Goal: Information Seeking & Learning: Learn about a topic

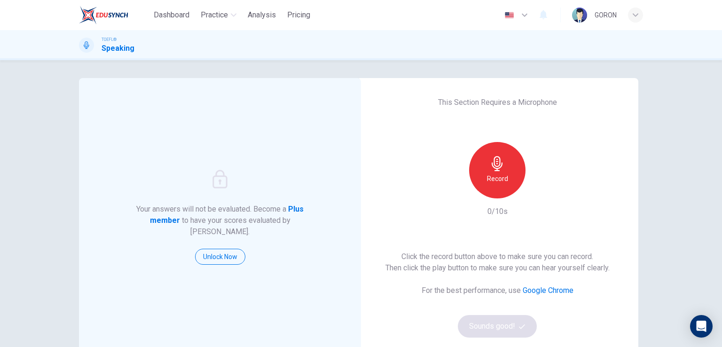
scroll to position [0, 0]
click at [508, 171] on div "Record" at bounding box center [497, 170] width 56 height 56
click at [508, 171] on div "Stop" at bounding box center [497, 170] width 56 height 56
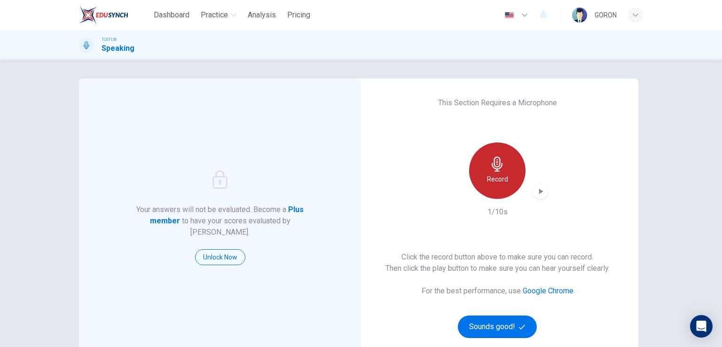
click at [508, 171] on div "Record" at bounding box center [497, 170] width 56 height 56
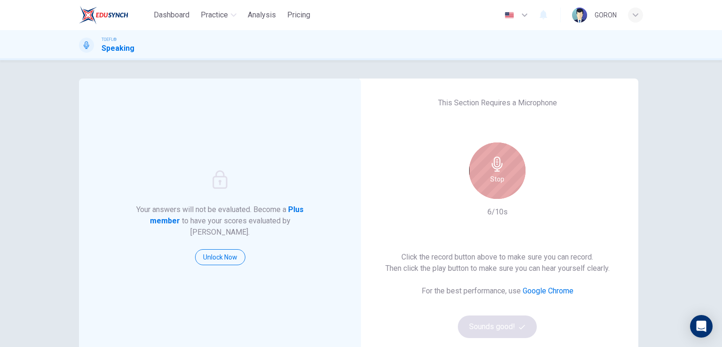
click at [501, 172] on div "Stop" at bounding box center [497, 170] width 56 height 56
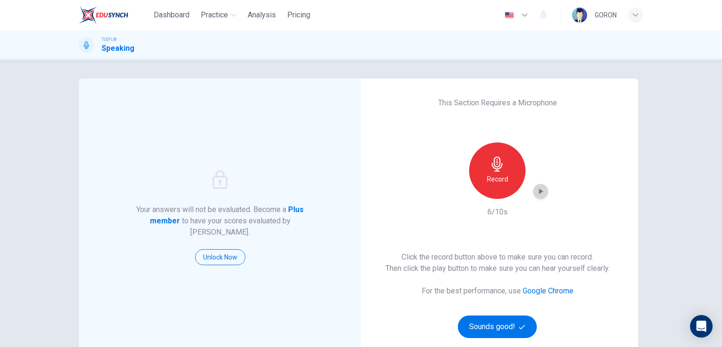
click at [537, 188] on icon "button" at bounding box center [540, 191] width 9 height 9
click at [536, 192] on icon "button" at bounding box center [540, 191] width 9 height 9
click at [501, 171] on icon "button" at bounding box center [497, 163] width 15 height 15
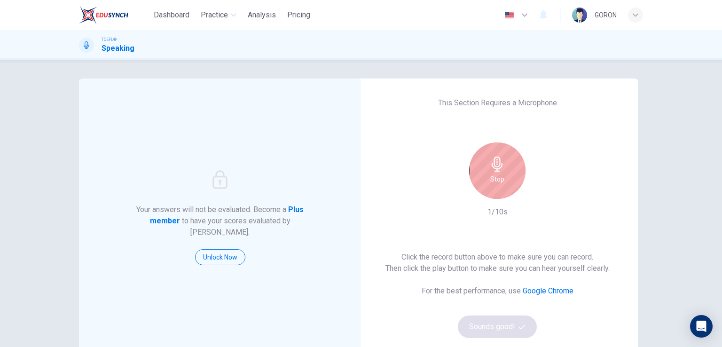
click at [501, 171] on icon "button" at bounding box center [497, 163] width 15 height 15
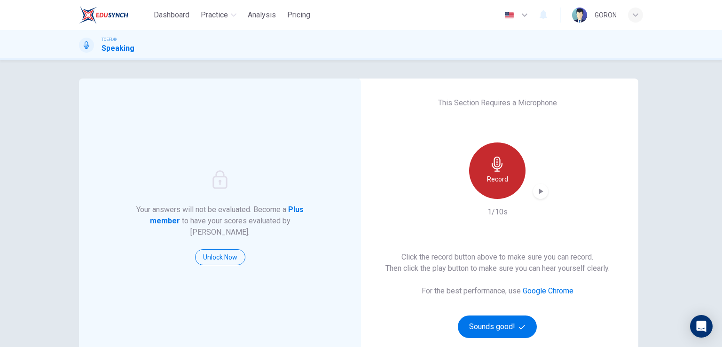
click at [501, 171] on icon "button" at bounding box center [497, 163] width 15 height 15
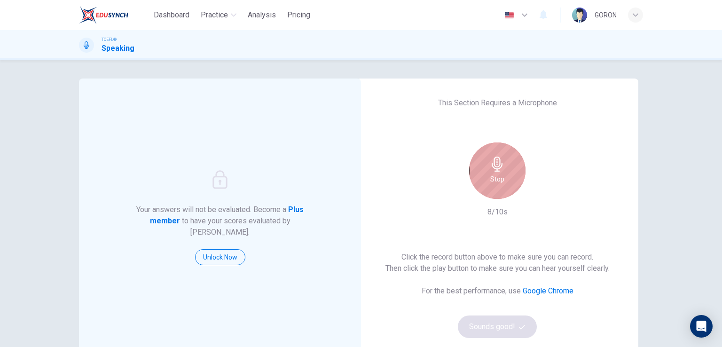
click at [496, 180] on h6 "Stop" at bounding box center [497, 178] width 14 height 11
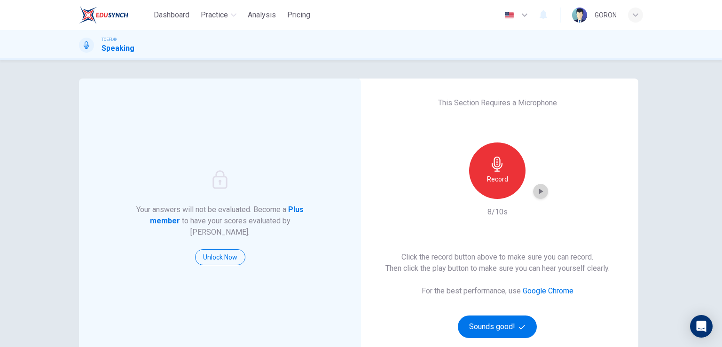
click at [536, 192] on icon "button" at bounding box center [540, 191] width 9 height 9
click at [466, 180] on div "Record" at bounding box center [497, 170] width 102 height 56
click at [543, 192] on div "button" at bounding box center [540, 191] width 15 height 15
click at [486, 162] on div "Record" at bounding box center [497, 170] width 56 height 56
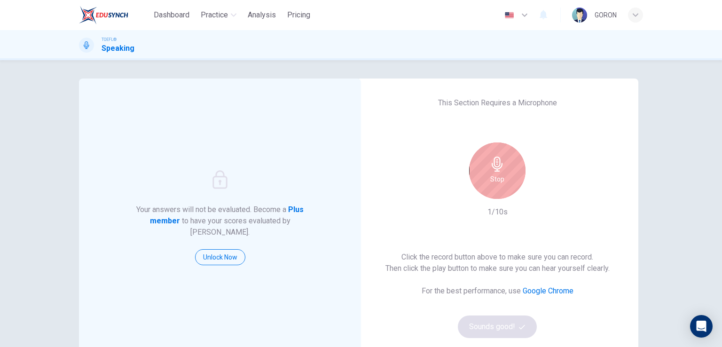
click at [486, 162] on div "Stop" at bounding box center [497, 170] width 56 height 56
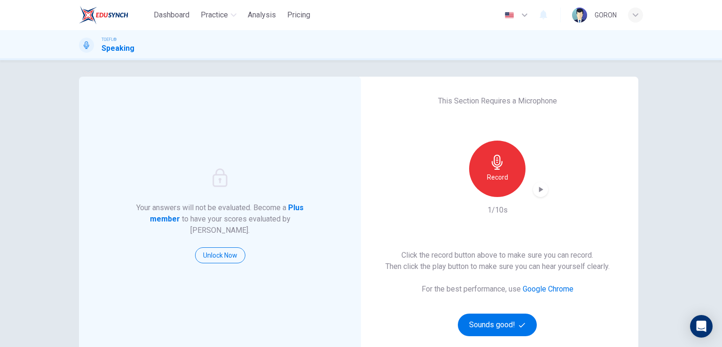
scroll to position [0, 0]
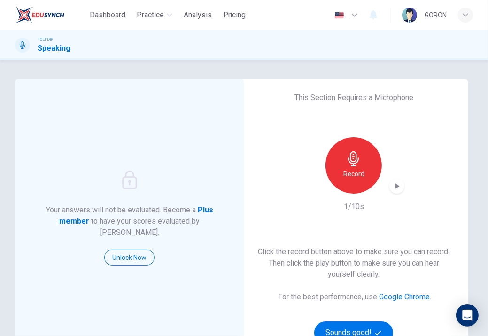
click at [13, 129] on div "Your answers will not be evaluated. Become a Plus member to have your scores ev…" at bounding box center [244, 242] width 488 height 327
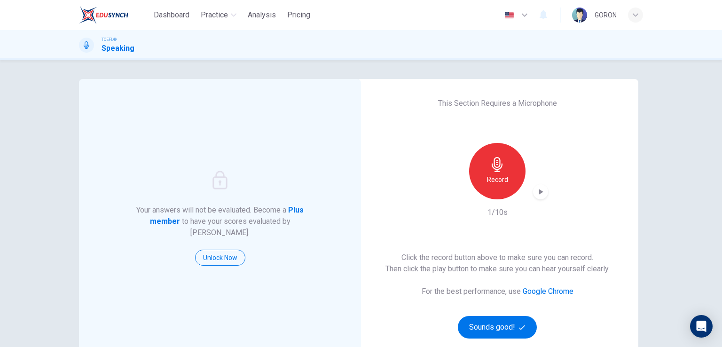
click at [492, 166] on icon "button" at bounding box center [497, 164] width 11 height 15
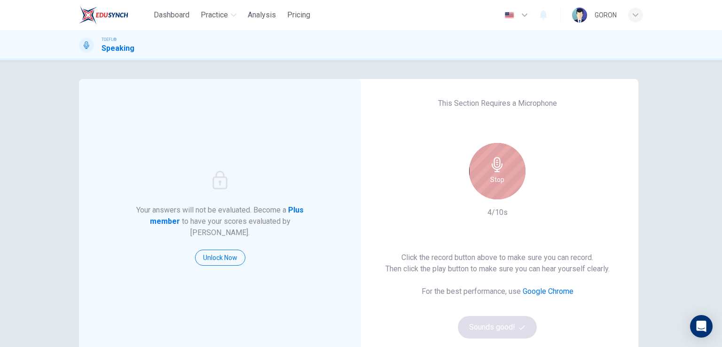
click at [492, 166] on icon "button" at bounding box center [497, 164] width 11 height 15
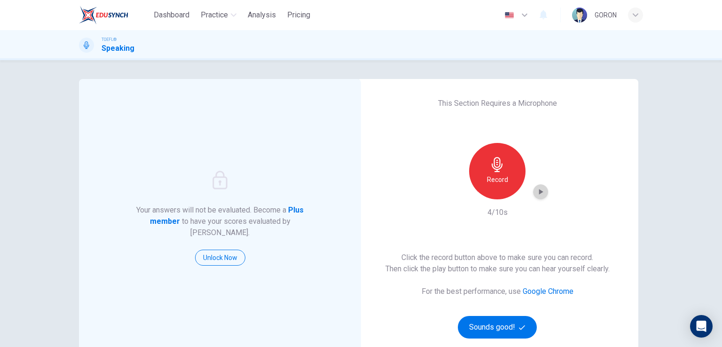
click at [536, 198] on div "button" at bounding box center [540, 191] width 15 height 15
click at [536, 190] on icon "button" at bounding box center [540, 191] width 9 height 9
click at [495, 181] on h6 "Record" at bounding box center [497, 179] width 21 height 11
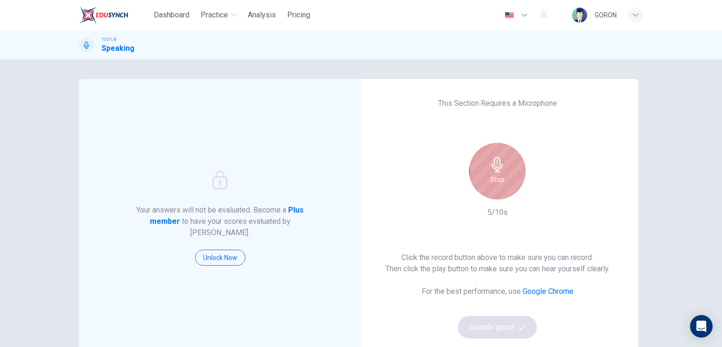
click at [495, 182] on h6 "Stop" at bounding box center [497, 179] width 14 height 11
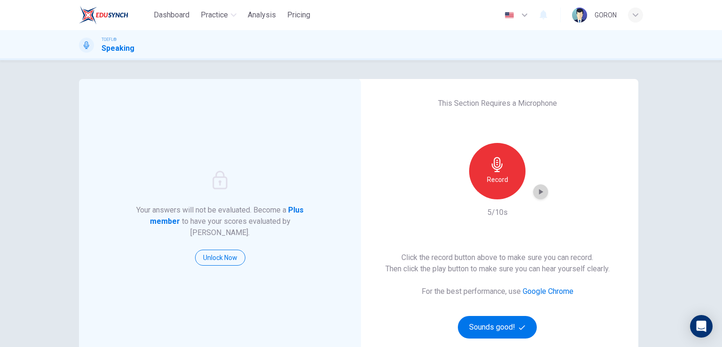
click at [533, 188] on div "button" at bounding box center [540, 191] width 15 height 15
click at [86, 48] on icon at bounding box center [87, 45] width 8 height 8
click at [474, 324] on button "Sounds good!" at bounding box center [497, 327] width 79 height 23
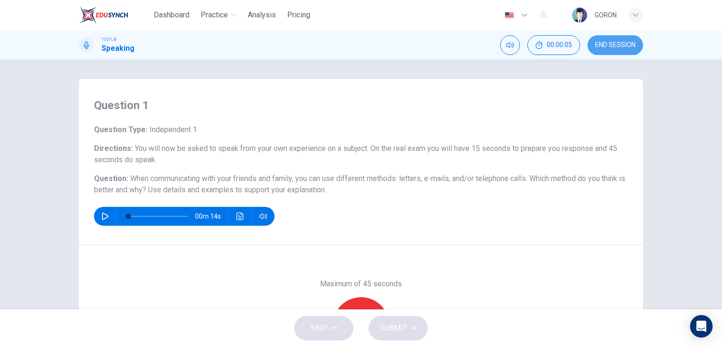
click at [609, 43] on span "END SESSION" at bounding box center [615, 45] width 40 height 8
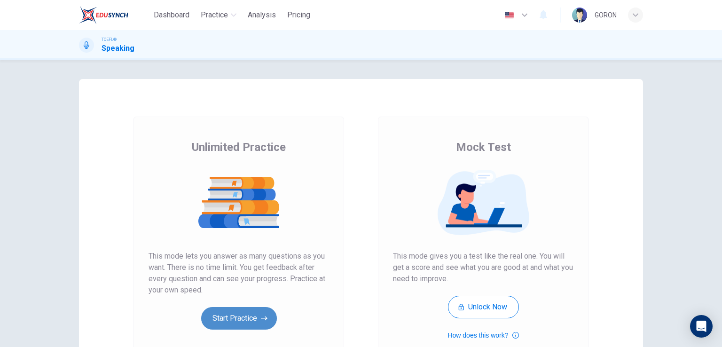
click at [227, 314] on button "Start Practice" at bounding box center [239, 318] width 76 height 23
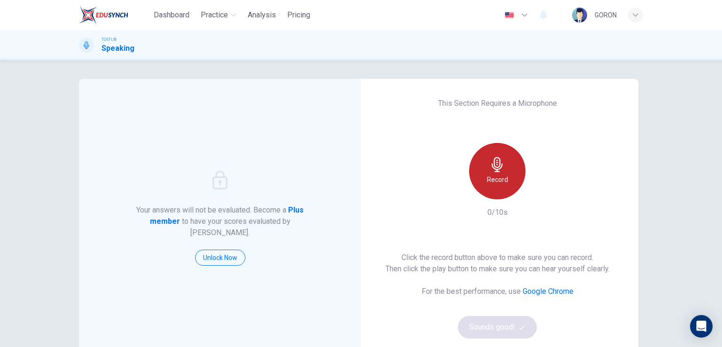
click at [491, 181] on h6 "Record" at bounding box center [497, 179] width 21 height 11
click at [491, 181] on h6 "Stop" at bounding box center [497, 179] width 14 height 11
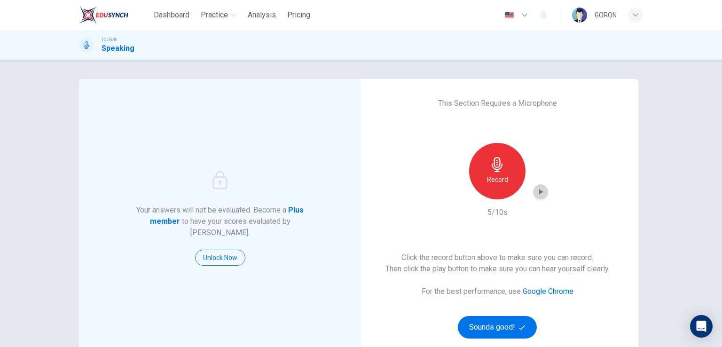
click at [536, 195] on icon "button" at bounding box center [540, 191] width 9 height 9
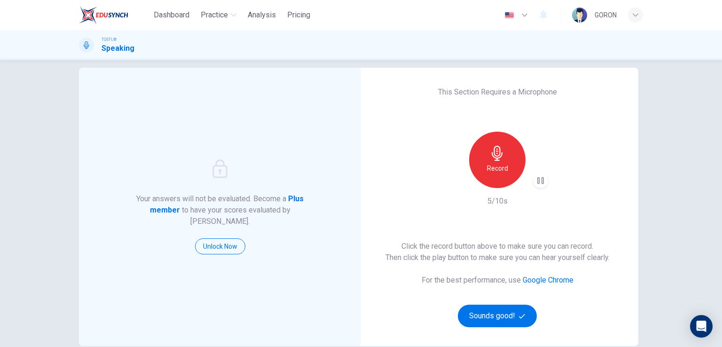
scroll to position [108, 0]
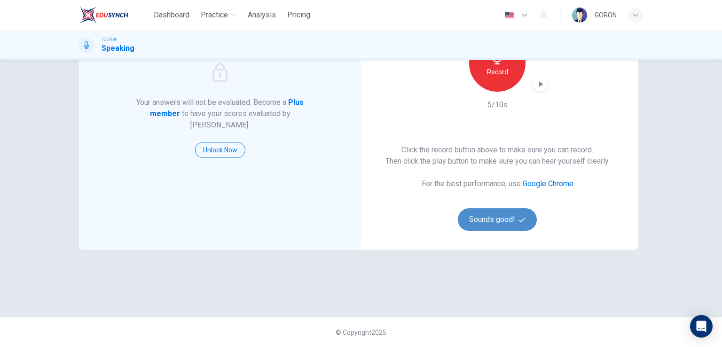
click at [501, 218] on button "Sounds good!" at bounding box center [497, 219] width 79 height 23
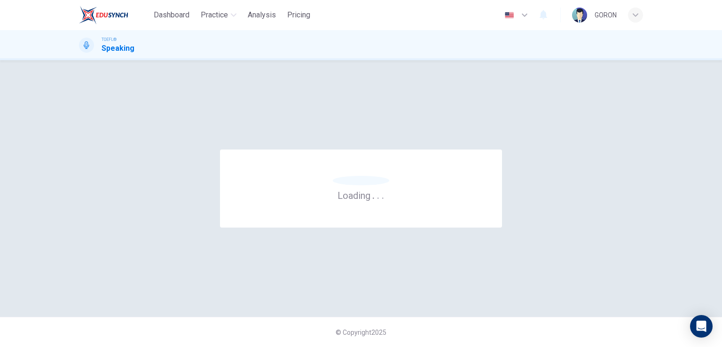
scroll to position [0, 0]
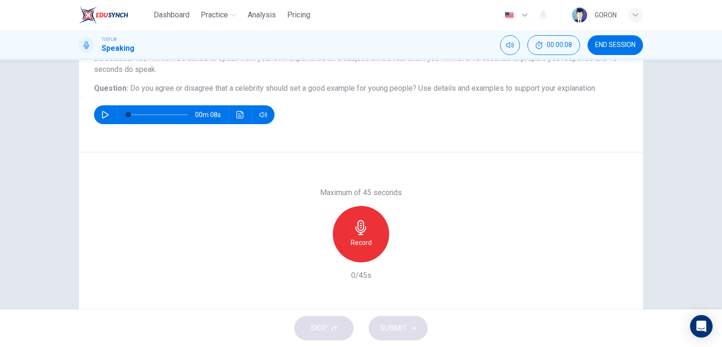
click at [404, 171] on div "Maximum of 45 seconds Record 0/45s" at bounding box center [361, 233] width 564 height 163
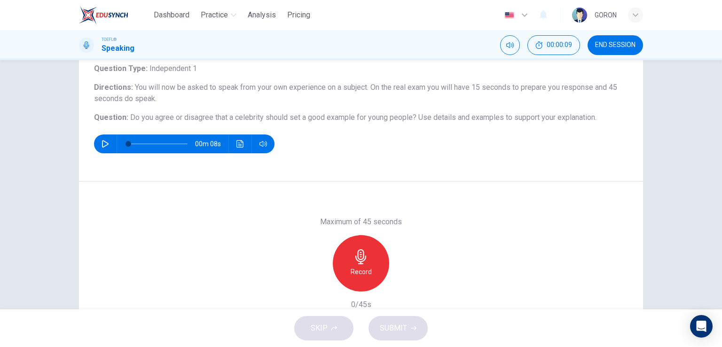
scroll to position [66, 0]
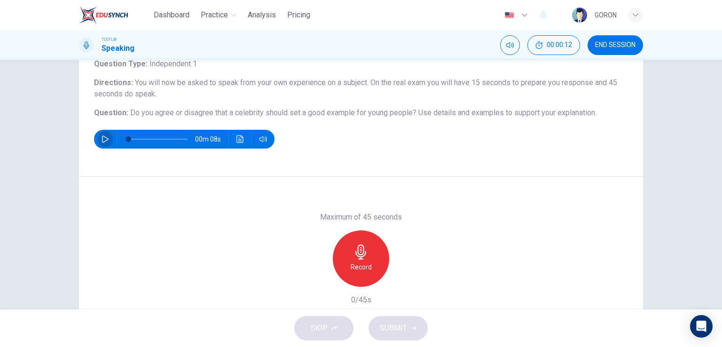
click at [98, 138] on button "button" at bounding box center [105, 139] width 15 height 19
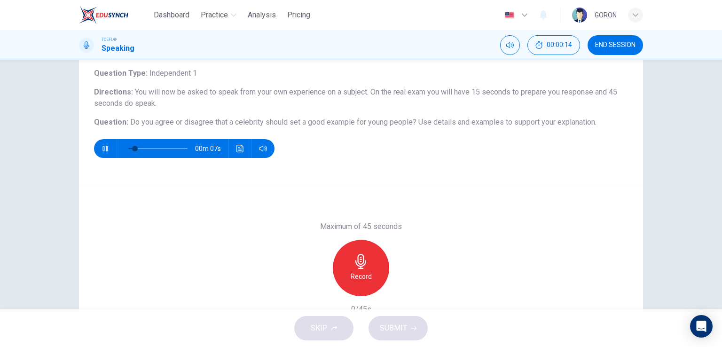
scroll to position [54, 0]
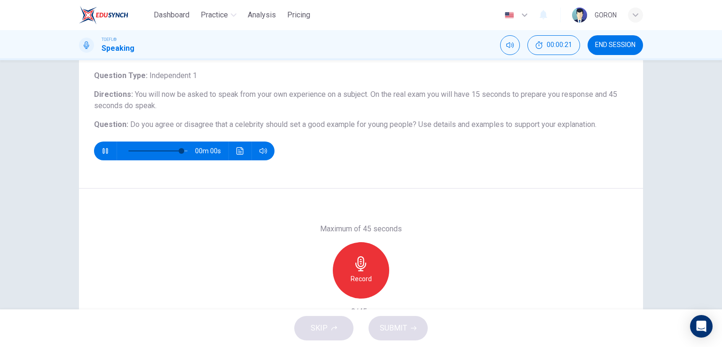
type input "0"
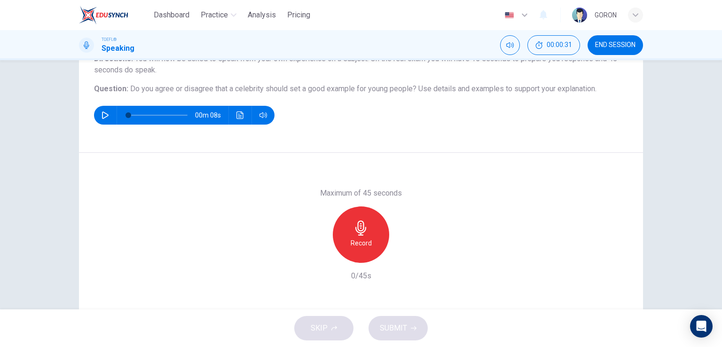
scroll to position [115, 0]
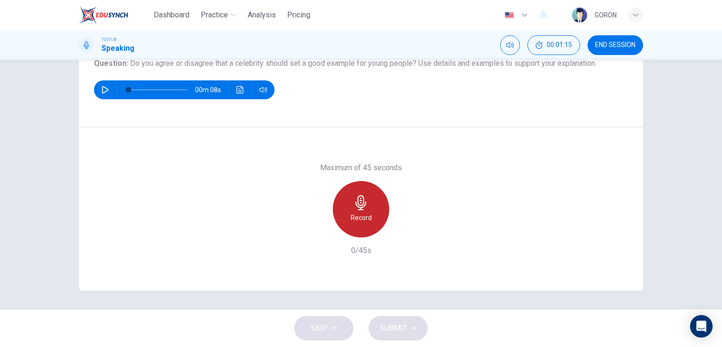
click at [359, 209] on icon "button" at bounding box center [360, 202] width 11 height 15
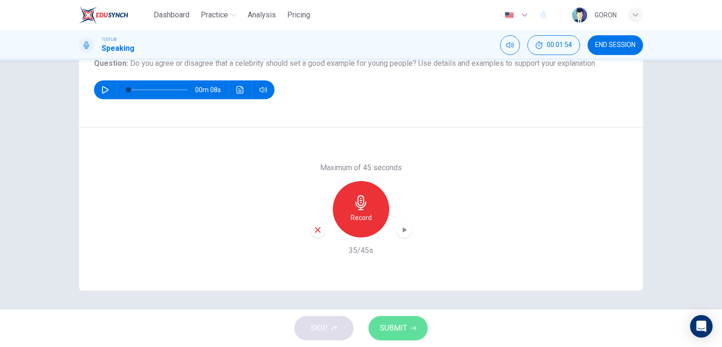
click at [391, 325] on span "SUBMIT" at bounding box center [393, 327] width 27 height 13
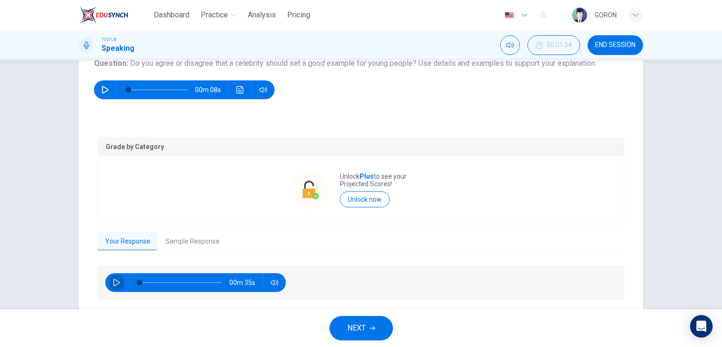
click at [113, 281] on icon "button" at bounding box center [116, 283] width 7 height 8
type input "0"
click at [177, 237] on button "Sample Response" at bounding box center [192, 242] width 69 height 20
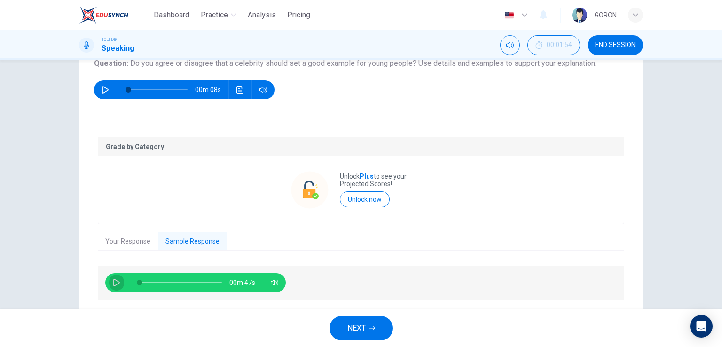
click at [109, 281] on button "button" at bounding box center [116, 282] width 15 height 19
type input "0"
click at [363, 333] on span "NEXT" at bounding box center [356, 327] width 18 height 13
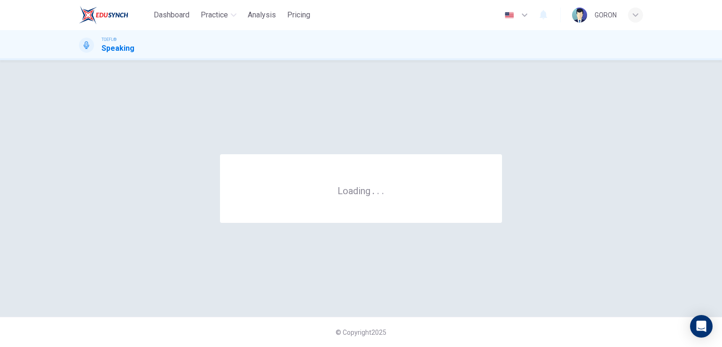
scroll to position [0, 0]
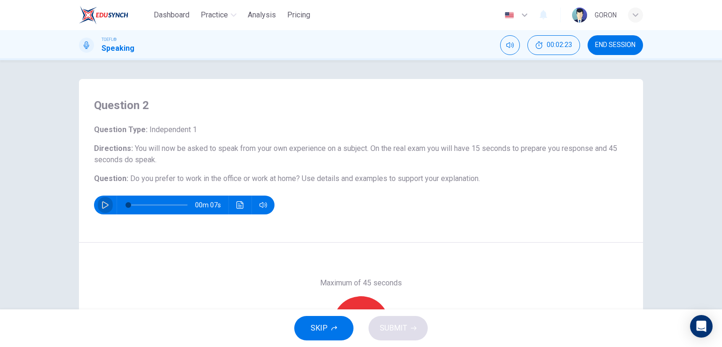
click at [105, 206] on icon "button" at bounding box center [106, 205] width 8 height 8
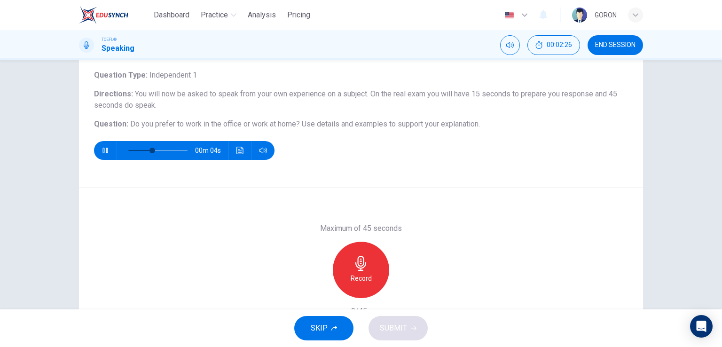
scroll to position [56, 0]
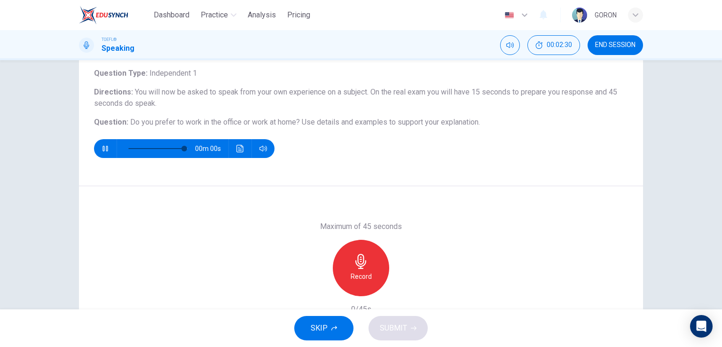
type input "0"
click at [365, 266] on icon "button" at bounding box center [360, 261] width 15 height 15
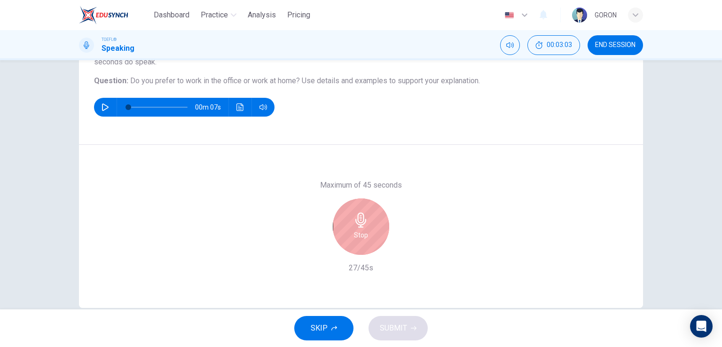
scroll to position [98, 0]
click at [359, 228] on div "Stop" at bounding box center [361, 226] width 56 height 56
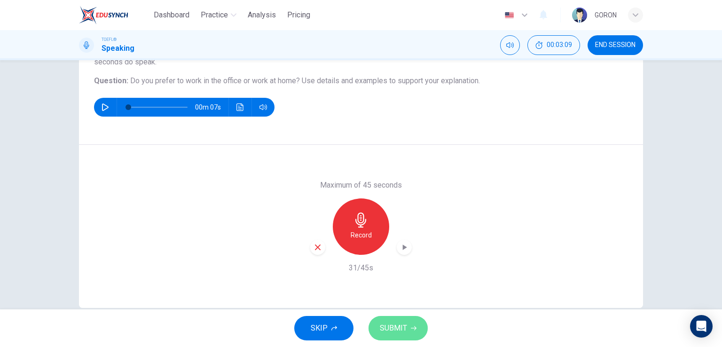
click at [378, 323] on button "SUBMIT" at bounding box center [397, 328] width 59 height 24
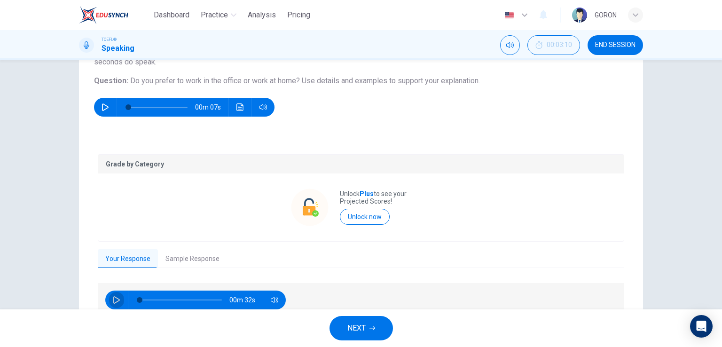
click at [111, 305] on button "button" at bounding box center [116, 299] width 15 height 19
type input "0"
click at [187, 254] on button "Sample Response" at bounding box center [192, 259] width 69 height 20
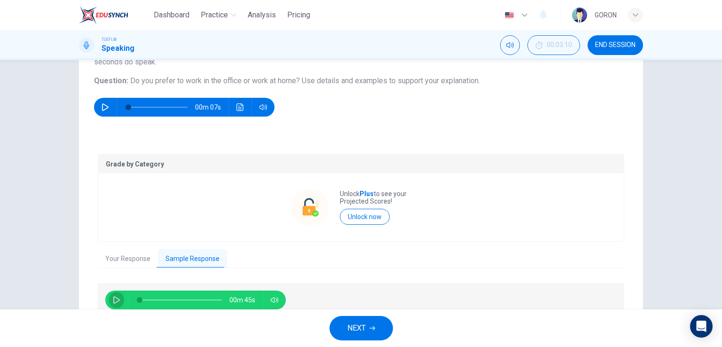
click at [109, 299] on button "button" at bounding box center [116, 299] width 15 height 19
type input "0"
click at [348, 327] on span "NEXT" at bounding box center [356, 327] width 18 height 13
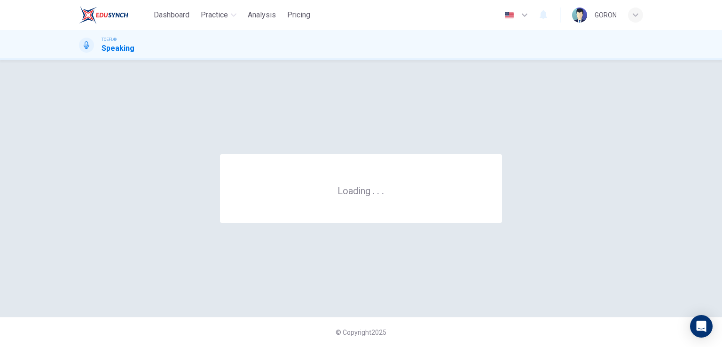
scroll to position [0, 0]
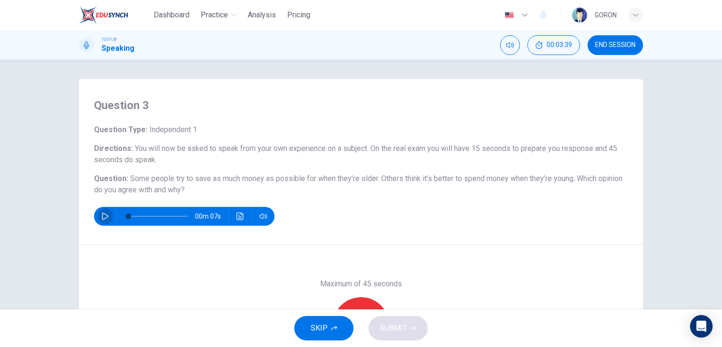
click at [102, 216] on icon "button" at bounding box center [106, 216] width 8 height 8
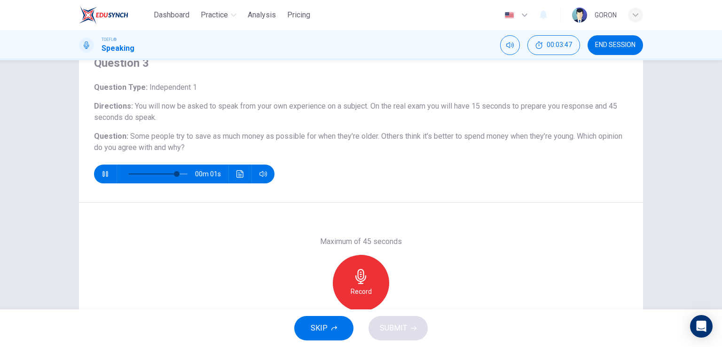
scroll to position [43, 0]
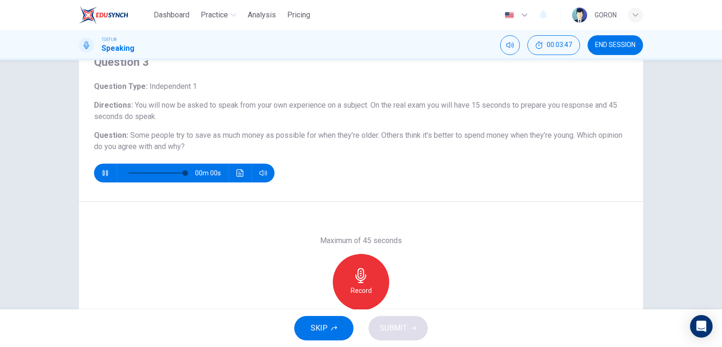
type input "0"
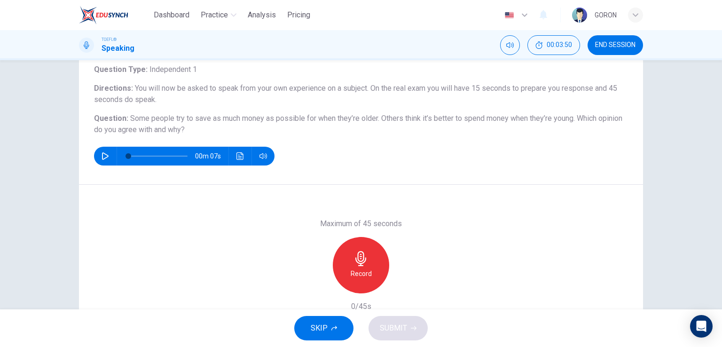
scroll to position [60, 0]
click at [351, 269] on h6 "Record" at bounding box center [361, 273] width 21 height 11
click at [359, 238] on div "Stop" at bounding box center [361, 265] width 56 height 56
click at [381, 328] on span "SUBMIT" at bounding box center [393, 327] width 27 height 13
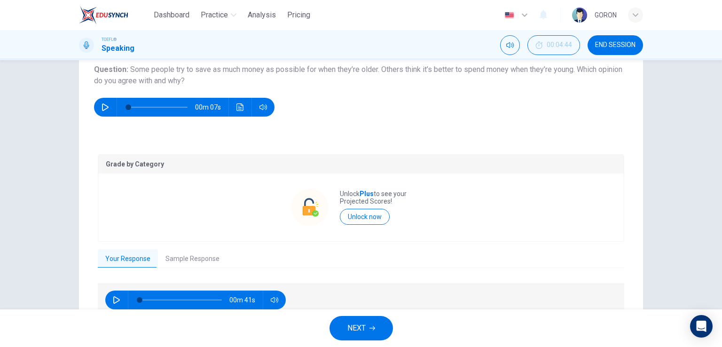
scroll to position [155, 0]
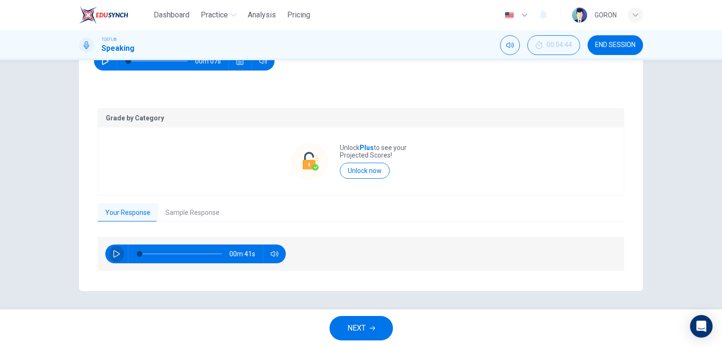
click at [109, 254] on button "button" at bounding box center [116, 253] width 15 height 19
type input "0"
click at [201, 217] on button "Sample Response" at bounding box center [192, 213] width 69 height 20
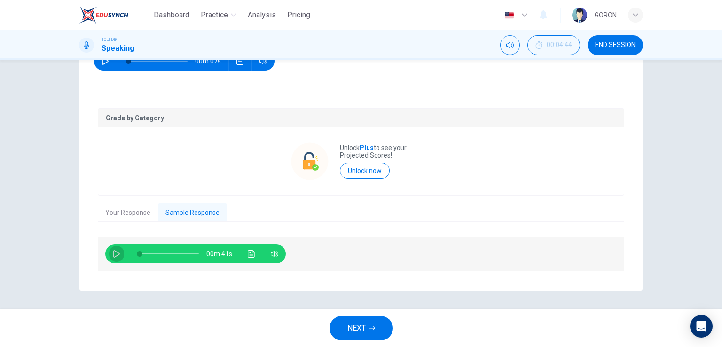
click at [111, 258] on button "button" at bounding box center [116, 253] width 15 height 19
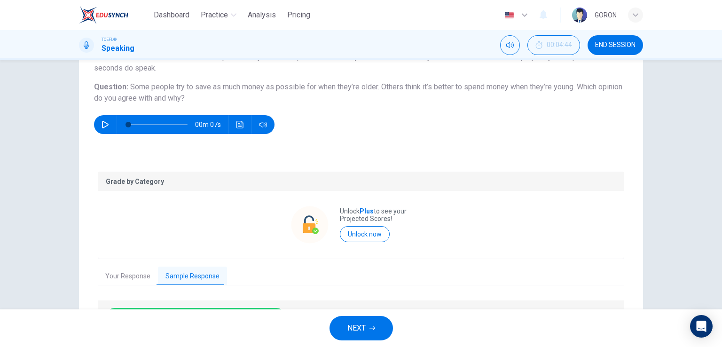
scroll to position [76, 0]
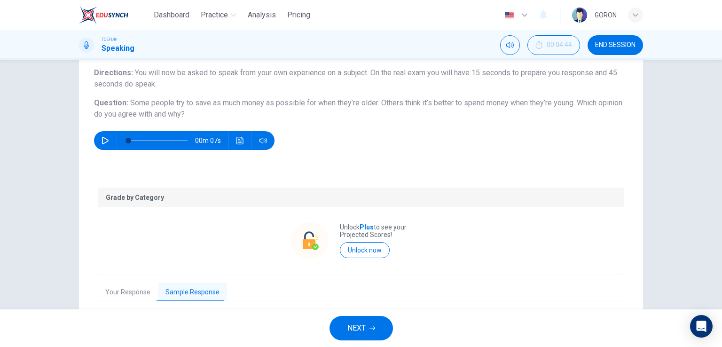
type input "0"
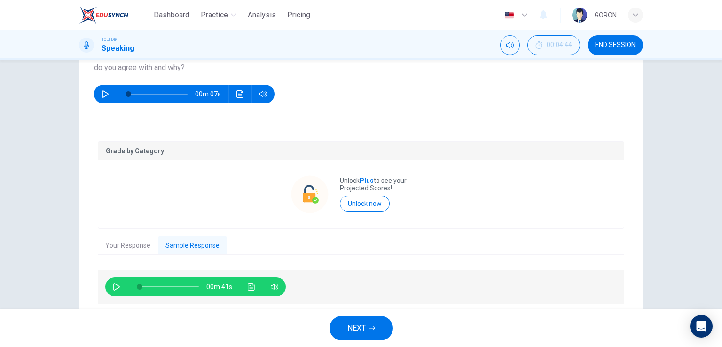
scroll to position [136, 0]
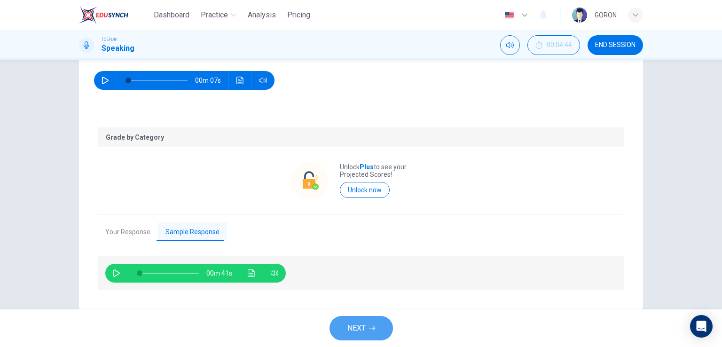
click at [353, 333] on span "NEXT" at bounding box center [356, 327] width 18 height 13
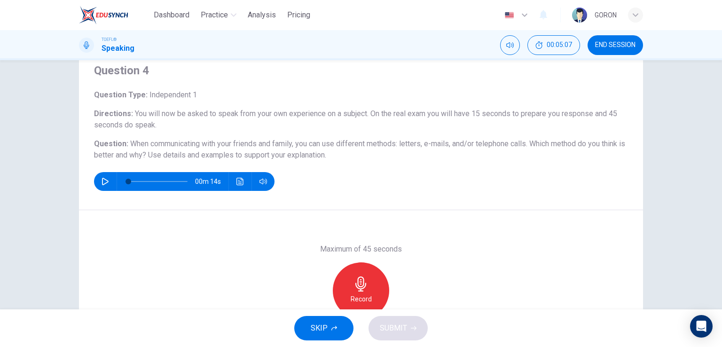
scroll to position [37, 0]
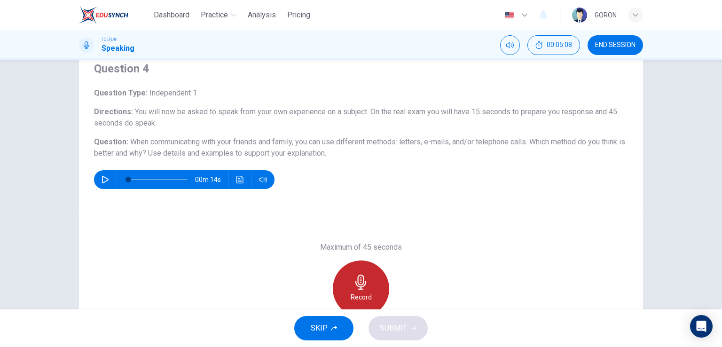
click at [359, 269] on div "Record" at bounding box center [361, 288] width 56 height 56
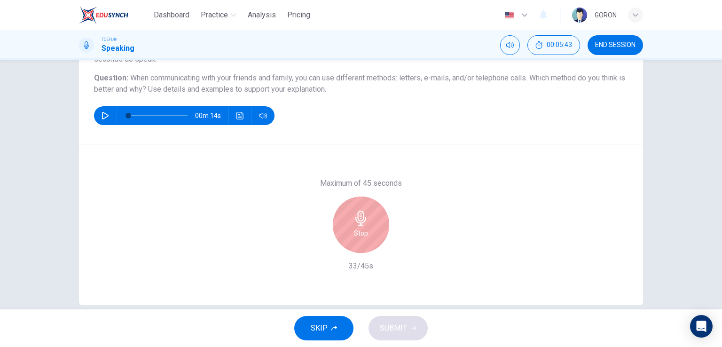
scroll to position [100, 0]
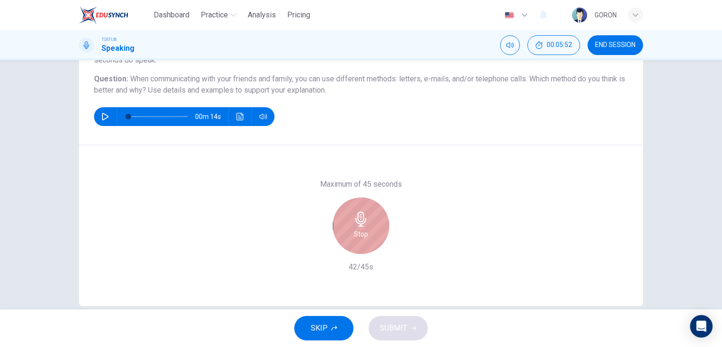
click at [354, 223] on icon "button" at bounding box center [360, 218] width 15 height 15
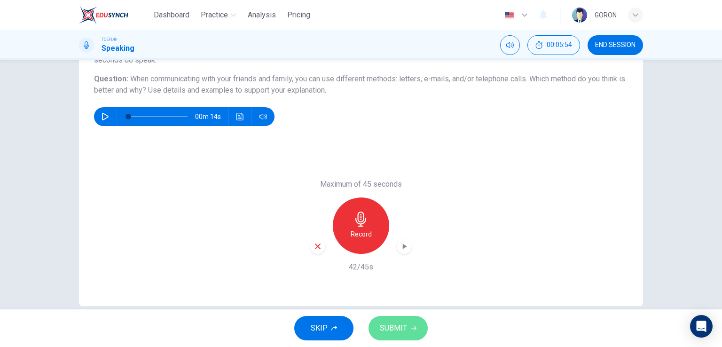
click at [385, 330] on span "SUBMIT" at bounding box center [393, 327] width 27 height 13
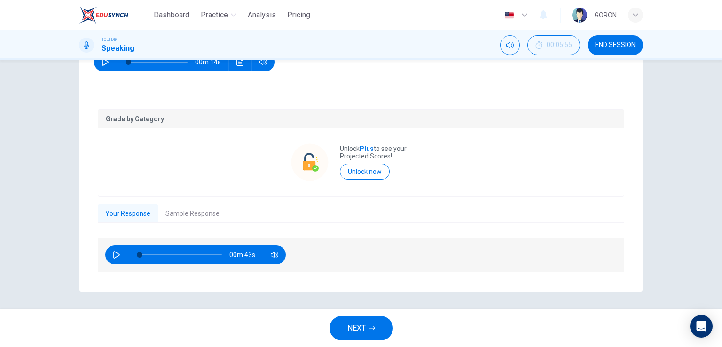
scroll to position [155, 0]
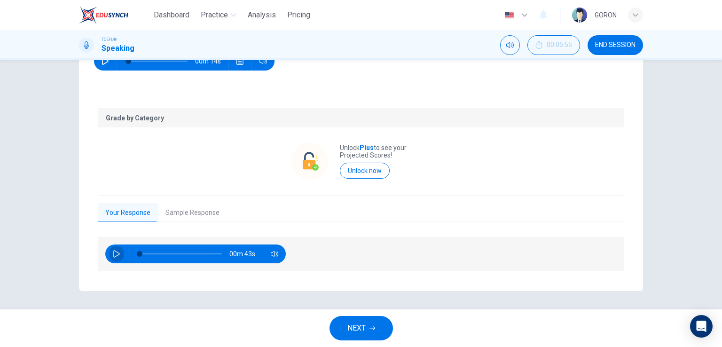
click at [115, 256] on icon "button" at bounding box center [117, 254] width 8 height 8
type input "96"
click at [188, 209] on button "Sample Response" at bounding box center [192, 213] width 69 height 20
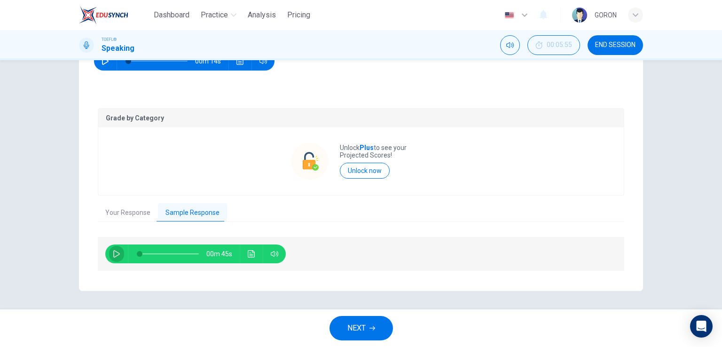
click at [109, 254] on button "button" at bounding box center [116, 253] width 15 height 19
type input "97"
click at [114, 213] on button "Your Response" at bounding box center [128, 213] width 60 height 20
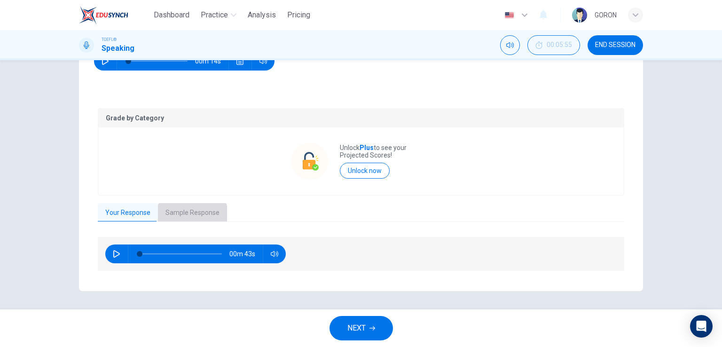
click at [175, 215] on button "Sample Response" at bounding box center [192, 213] width 69 height 20
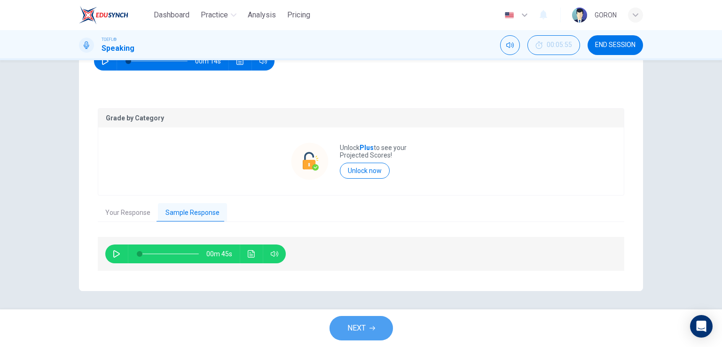
click at [334, 328] on button "NEXT" at bounding box center [360, 328] width 63 height 24
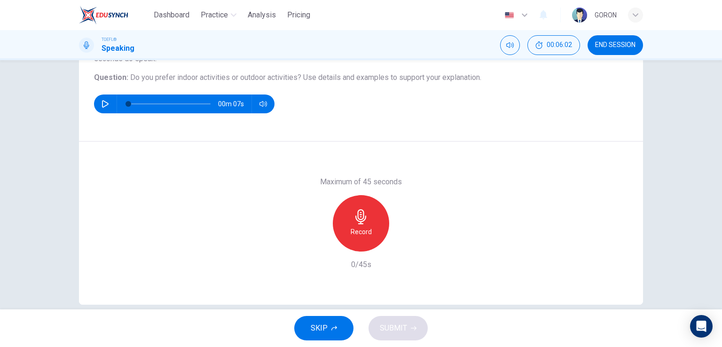
scroll to position [102, 0]
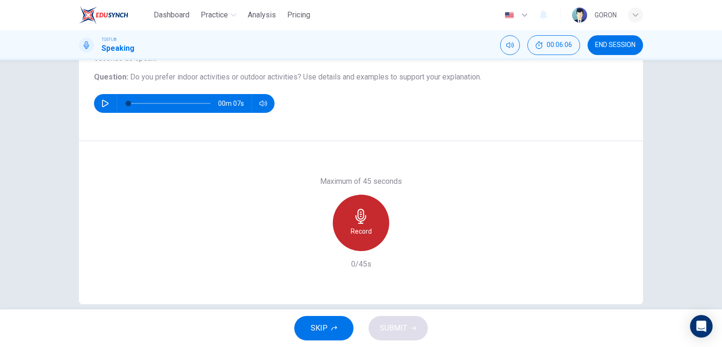
click at [366, 229] on h6 "Record" at bounding box center [361, 231] width 21 height 11
click at [366, 229] on div "Stop" at bounding box center [361, 223] width 56 height 56
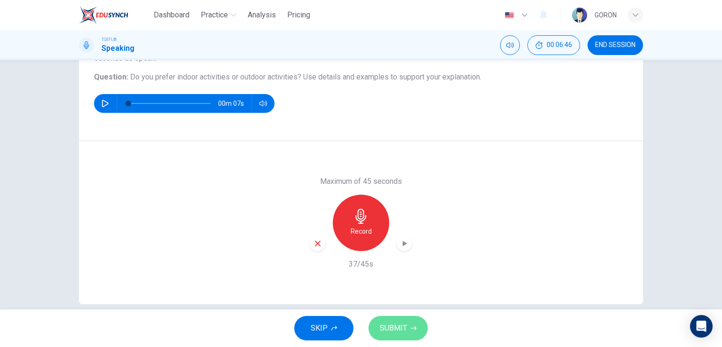
click at [393, 323] on span "SUBMIT" at bounding box center [393, 327] width 27 height 13
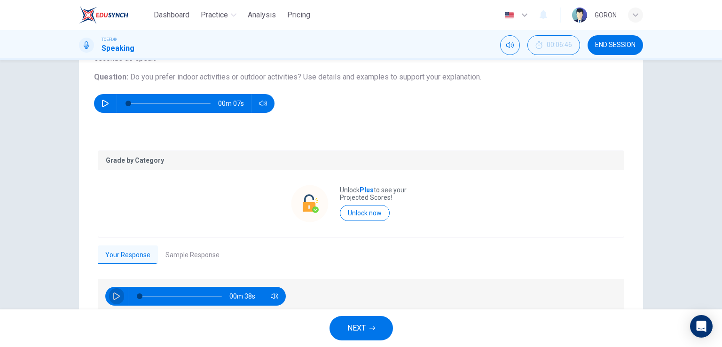
click at [114, 297] on icon "button" at bounding box center [117, 296] width 8 height 8
click at [157, 294] on span at bounding box center [181, 295] width 82 height 13
click at [146, 294] on span at bounding box center [181, 295] width 82 height 13
click at [140, 292] on span at bounding box center [181, 295] width 82 height 13
click at [188, 297] on span at bounding box center [181, 295] width 82 height 13
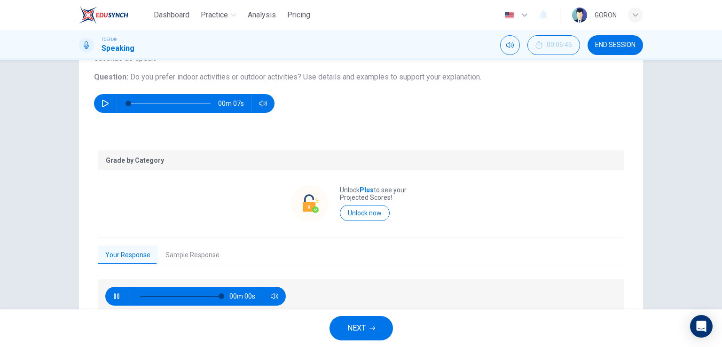
type input "0"
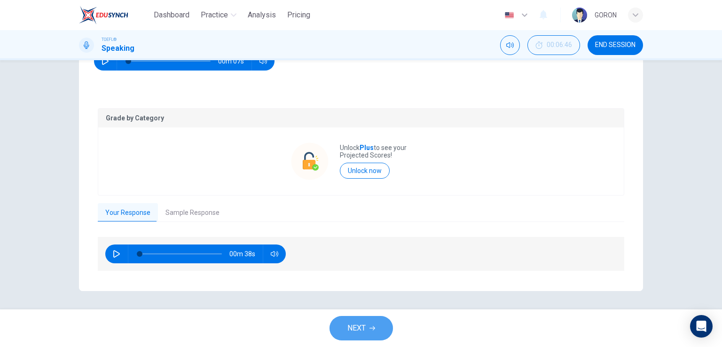
click at [352, 328] on span "NEXT" at bounding box center [356, 327] width 18 height 13
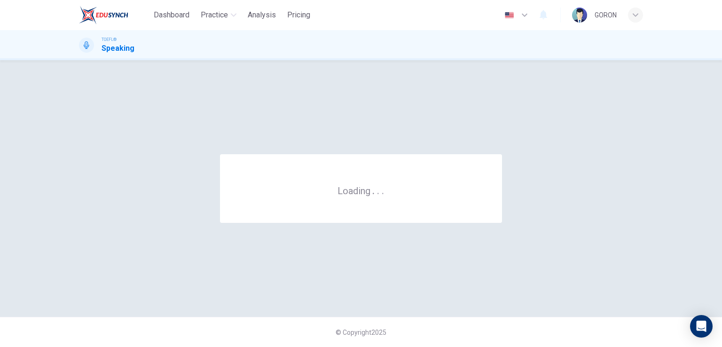
scroll to position [0, 0]
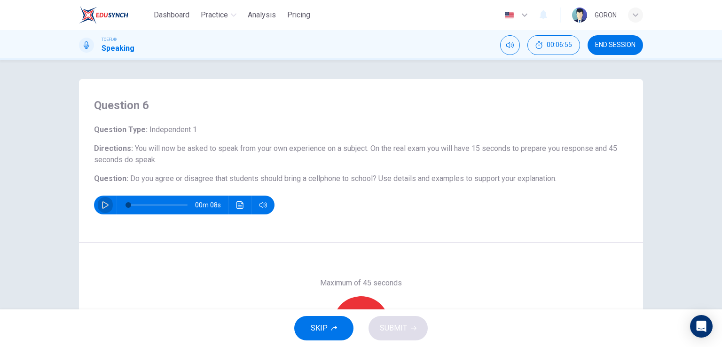
click at [104, 207] on icon "button" at bounding box center [106, 205] width 8 height 8
drag, startPoint x: 104, startPoint y: 207, endPoint x: 310, endPoint y: 142, distance: 216.4
click at [310, 142] on div "Question Type : Independent 1 Directions : You will now be asked to speak from …" at bounding box center [361, 169] width 534 height 90
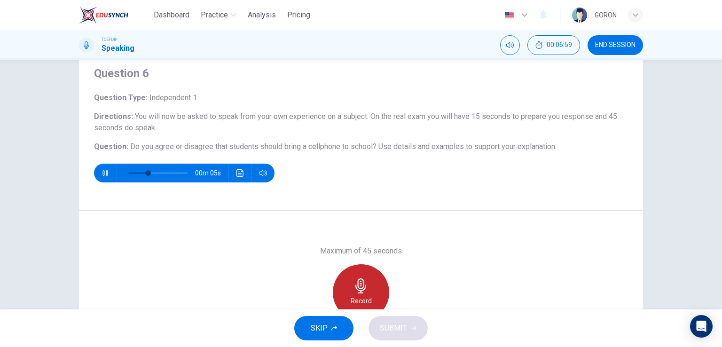
click at [348, 284] on div "Record" at bounding box center [361, 292] width 56 height 56
click at [103, 167] on button "button" at bounding box center [105, 173] width 15 height 19
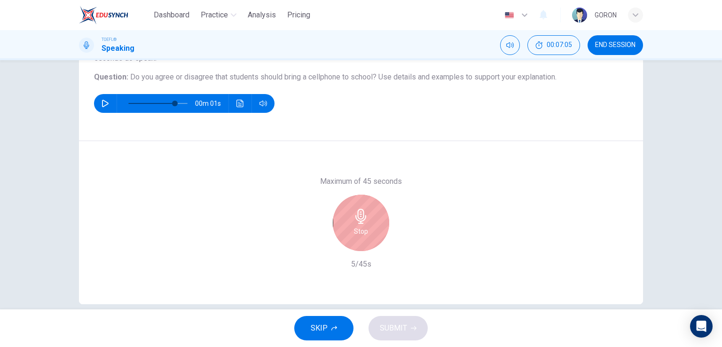
scroll to position [102, 0]
click at [345, 228] on div "Stop" at bounding box center [361, 223] width 56 height 56
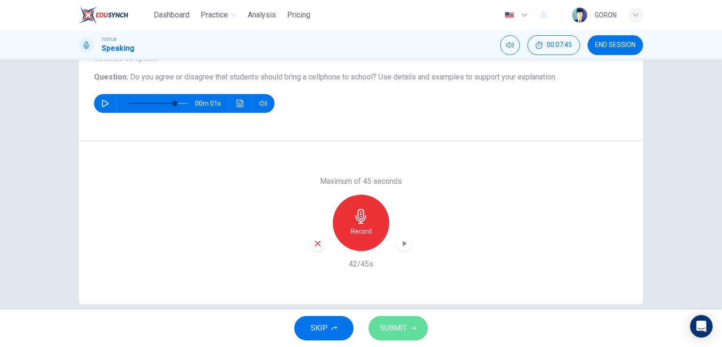
click at [381, 333] on span "SUBMIT" at bounding box center [393, 327] width 27 height 13
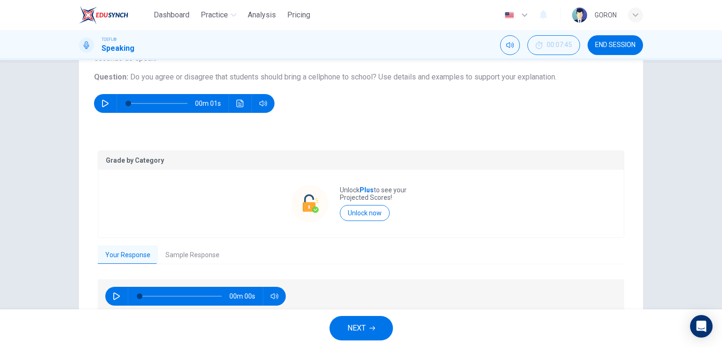
type input "0"
click at [113, 294] on icon "button" at bounding box center [116, 296] width 7 height 8
type input "97"
click at [190, 253] on button "Sample Response" at bounding box center [192, 255] width 69 height 20
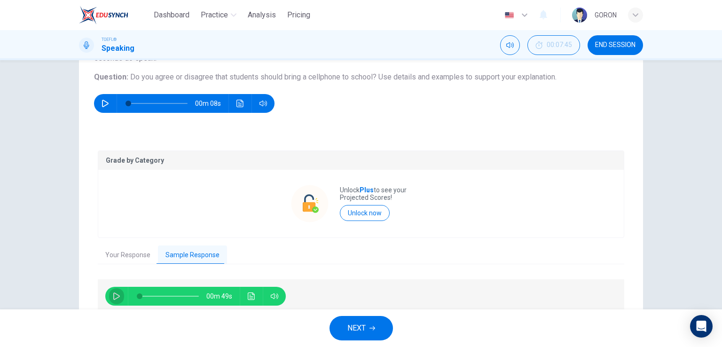
click at [117, 296] on icon "button" at bounding box center [117, 296] width 8 height 8
type input "0"
click at [350, 321] on span "NEXT" at bounding box center [356, 327] width 18 height 13
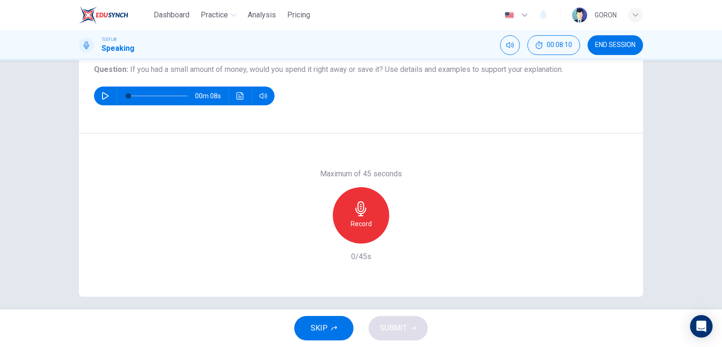
scroll to position [109, 0]
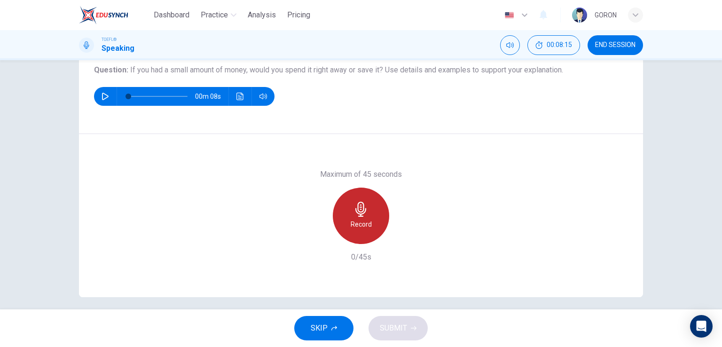
click at [361, 209] on icon "button" at bounding box center [360, 209] width 15 height 15
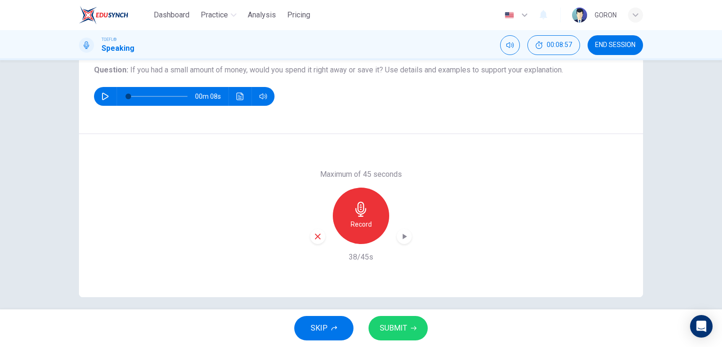
click at [394, 328] on span "SUBMIT" at bounding box center [393, 327] width 27 height 13
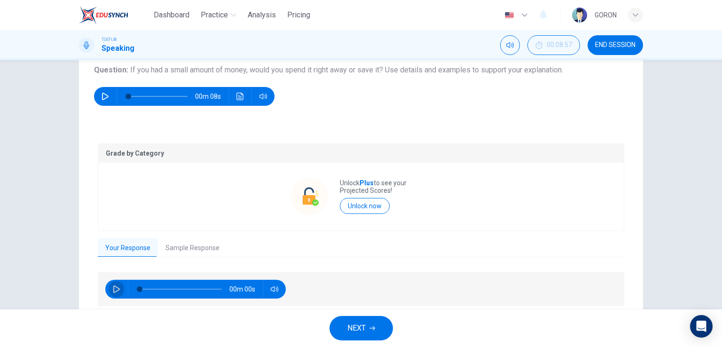
click at [109, 288] on button "button" at bounding box center [116, 289] width 15 height 19
type input "96"
click at [183, 250] on button "Sample Response" at bounding box center [192, 248] width 69 height 20
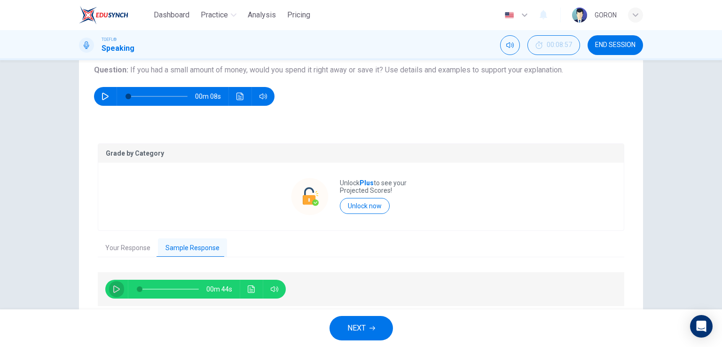
click at [114, 288] on icon "button" at bounding box center [117, 289] width 8 height 8
click at [115, 285] on icon "button" at bounding box center [117, 289] width 8 height 8
type input "34"
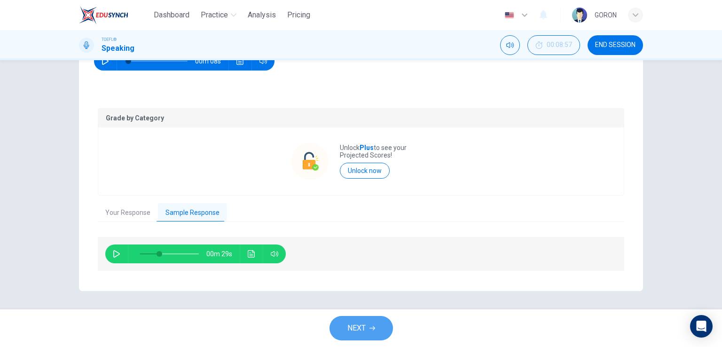
click at [338, 321] on button "NEXT" at bounding box center [360, 328] width 63 height 24
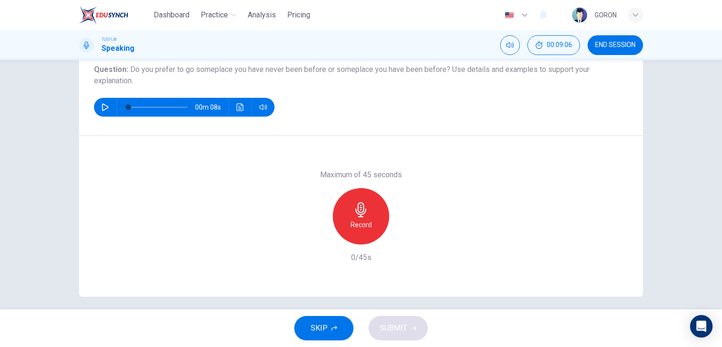
scroll to position [115, 0]
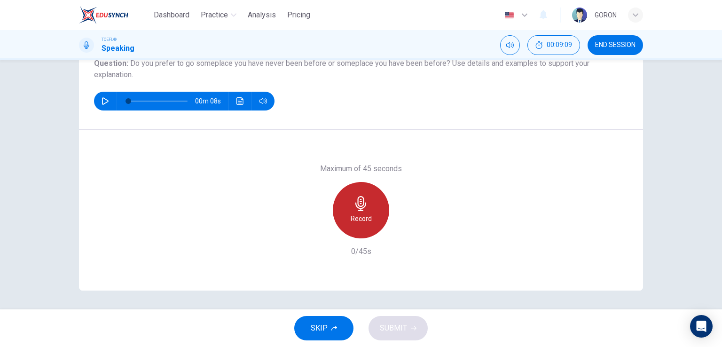
click at [358, 194] on div "Record" at bounding box center [361, 210] width 56 height 56
click at [358, 194] on div "Stop" at bounding box center [361, 210] width 56 height 56
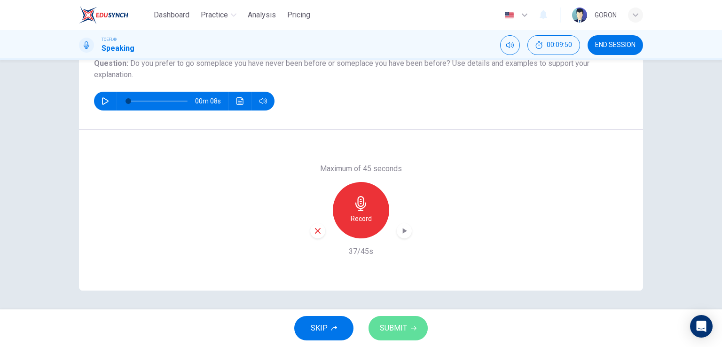
click at [376, 328] on button "SUBMIT" at bounding box center [397, 328] width 59 height 24
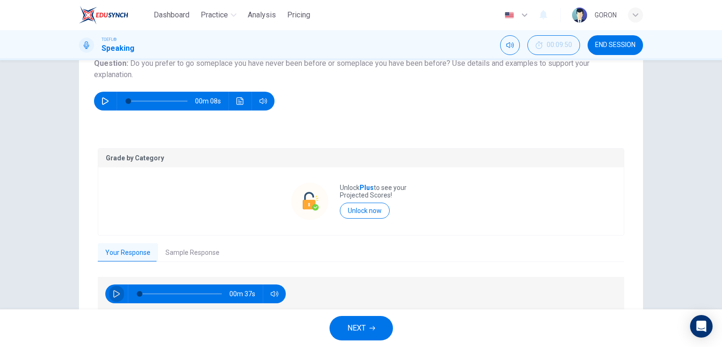
click at [113, 292] on icon "button" at bounding box center [117, 294] width 8 height 8
type input "98"
click at [180, 248] on button "Sample Response" at bounding box center [192, 253] width 69 height 20
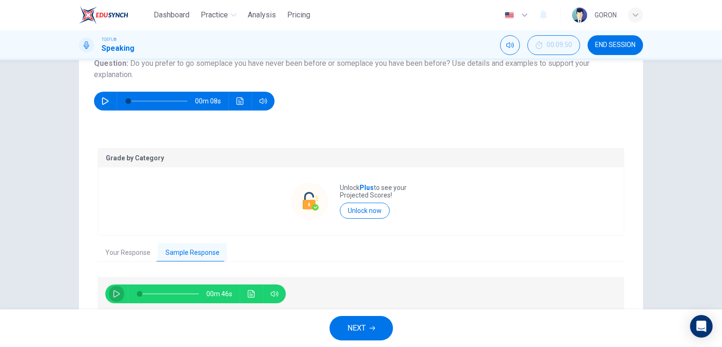
click at [109, 297] on button "button" at bounding box center [116, 293] width 15 height 19
type input "0"
click at [358, 326] on span "NEXT" at bounding box center [356, 327] width 18 height 13
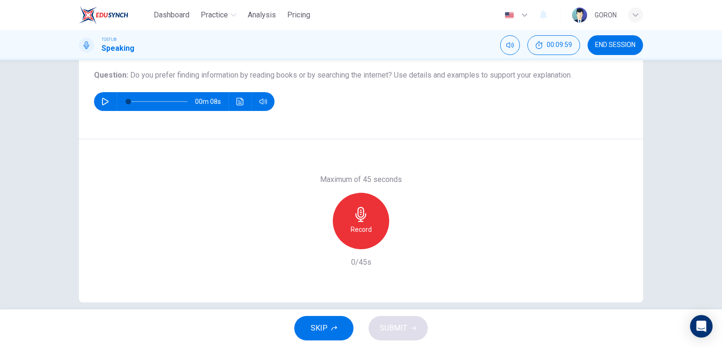
scroll to position [102, 0]
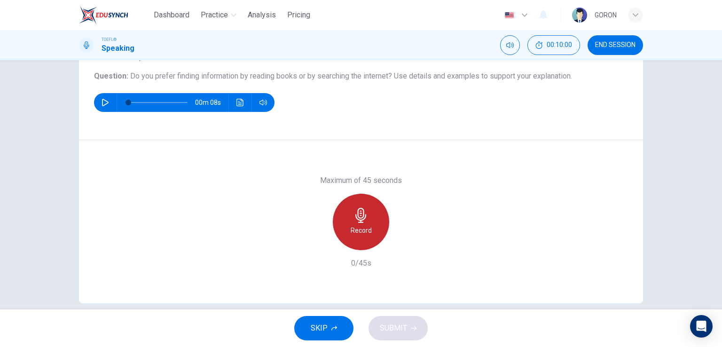
click at [352, 228] on h6 "Record" at bounding box center [361, 230] width 21 height 11
click at [354, 228] on h6 "Stop" at bounding box center [361, 230] width 14 height 11
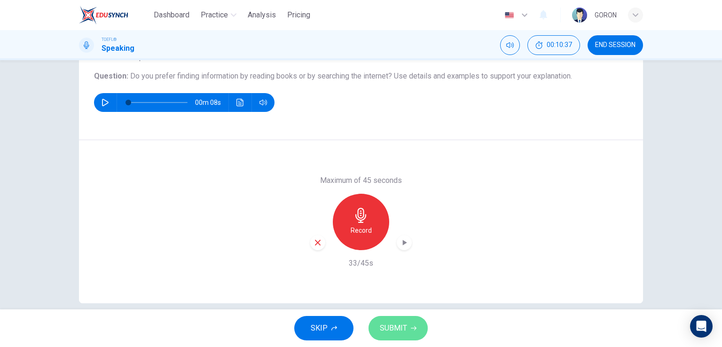
click at [389, 320] on button "SUBMIT" at bounding box center [397, 328] width 59 height 24
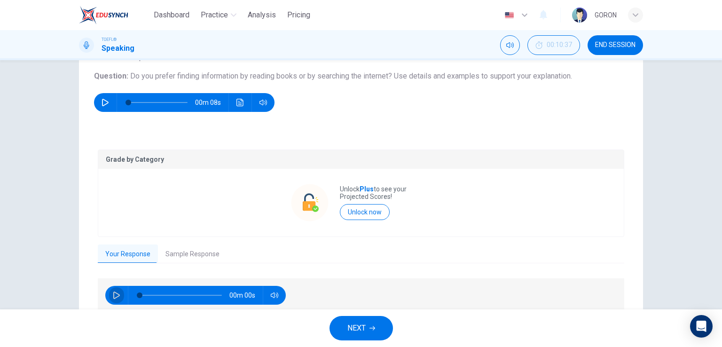
click at [113, 291] on icon "button" at bounding box center [117, 295] width 8 height 8
type input "0"
click at [180, 251] on button "Sample Response" at bounding box center [192, 254] width 69 height 20
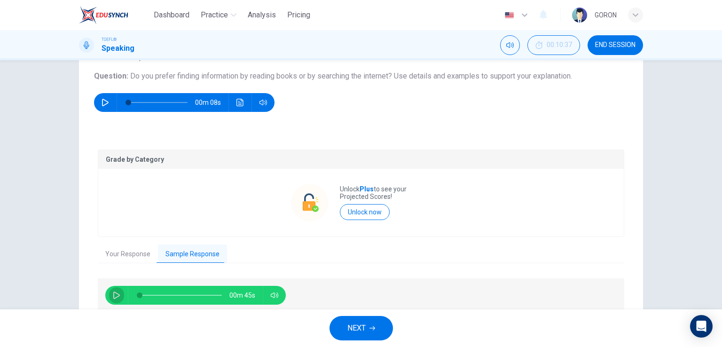
click at [110, 300] on button "button" at bounding box center [116, 295] width 15 height 19
type input "0"
click at [372, 334] on button "NEXT" at bounding box center [360, 328] width 63 height 24
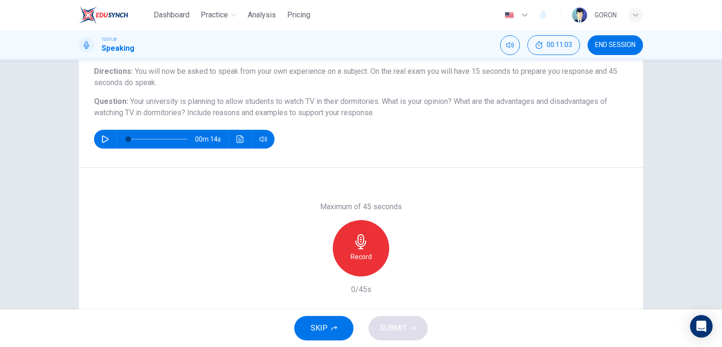
scroll to position [78, 0]
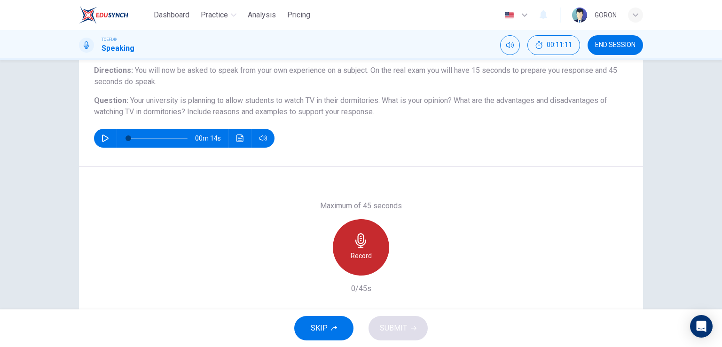
click at [349, 239] on div "Record" at bounding box center [361, 247] width 56 height 56
click at [349, 239] on div "Stop" at bounding box center [361, 247] width 56 height 56
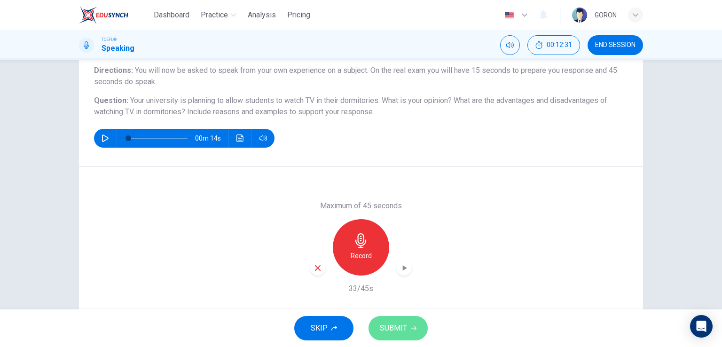
click at [400, 323] on span "SUBMIT" at bounding box center [393, 327] width 27 height 13
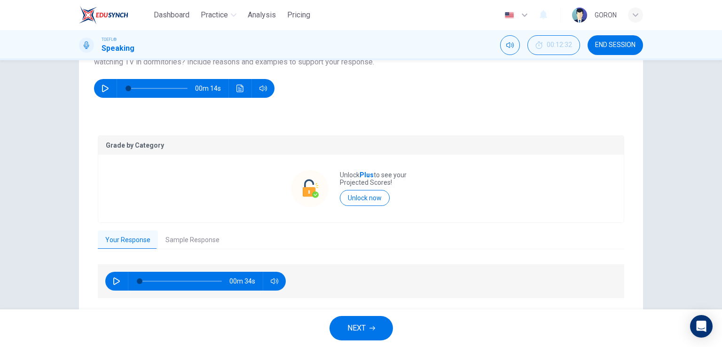
scroll to position [129, 0]
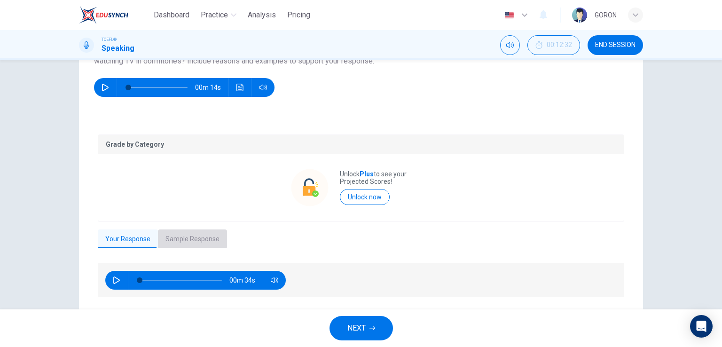
click at [182, 235] on button "Sample Response" at bounding box center [192, 239] width 69 height 20
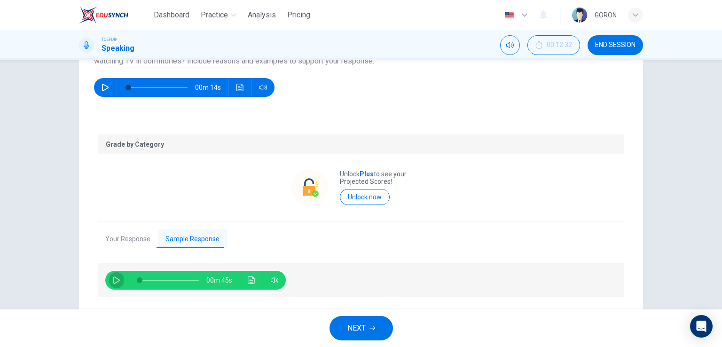
click at [109, 277] on button "button" at bounding box center [116, 280] width 15 height 19
type input "0"
click at [350, 332] on span "NEXT" at bounding box center [356, 327] width 18 height 13
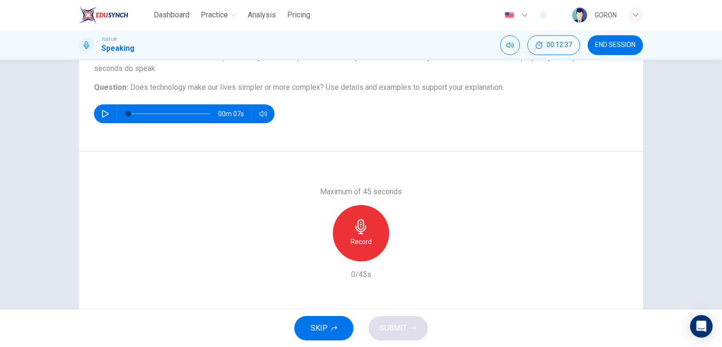
scroll to position [115, 0]
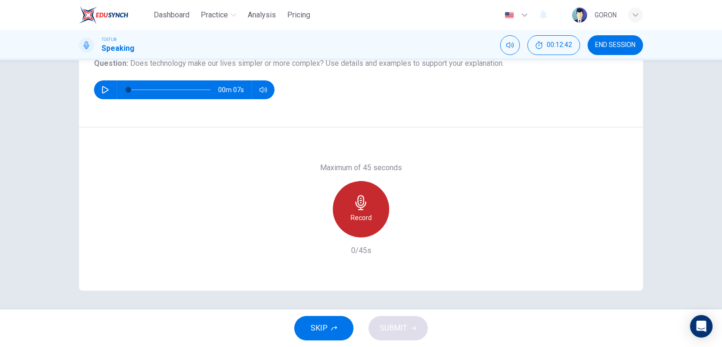
click at [352, 218] on h6 "Record" at bounding box center [361, 217] width 21 height 11
click at [354, 218] on h6 "Stop" at bounding box center [361, 217] width 14 height 11
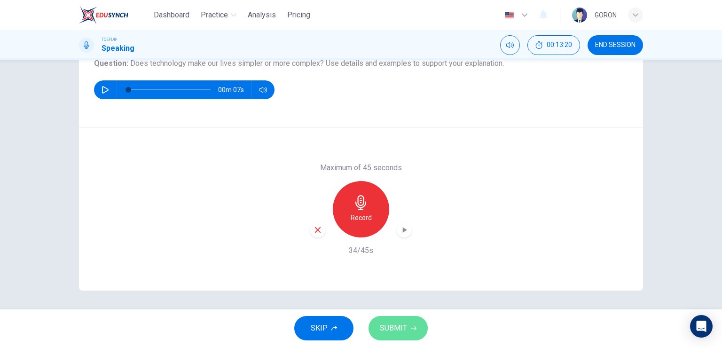
click at [386, 330] on span "SUBMIT" at bounding box center [393, 327] width 27 height 13
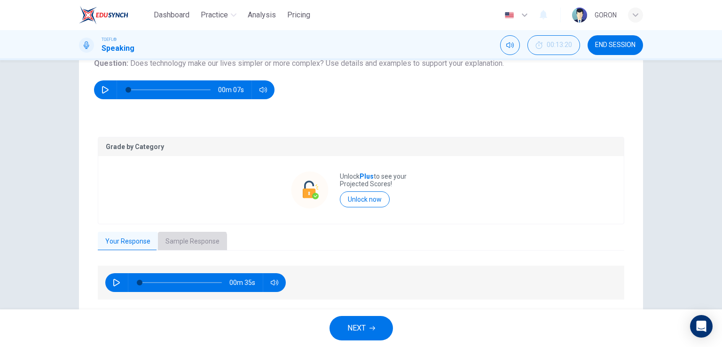
click at [186, 244] on button "Sample Response" at bounding box center [192, 242] width 69 height 20
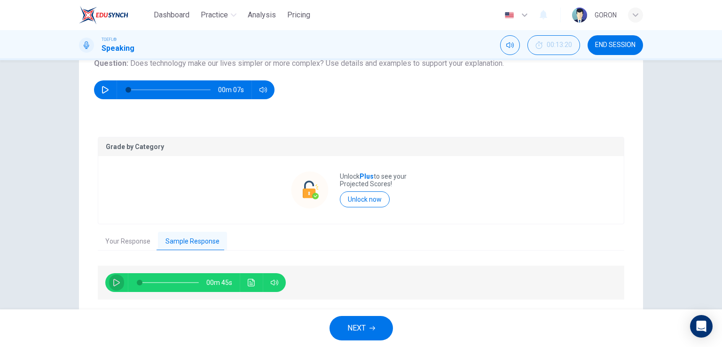
click at [113, 282] on icon "button" at bounding box center [117, 283] width 8 height 8
type input "0"
click at [344, 330] on button "NEXT" at bounding box center [360, 328] width 63 height 24
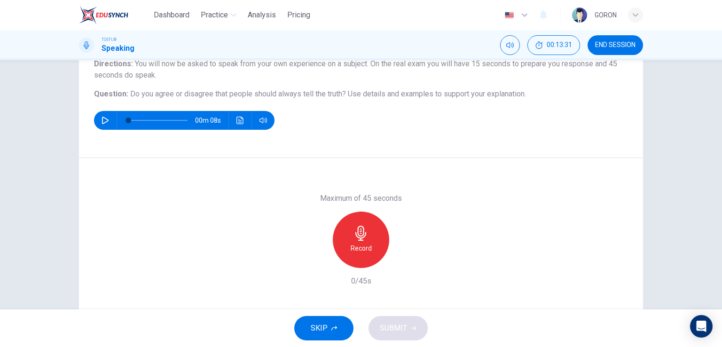
scroll to position [84, 0]
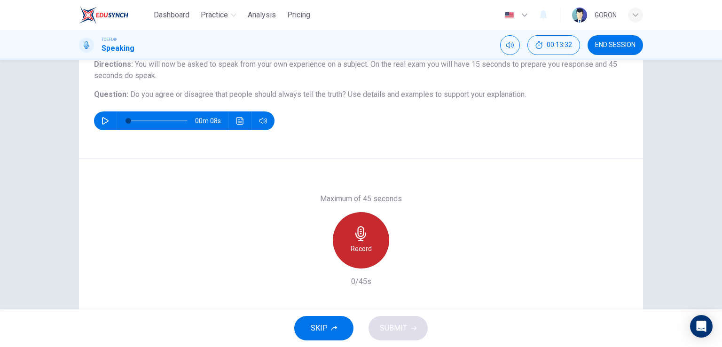
click at [362, 233] on icon "button" at bounding box center [360, 233] width 15 height 15
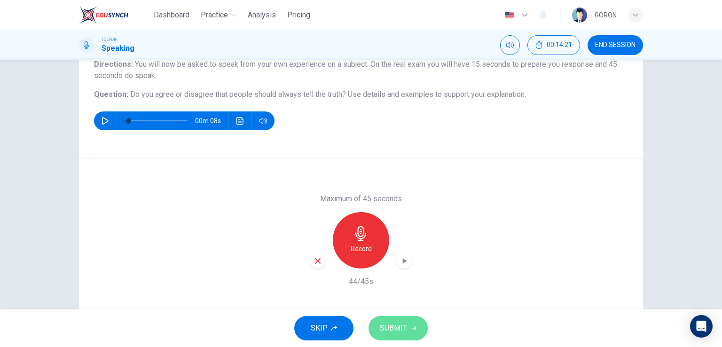
click at [391, 324] on span "SUBMIT" at bounding box center [393, 327] width 27 height 13
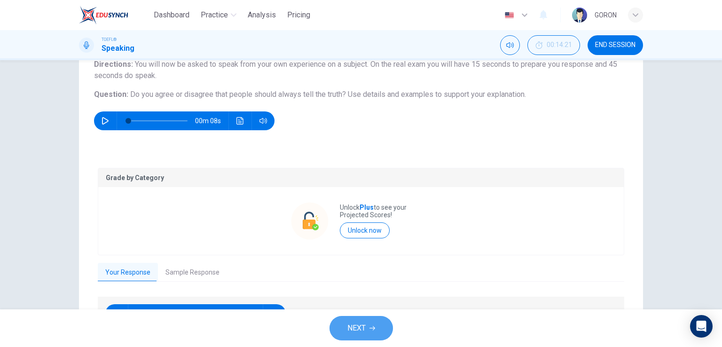
click at [364, 324] on span "NEXT" at bounding box center [356, 327] width 18 height 13
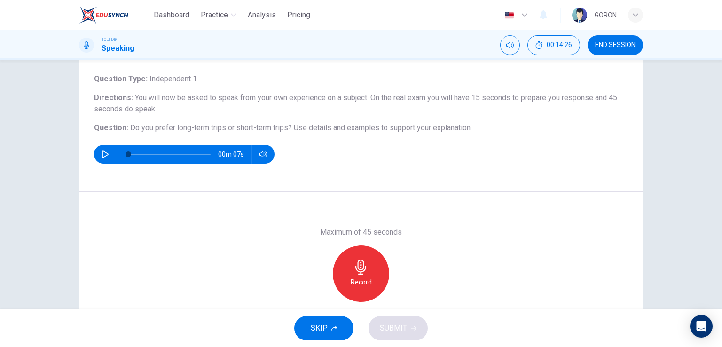
scroll to position [52, 0]
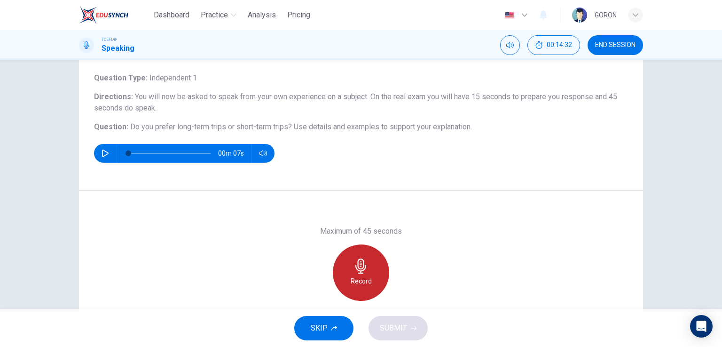
click at [356, 257] on div "Record" at bounding box center [361, 272] width 56 height 56
click at [356, 257] on div "Stop" at bounding box center [361, 272] width 56 height 56
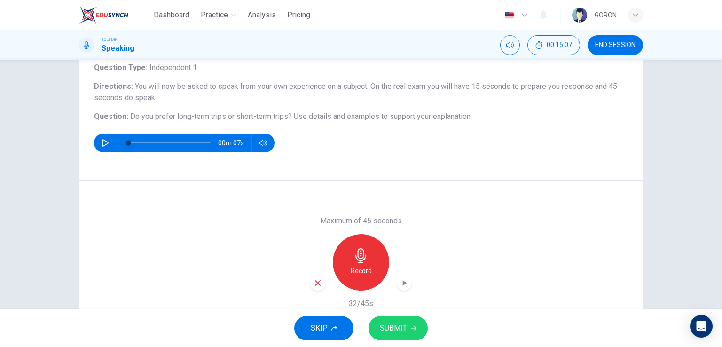
scroll to position [61, 0]
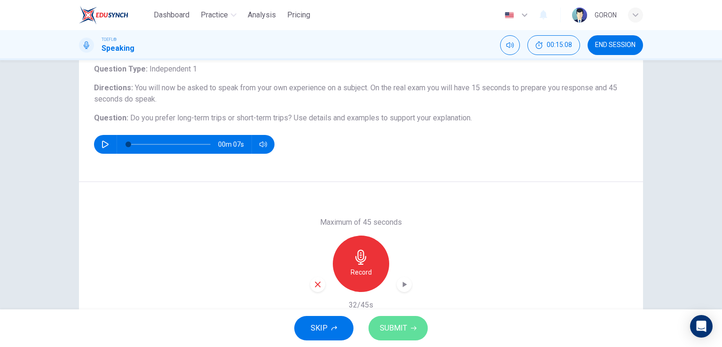
click at [391, 328] on span "SUBMIT" at bounding box center [393, 327] width 27 height 13
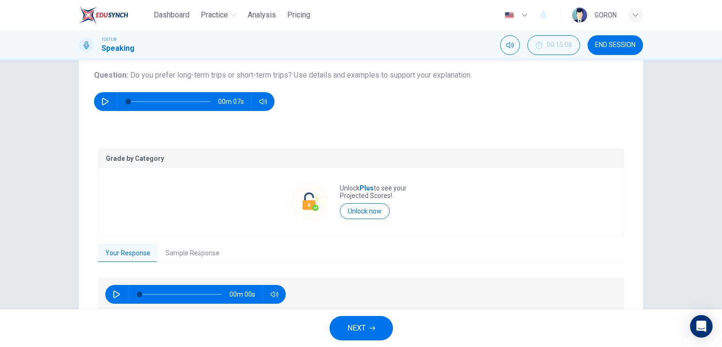
scroll to position [106, 0]
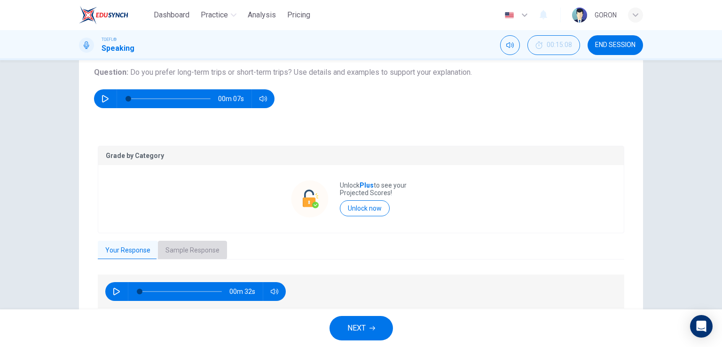
click at [179, 245] on button "Sample Response" at bounding box center [192, 251] width 69 height 20
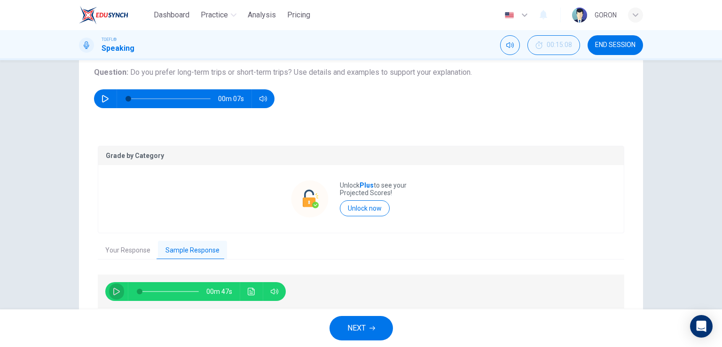
click at [113, 293] on icon "button" at bounding box center [117, 292] width 8 height 8
type input "98"
click at [357, 326] on span "NEXT" at bounding box center [356, 327] width 18 height 13
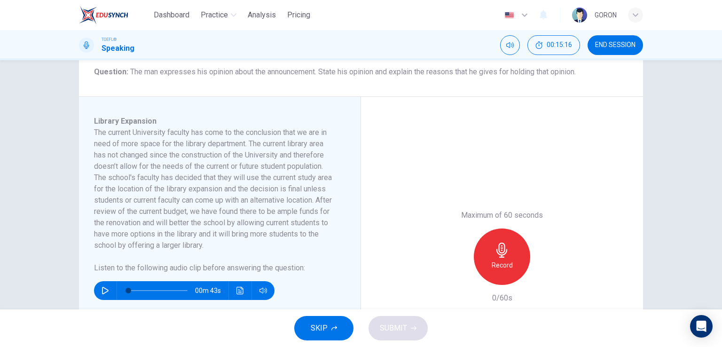
scroll to position [122, 0]
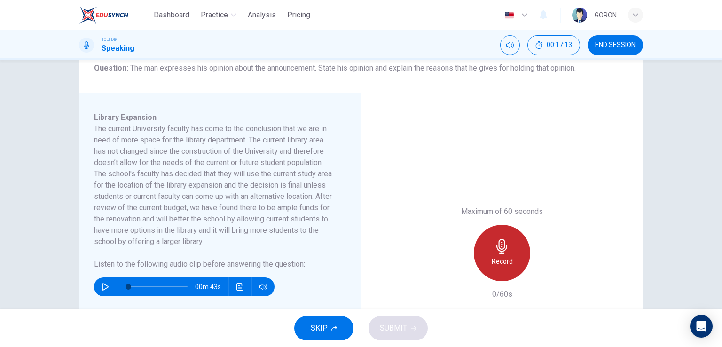
click at [507, 264] on h6 "Record" at bounding box center [502, 261] width 21 height 11
click at [507, 264] on div "Stop" at bounding box center [502, 253] width 56 height 56
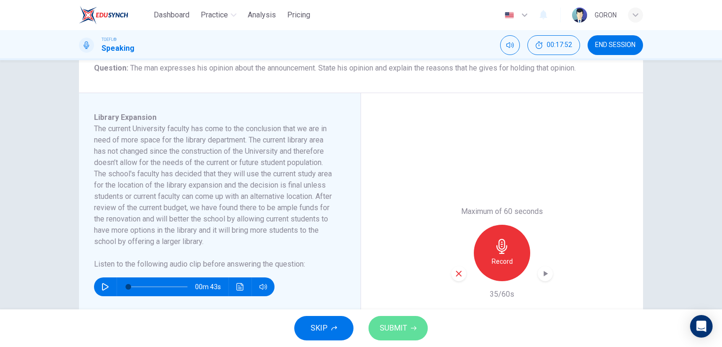
click at [397, 328] on span "SUBMIT" at bounding box center [393, 327] width 27 height 13
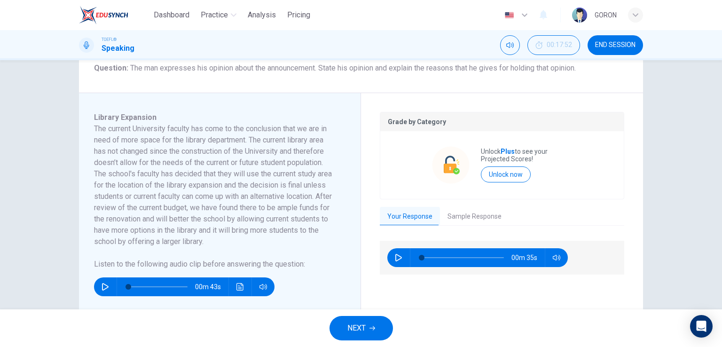
click at [457, 213] on button "Sample Response" at bounding box center [474, 217] width 69 height 20
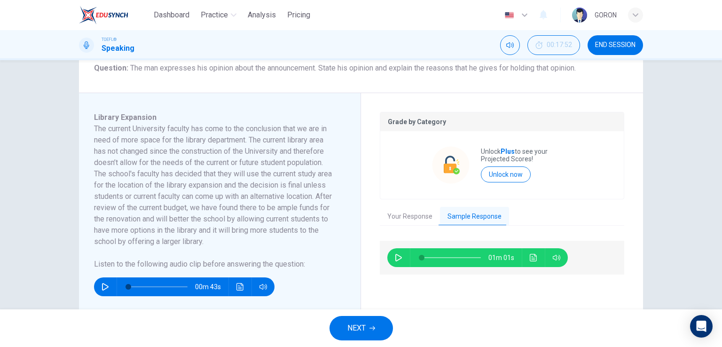
click at [395, 256] on icon "button" at bounding box center [399, 258] width 8 height 8
click at [399, 260] on icon "button" at bounding box center [399, 258] width 8 height 8
type input "70"
click at [102, 288] on icon "button" at bounding box center [106, 287] width 8 height 8
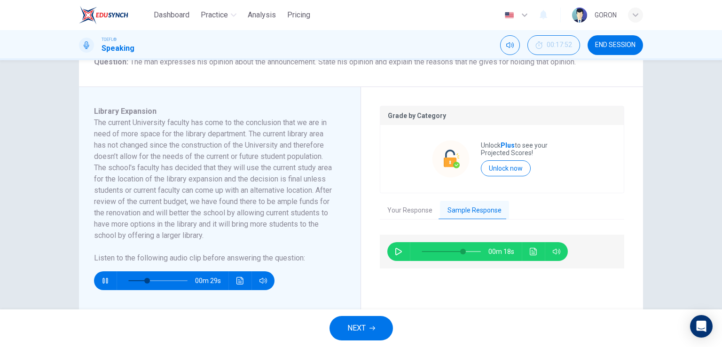
scroll to position [128, 0]
type input "80"
click at [345, 322] on button "NEXT" at bounding box center [360, 328] width 63 height 24
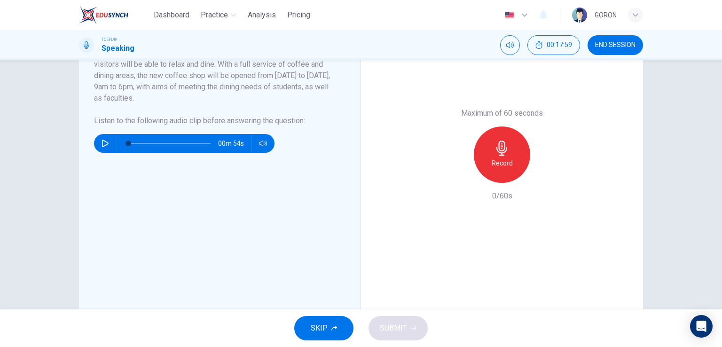
scroll to position [234, 0]
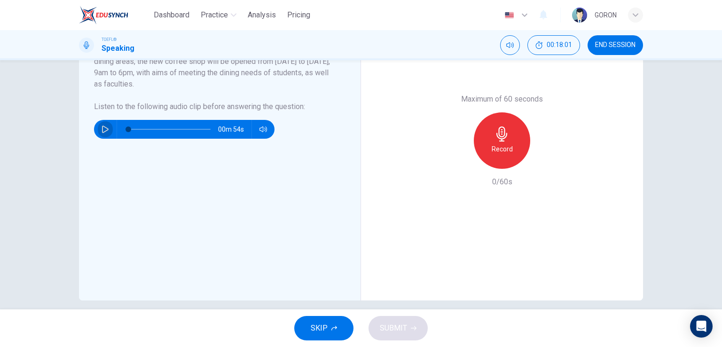
click at [102, 131] on icon "button" at bounding box center [105, 129] width 7 height 8
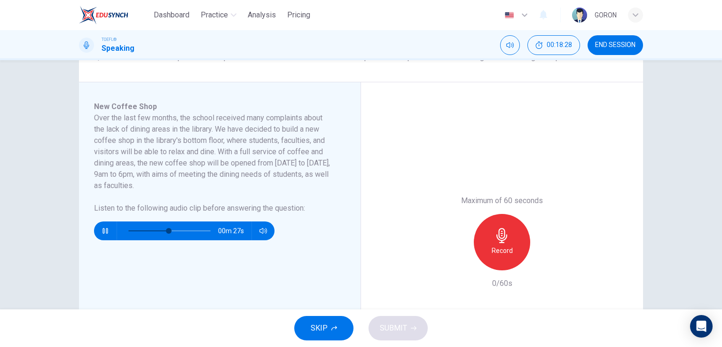
scroll to position [120, 0]
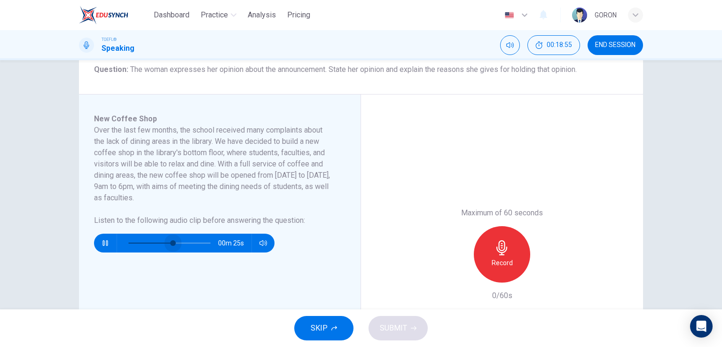
click at [171, 240] on span at bounding box center [169, 242] width 82 height 13
click at [166, 240] on span at bounding box center [169, 243] width 6 height 6
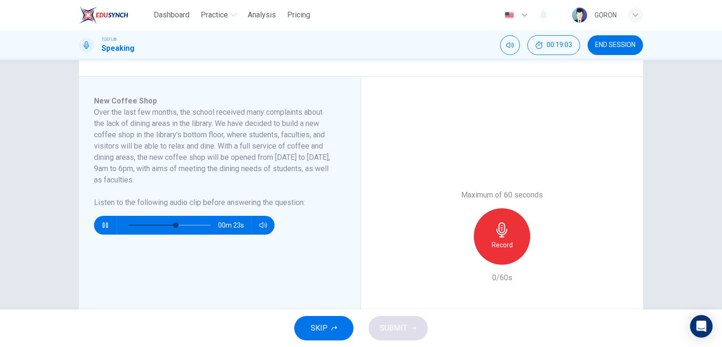
scroll to position [244, 0]
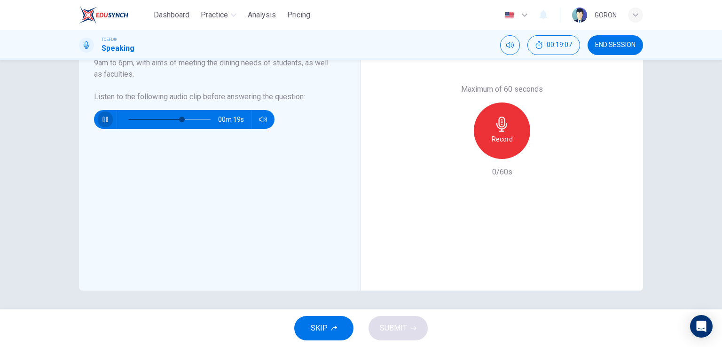
click at [102, 113] on button "button" at bounding box center [105, 119] width 15 height 19
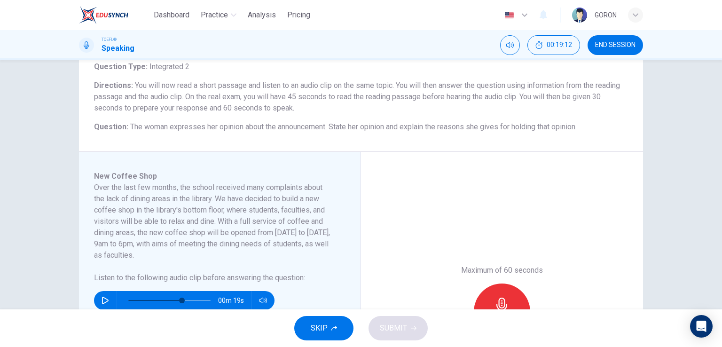
scroll to position [123, 0]
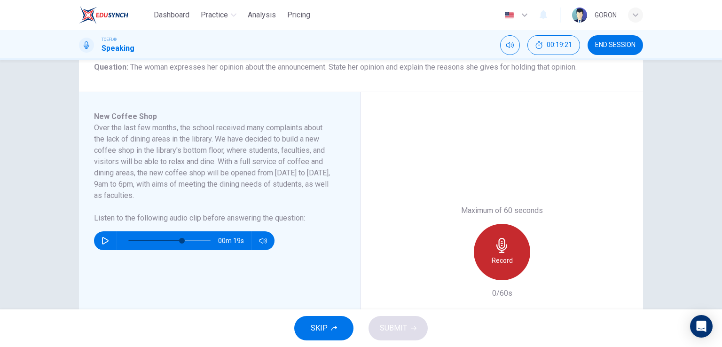
click at [503, 243] on icon "button" at bounding box center [501, 245] width 15 height 15
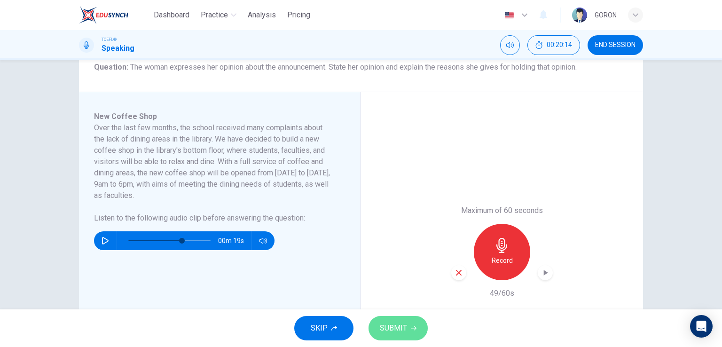
click at [400, 322] on span "SUBMIT" at bounding box center [393, 327] width 27 height 13
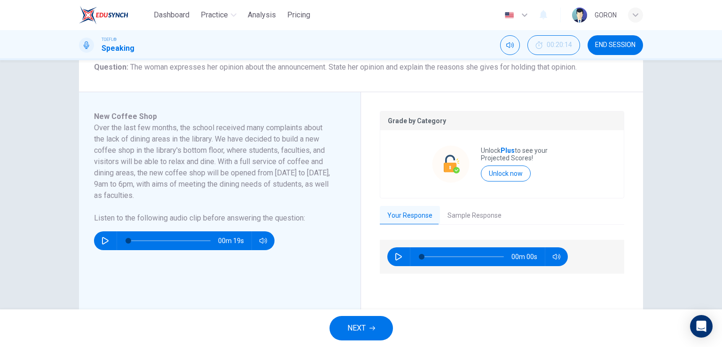
type input "0"
click at [458, 219] on button "Sample Response" at bounding box center [474, 216] width 69 height 20
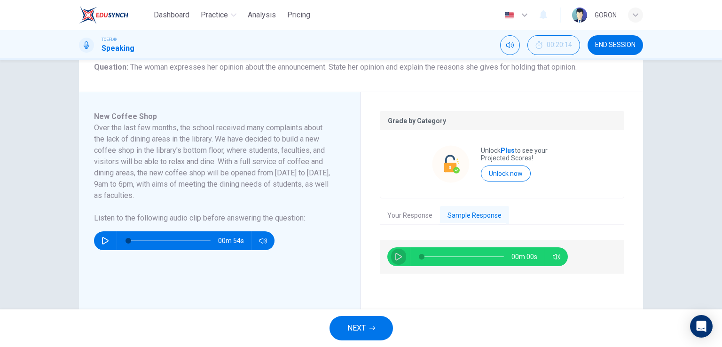
click at [397, 258] on icon "button" at bounding box center [398, 257] width 7 height 8
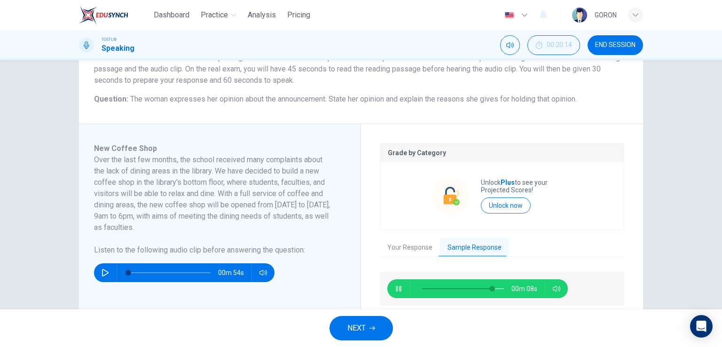
scroll to position [96, 0]
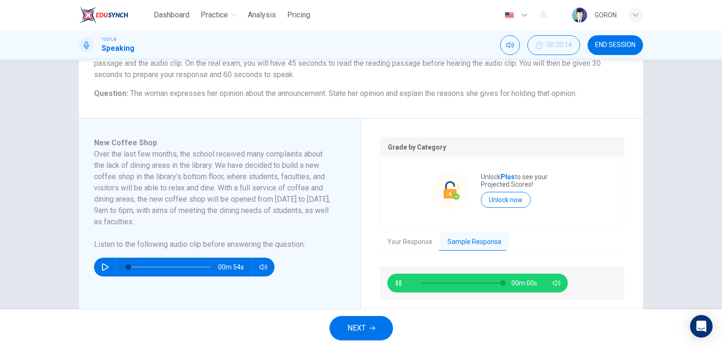
type input "0"
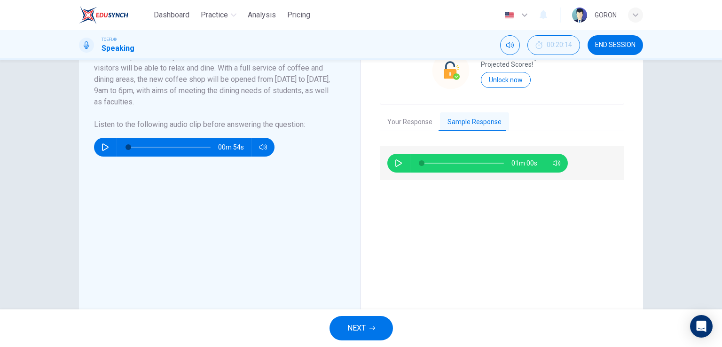
scroll to position [219, 0]
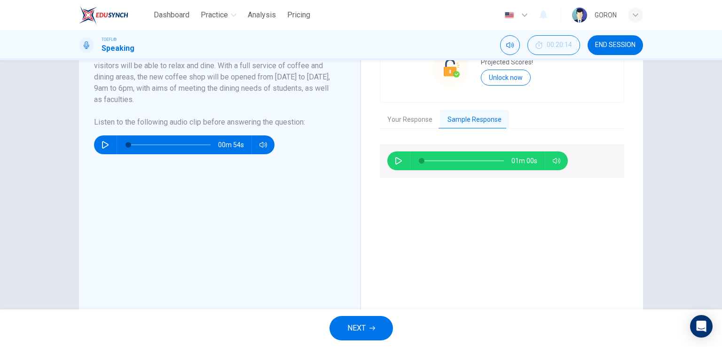
click at [99, 150] on button "button" at bounding box center [105, 144] width 15 height 19
type input "0"
click at [400, 123] on button "Your Response" at bounding box center [410, 120] width 60 height 20
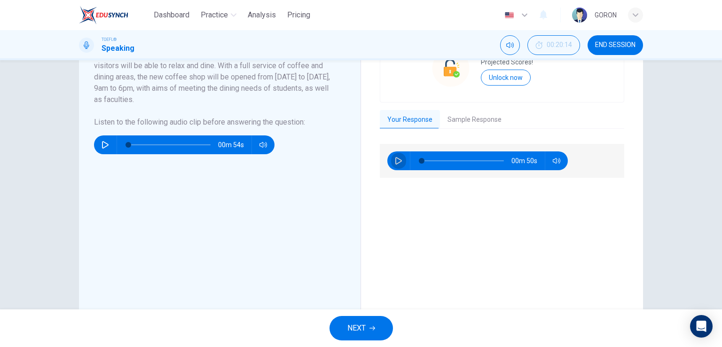
click at [399, 157] on icon "button" at bounding box center [399, 161] width 8 height 8
type input "0"
click at [375, 323] on button "NEXT" at bounding box center [360, 328] width 63 height 24
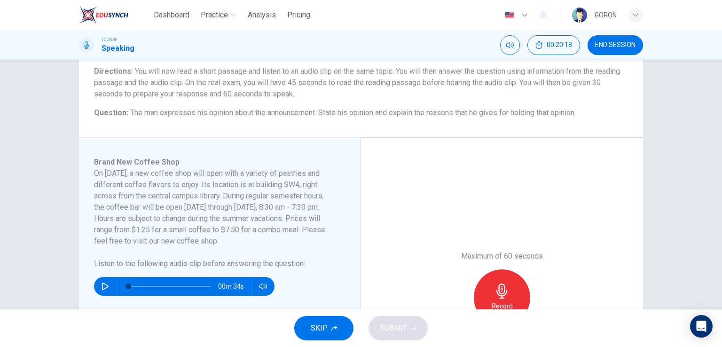
scroll to position [78, 0]
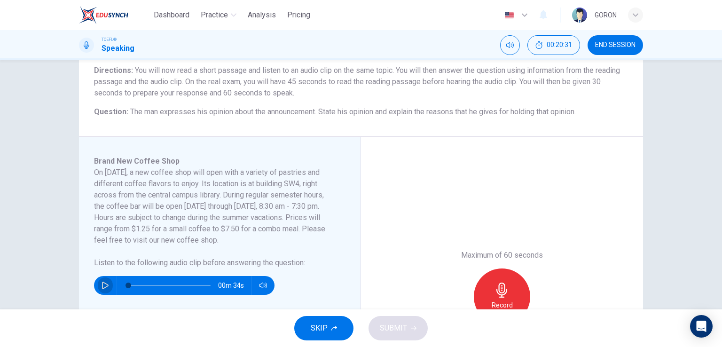
click at [103, 282] on icon "button" at bounding box center [106, 285] width 8 height 8
click at [187, 286] on span at bounding box center [169, 285] width 82 height 13
type input "0"
click at [494, 287] on icon "button" at bounding box center [501, 289] width 15 height 15
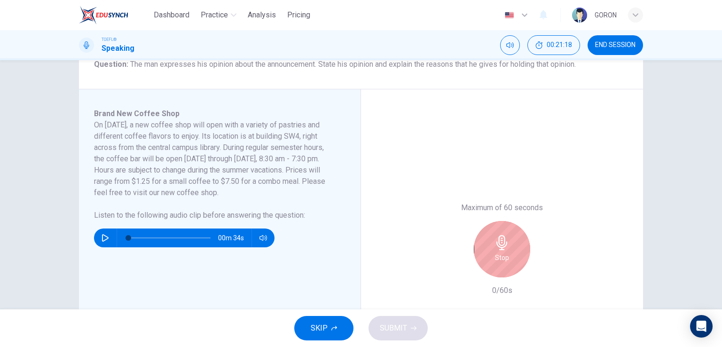
scroll to position [126, 0]
click at [493, 287] on h6 "39/60s" at bounding box center [502, 289] width 24 height 11
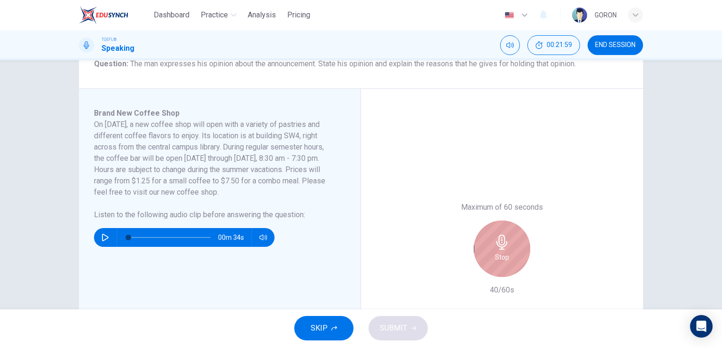
click at [497, 252] on h6 "Stop" at bounding box center [502, 256] width 14 height 11
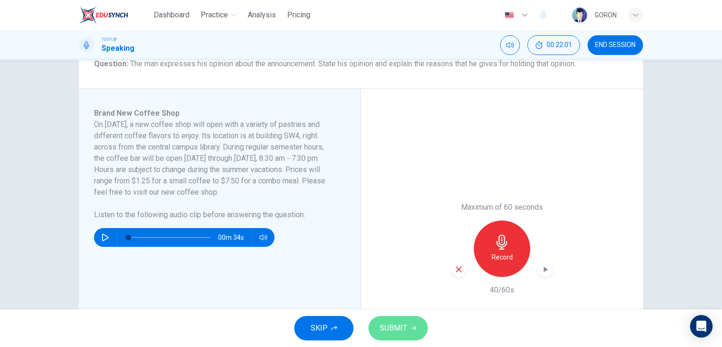
click at [408, 326] on button "SUBMIT" at bounding box center [397, 328] width 59 height 24
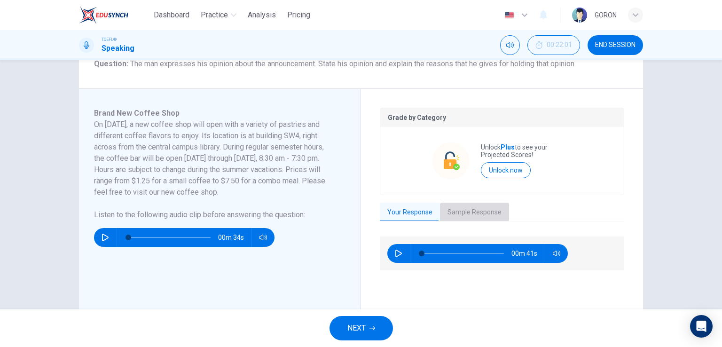
click at [453, 211] on button "Sample Response" at bounding box center [474, 213] width 69 height 20
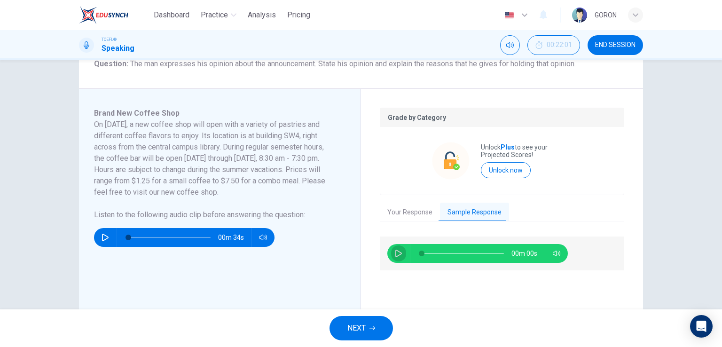
click at [399, 248] on button "button" at bounding box center [398, 253] width 15 height 19
click at [396, 245] on button "button" at bounding box center [398, 253] width 15 height 19
type input "0"
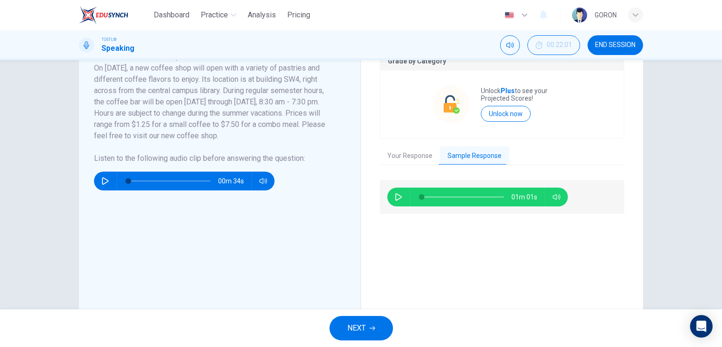
scroll to position [193, 0]
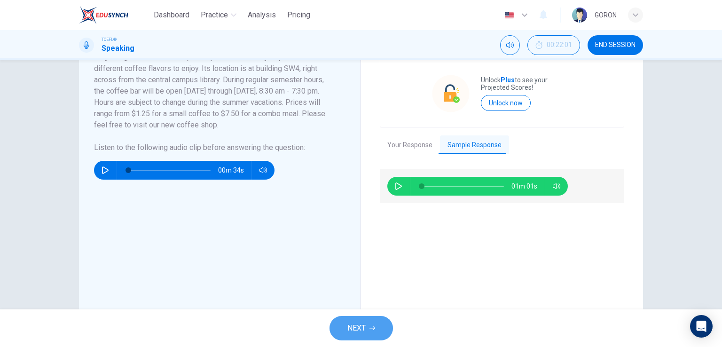
click at [355, 325] on span "NEXT" at bounding box center [356, 327] width 18 height 13
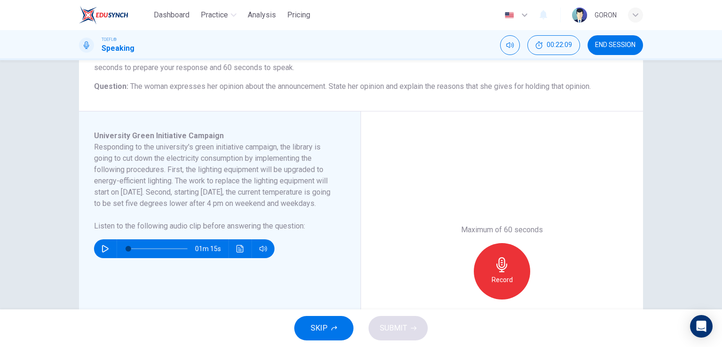
scroll to position [103, 0]
click at [103, 251] on button "button" at bounding box center [105, 249] width 15 height 19
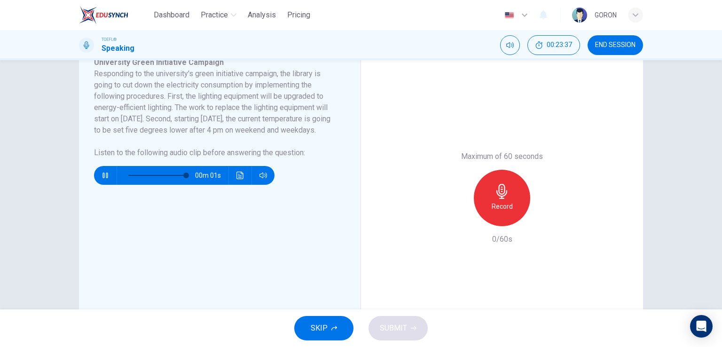
scroll to position [178, 0]
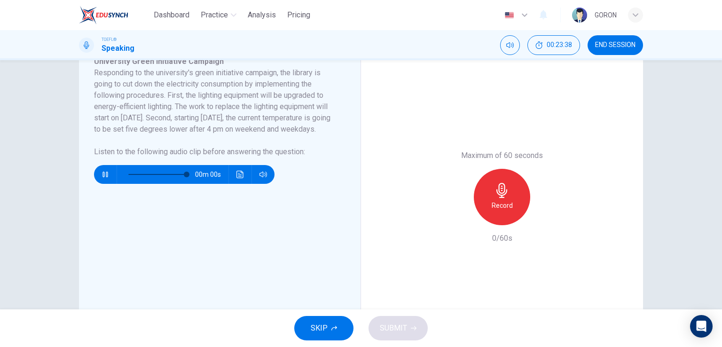
type input "0"
click at [509, 194] on div "Record" at bounding box center [502, 197] width 56 height 56
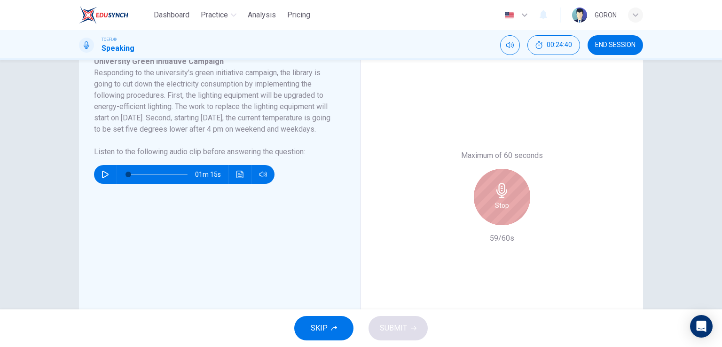
click at [509, 194] on div "Stop" at bounding box center [502, 197] width 56 height 56
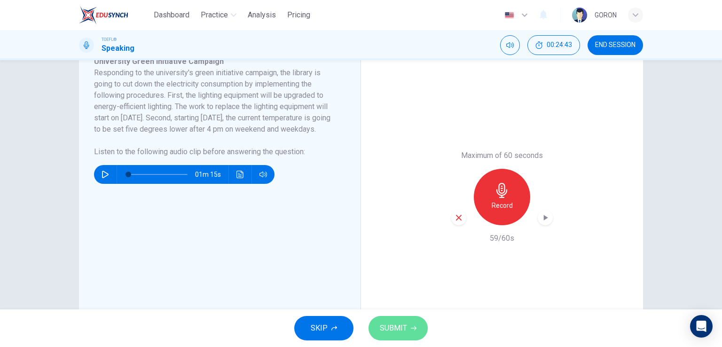
click at [385, 323] on span "SUBMIT" at bounding box center [393, 327] width 27 height 13
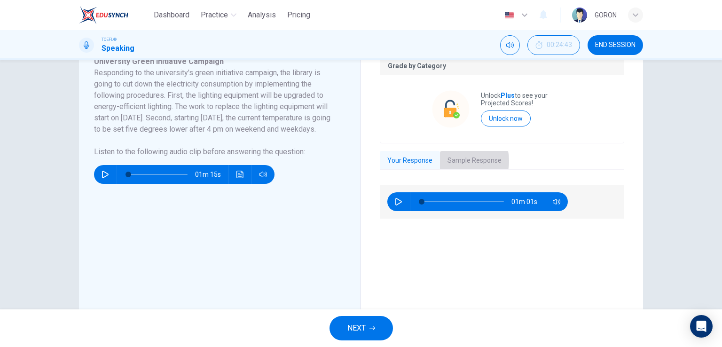
click at [453, 160] on button "Sample Response" at bounding box center [474, 161] width 69 height 20
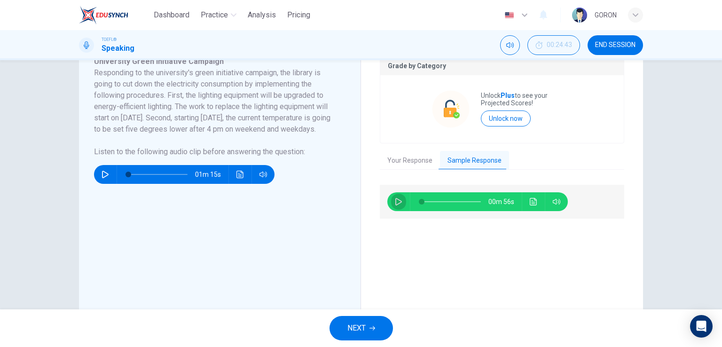
click at [397, 203] on icon "button" at bounding box center [399, 202] width 8 height 8
click at [395, 198] on icon "button" at bounding box center [398, 202] width 7 height 8
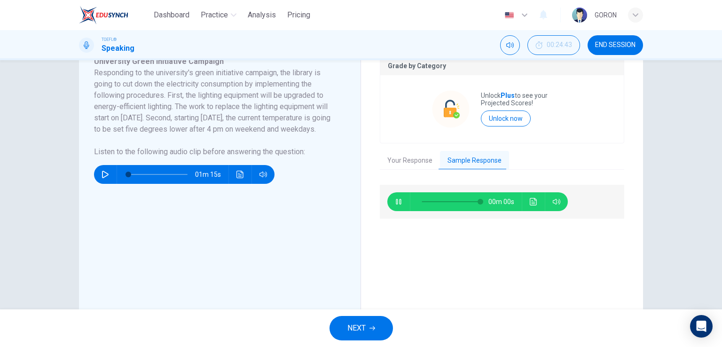
type input "0"
click at [369, 323] on button "NEXT" at bounding box center [360, 328] width 63 height 24
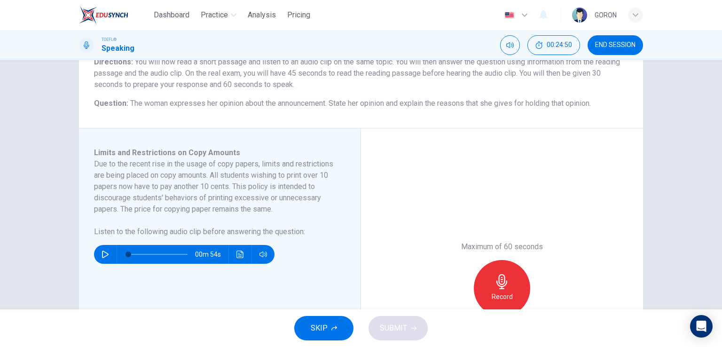
scroll to position [87, 0]
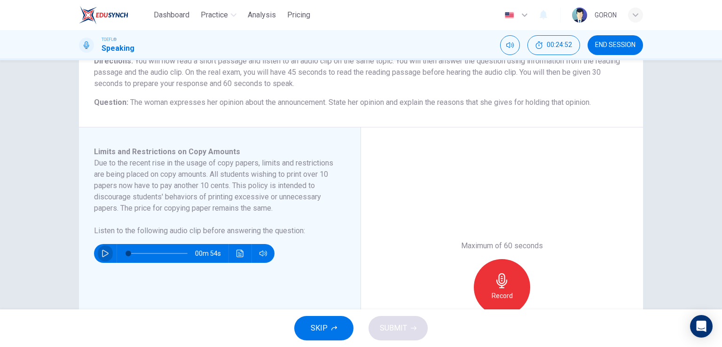
click at [98, 247] on button "button" at bounding box center [105, 253] width 15 height 19
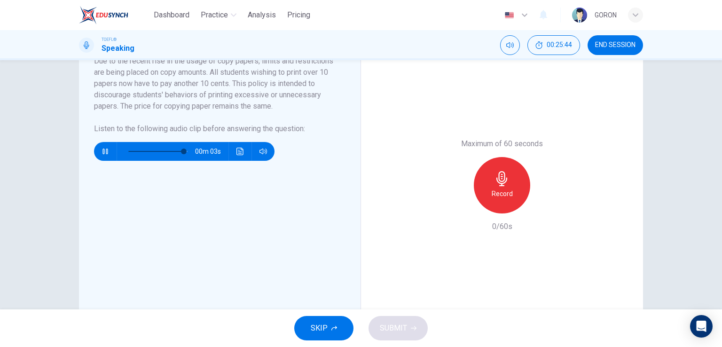
scroll to position [195, 0]
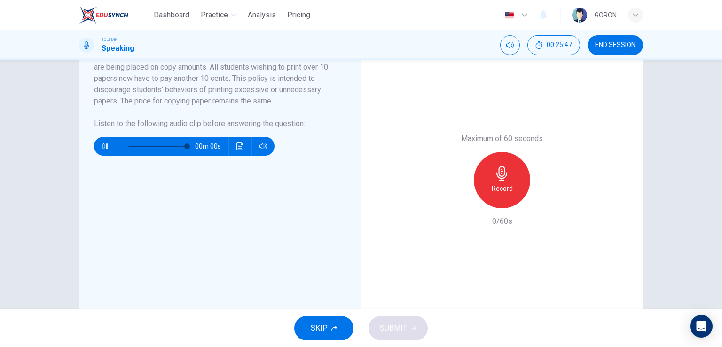
type input "0"
click at [497, 187] on h6 "Record" at bounding box center [502, 188] width 21 height 11
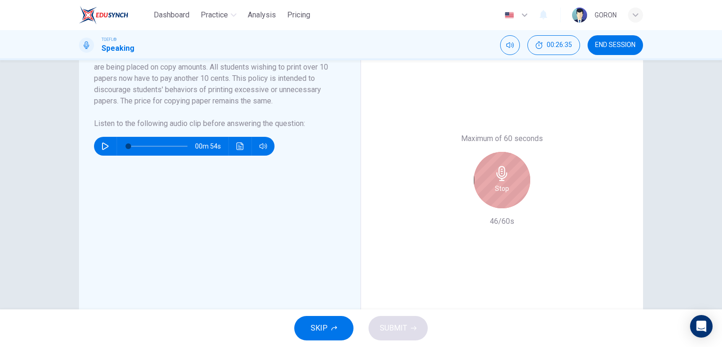
click at [491, 179] on div "Stop" at bounding box center [502, 180] width 56 height 56
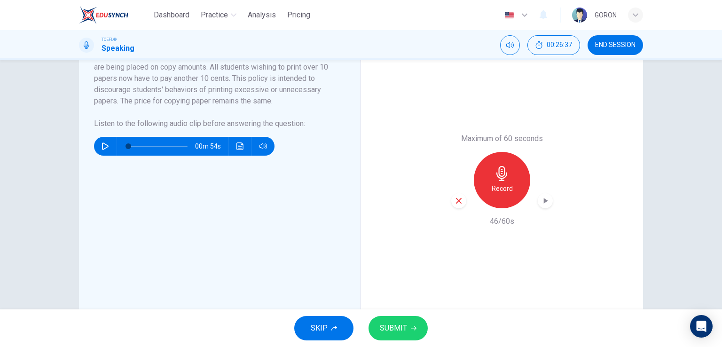
click at [406, 324] on span "SUBMIT" at bounding box center [393, 327] width 27 height 13
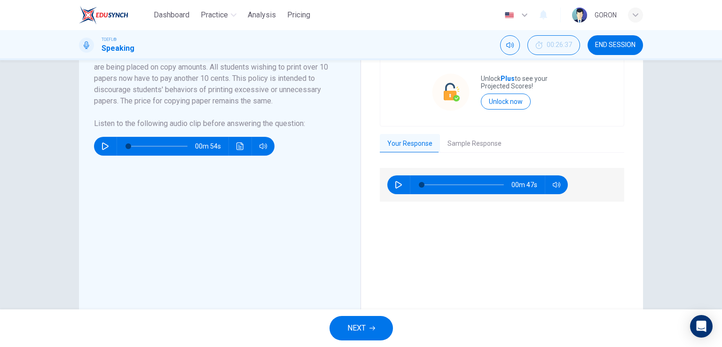
click at [463, 138] on button "Sample Response" at bounding box center [474, 144] width 69 height 20
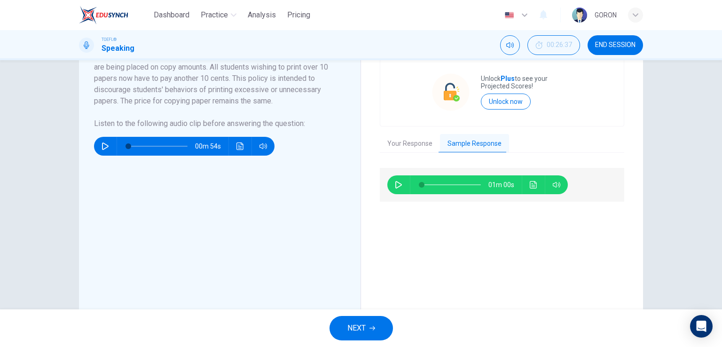
click at [388, 188] on div "01m 00s" at bounding box center [477, 184] width 180 height 19
click at [396, 184] on icon "button" at bounding box center [399, 185] width 8 height 8
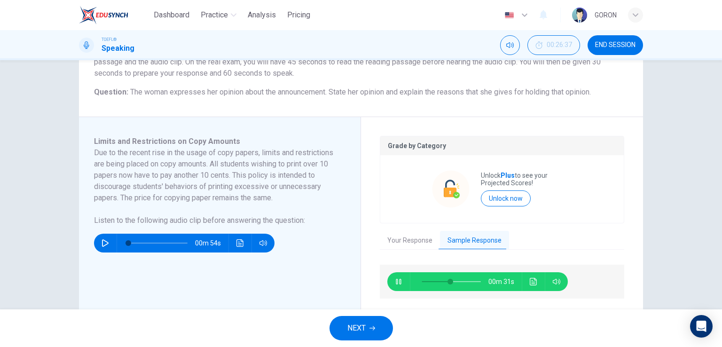
scroll to position [85, 0]
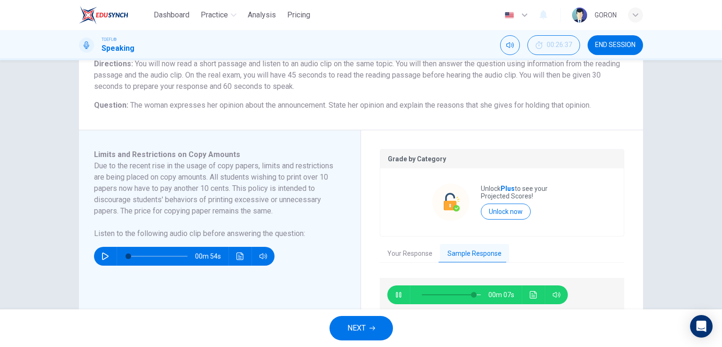
click at [396, 184] on div "Grade by Category Unlock Plus to see your Projected Scores! Unlock now" at bounding box center [502, 192] width 244 height 87
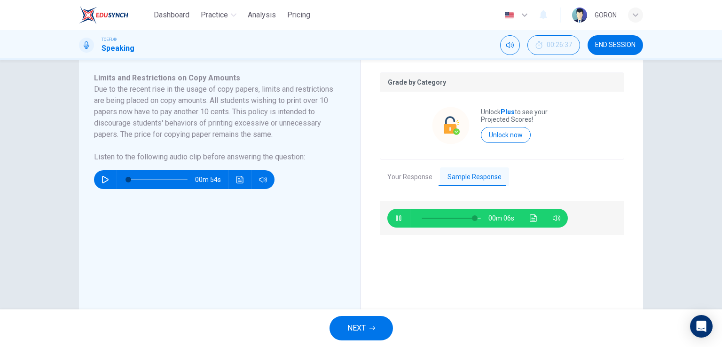
scroll to position [244, 0]
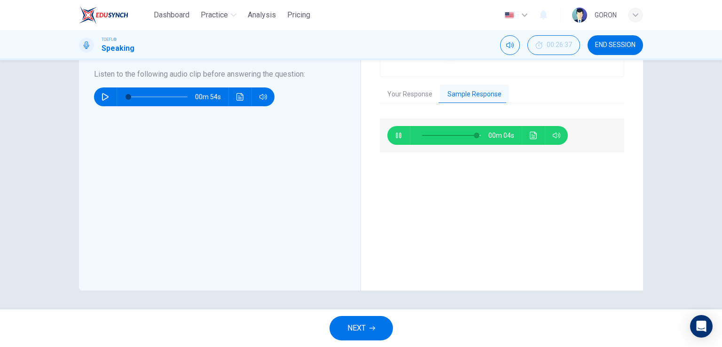
click at [396, 184] on div "00m 04s" at bounding box center [502, 198] width 244 height 161
type input "0"
click at [355, 329] on span "NEXT" at bounding box center [356, 327] width 18 height 13
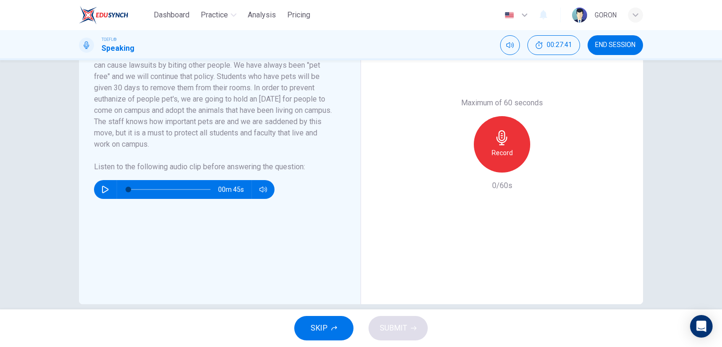
scroll to position [232, 0]
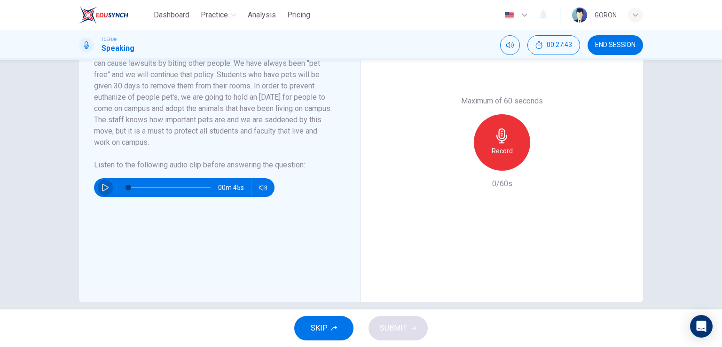
click at [98, 187] on button "button" at bounding box center [105, 187] width 15 height 19
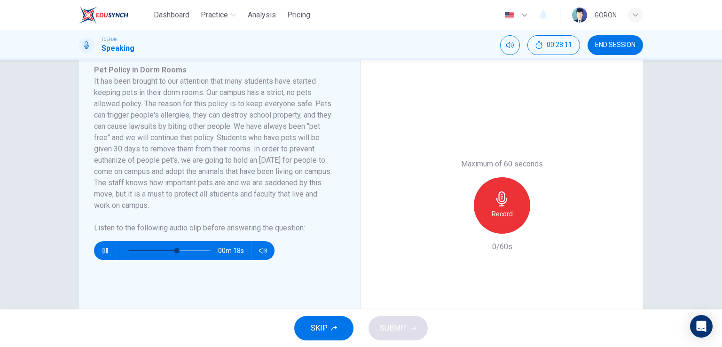
scroll to position [171, 0]
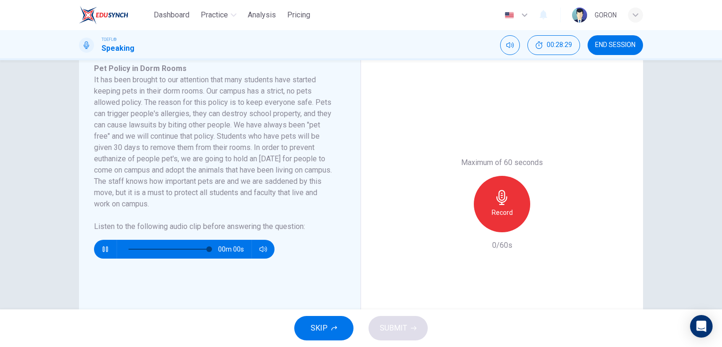
type input "0"
click at [493, 205] on div "Record" at bounding box center [502, 204] width 56 height 56
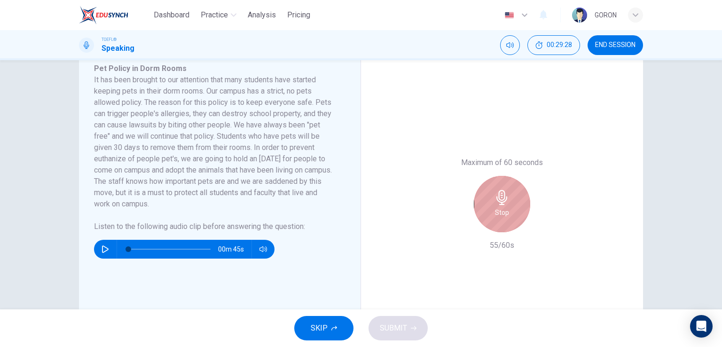
click at [493, 205] on div "Stop" at bounding box center [502, 204] width 56 height 56
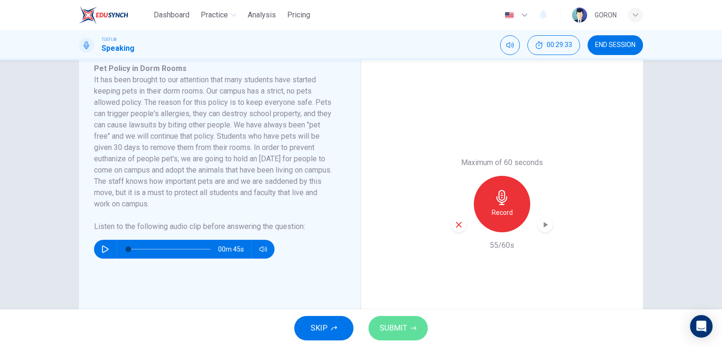
click at [391, 326] on span "SUBMIT" at bounding box center [393, 327] width 27 height 13
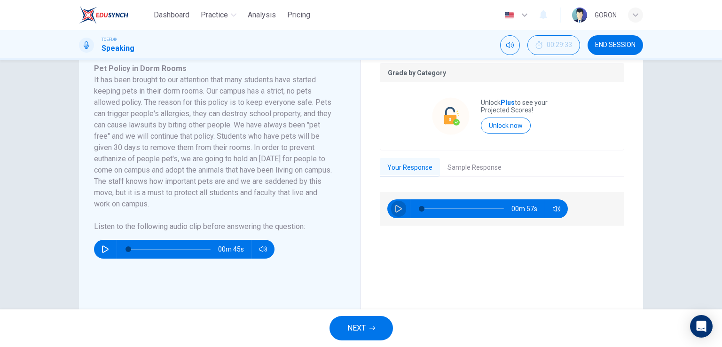
click at [399, 209] on icon "button" at bounding box center [398, 209] width 7 height 8
type input "0"
click at [449, 162] on button "Sample Response" at bounding box center [474, 168] width 69 height 20
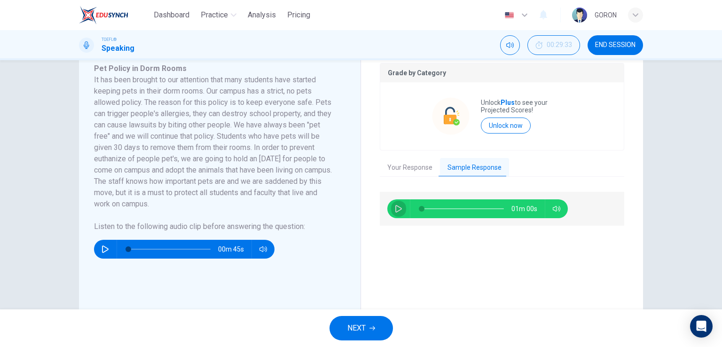
click at [398, 203] on button "button" at bounding box center [398, 208] width 15 height 19
type input "77"
click at [363, 321] on span "NEXT" at bounding box center [356, 327] width 18 height 13
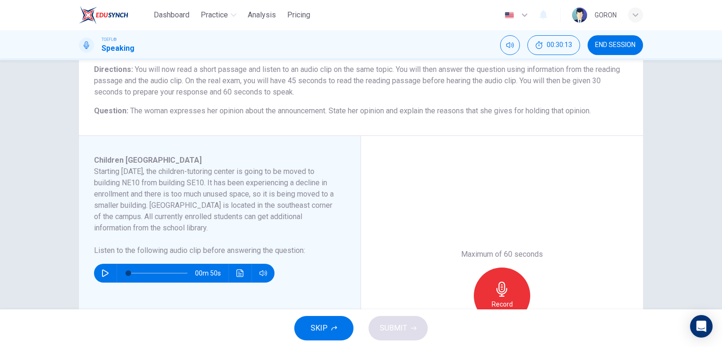
scroll to position [91, 0]
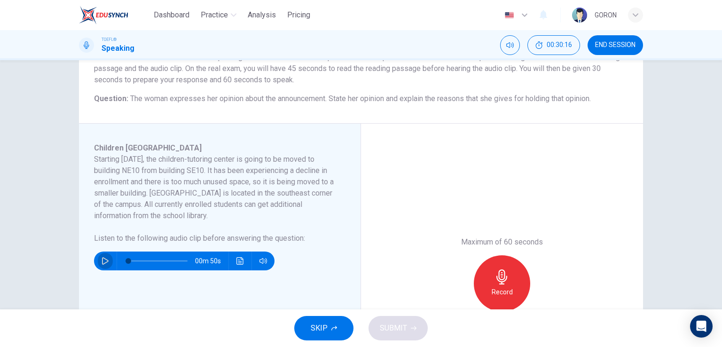
click at [98, 264] on button "button" at bounding box center [105, 260] width 15 height 19
drag, startPoint x: 98, startPoint y: 264, endPoint x: 137, endPoint y: 243, distance: 43.9
click at [137, 244] on div "00m 14s" at bounding box center [214, 257] width 240 height 26
click at [242, 260] on button "Click to see the audio transcription" at bounding box center [240, 260] width 15 height 19
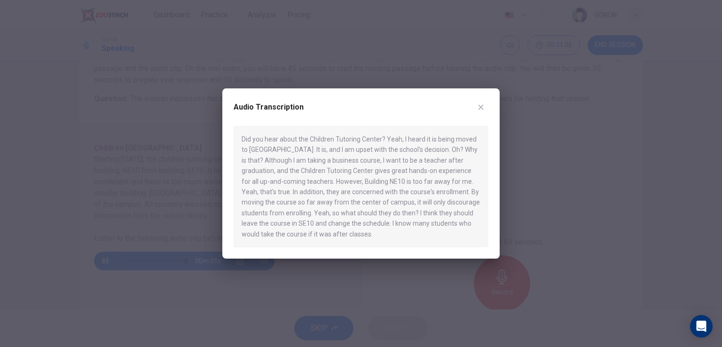
type input "0"
click at [485, 106] on div "Audio Transcription Did you hear about the Children Tutoring Center? Yeah, I he…" at bounding box center [360, 173] width 277 height 170
click at [485, 106] on button "button" at bounding box center [480, 107] width 15 height 15
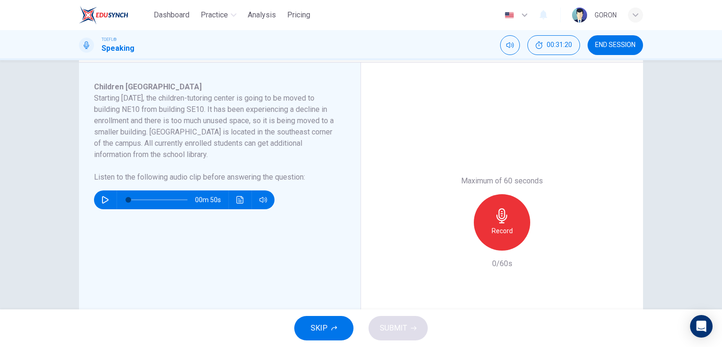
scroll to position [151, 0]
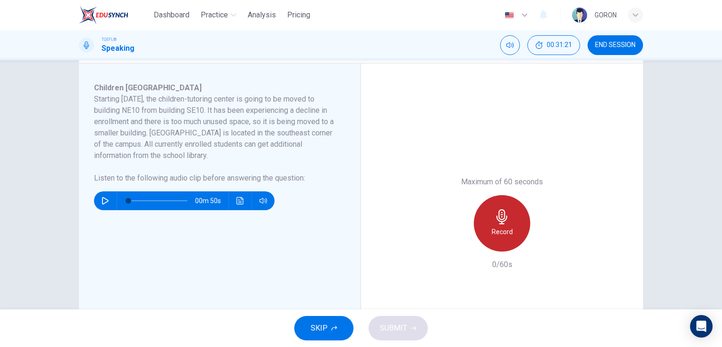
click at [495, 242] on div "Record" at bounding box center [502, 223] width 56 height 56
click at [495, 242] on div "Stop" at bounding box center [502, 223] width 56 height 56
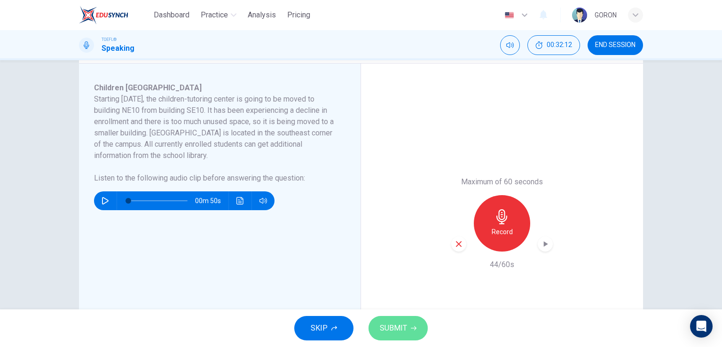
click at [402, 332] on span "SUBMIT" at bounding box center [393, 327] width 27 height 13
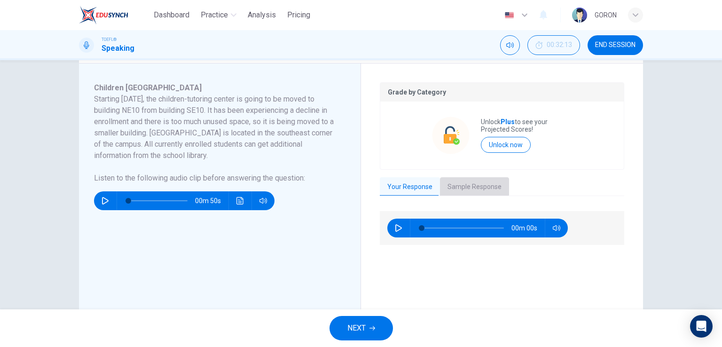
click at [468, 182] on button "Sample Response" at bounding box center [474, 187] width 69 height 20
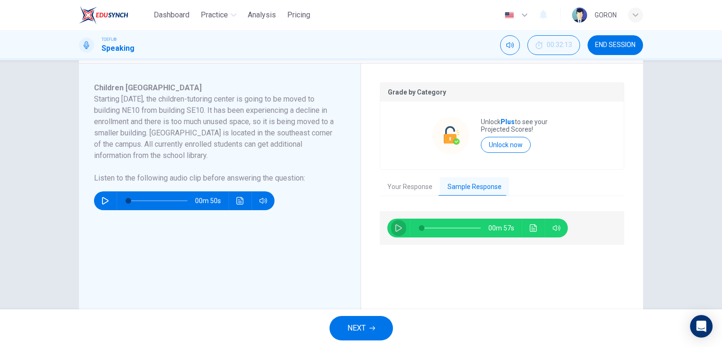
click at [394, 223] on button "button" at bounding box center [398, 228] width 15 height 19
type input "0"
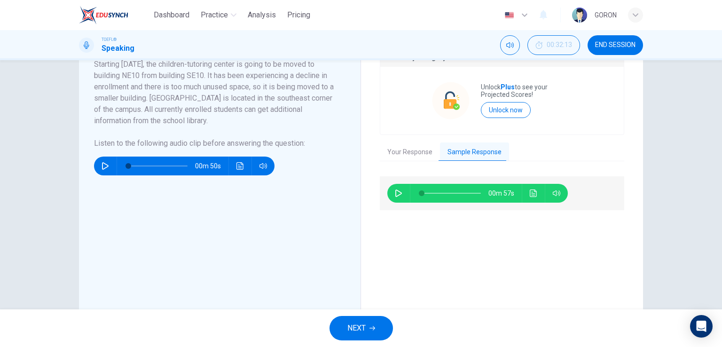
scroll to position [186, 0]
click at [353, 327] on span "NEXT" at bounding box center [356, 327] width 18 height 13
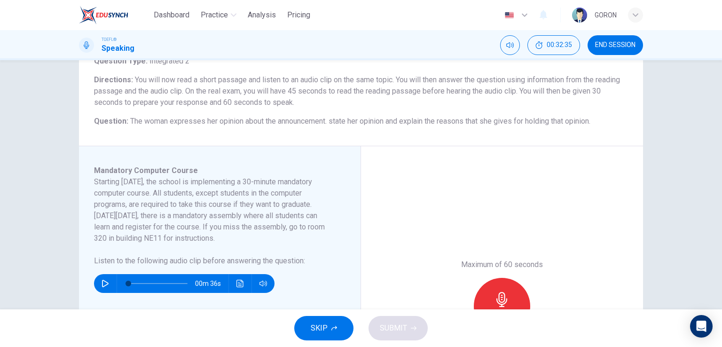
scroll to position [73, 0]
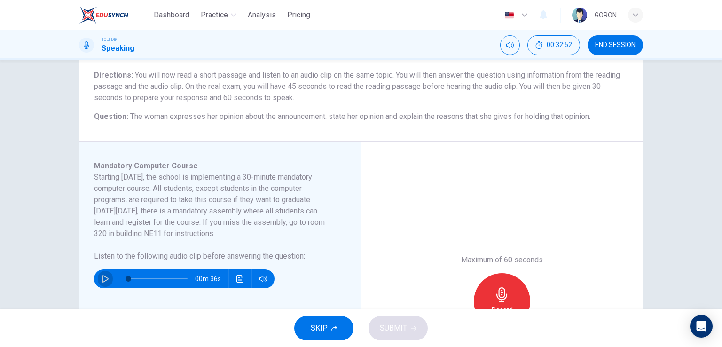
click at [98, 276] on button "button" at bounding box center [105, 278] width 15 height 19
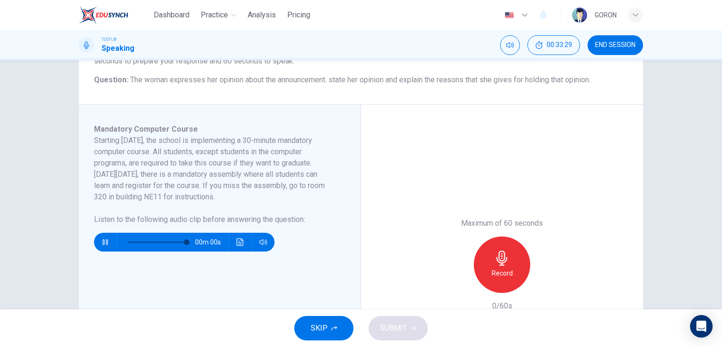
scroll to position [109, 0]
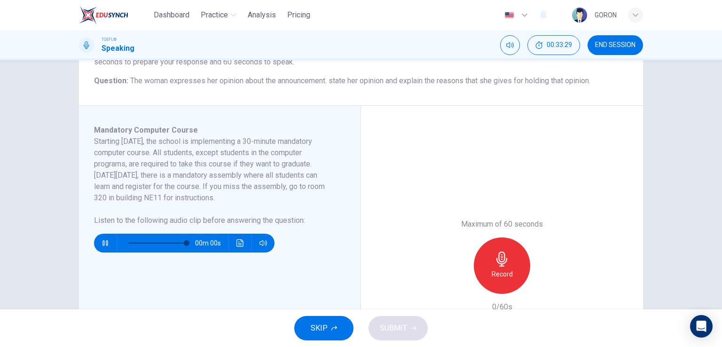
type input "0"
click at [485, 269] on div "Record" at bounding box center [502, 265] width 56 height 56
click at [485, 269] on div "Stop" at bounding box center [502, 265] width 56 height 56
click at [412, 327] on icon "button" at bounding box center [414, 328] width 6 height 6
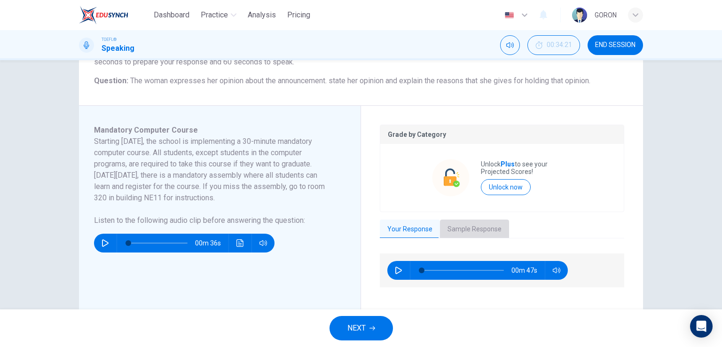
click at [478, 225] on button "Sample Response" at bounding box center [474, 229] width 69 height 20
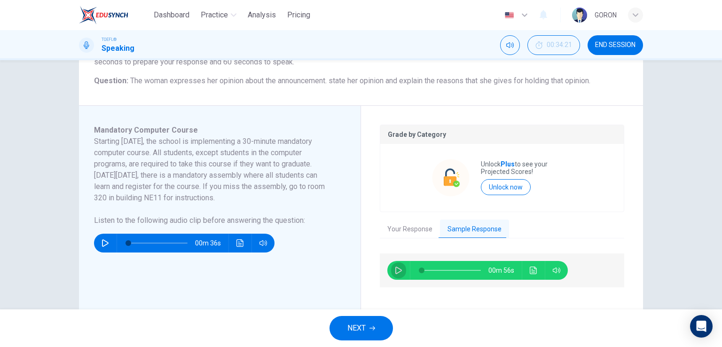
click at [396, 269] on icon "button" at bounding box center [399, 270] width 8 height 8
click at [676, 161] on div "Question 21 Question Type : Integrated 2 Directions : You will now read a short…" at bounding box center [361, 184] width 722 height 249
type input "0"
click at [374, 329] on icon "button" at bounding box center [372, 328] width 6 height 6
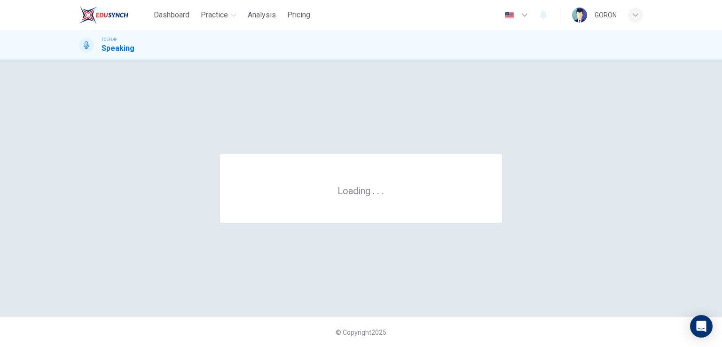
scroll to position [0, 0]
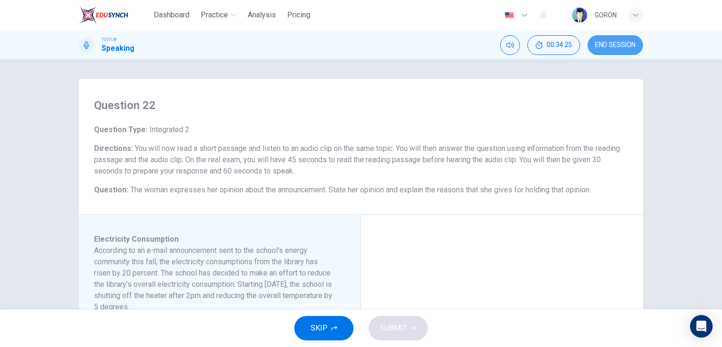
click at [608, 41] on span "END SESSION" at bounding box center [615, 45] width 40 height 8
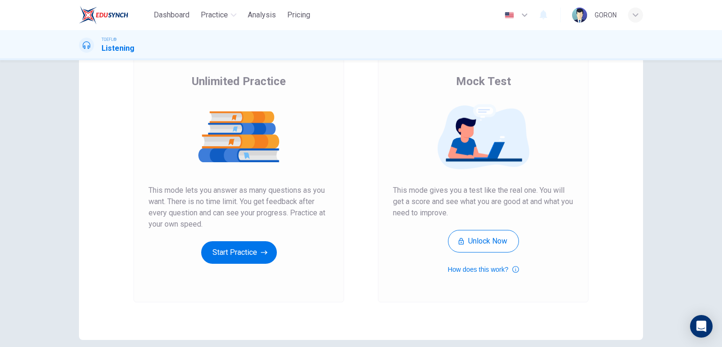
scroll to position [66, 0]
click at [245, 250] on button "Start Practice" at bounding box center [239, 252] width 76 height 23
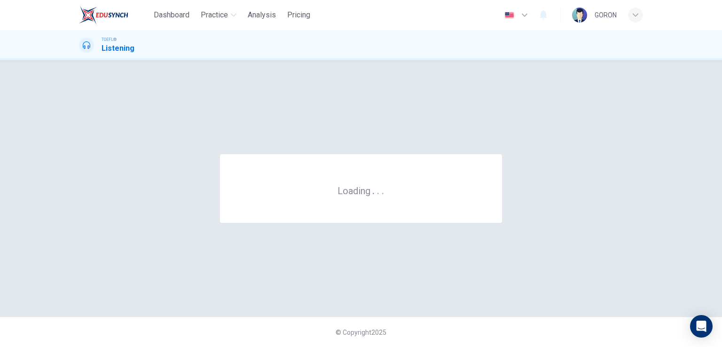
scroll to position [0, 0]
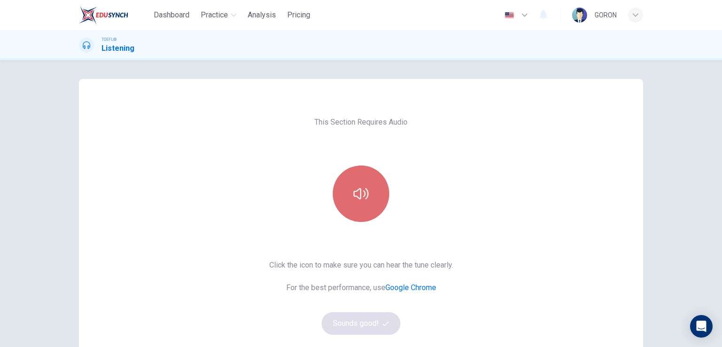
click at [367, 200] on button "button" at bounding box center [361, 193] width 56 height 56
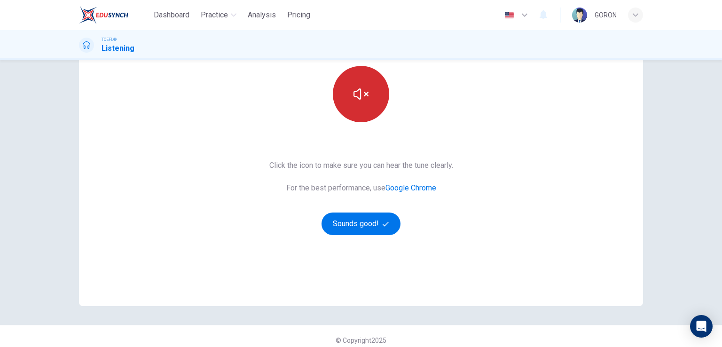
scroll to position [101, 0]
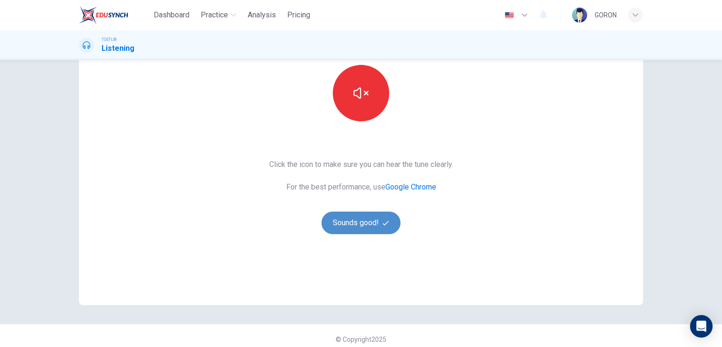
click at [352, 220] on button "Sounds good!" at bounding box center [360, 222] width 79 height 23
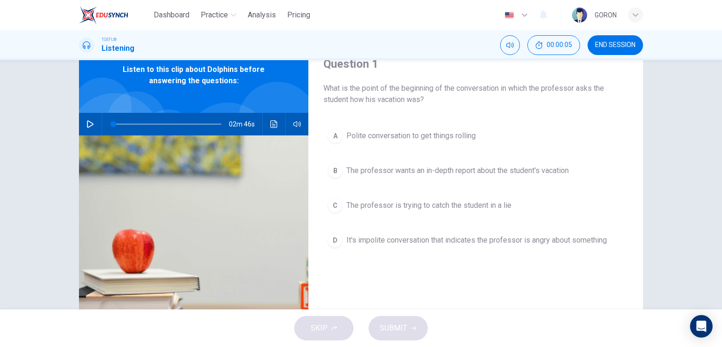
scroll to position [42, 0]
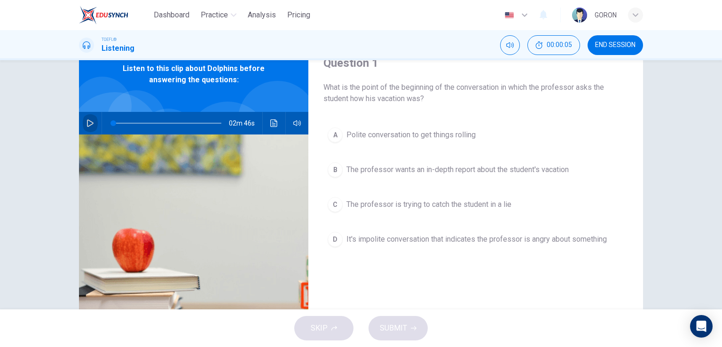
click at [83, 125] on button "button" at bounding box center [90, 123] width 15 height 23
type input "0"
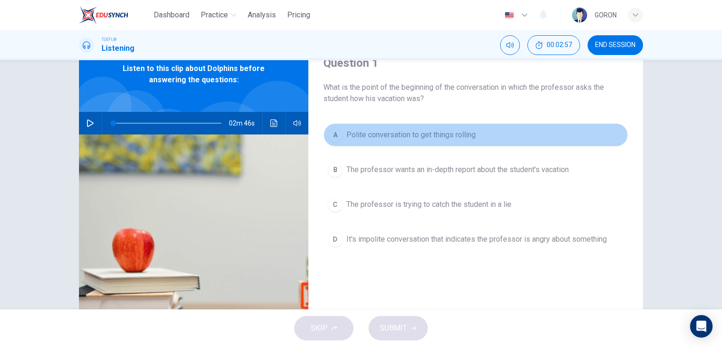
click at [380, 140] on span "Polite conversation to get things rolling" at bounding box center [410, 134] width 129 height 11
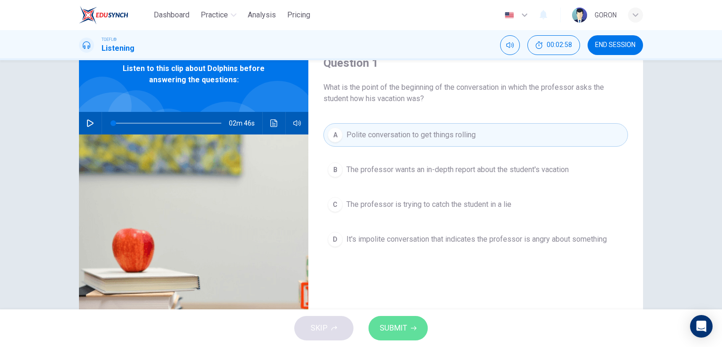
click at [397, 326] on span "SUBMIT" at bounding box center [393, 327] width 27 height 13
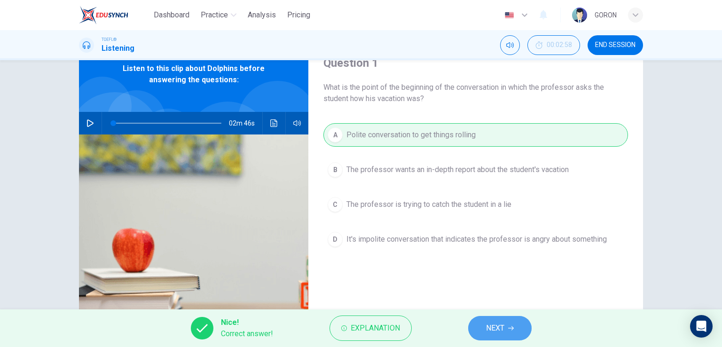
click at [489, 333] on span "NEXT" at bounding box center [495, 327] width 18 height 13
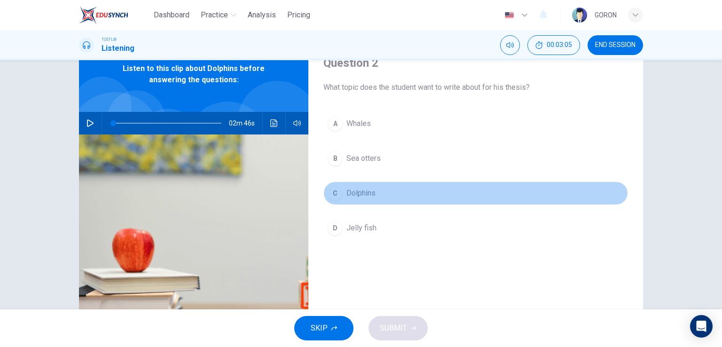
click at [359, 195] on span "Dolphins" at bounding box center [360, 193] width 29 height 11
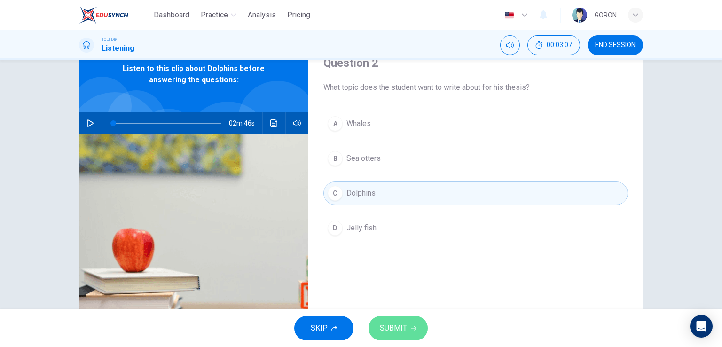
click at [375, 327] on button "SUBMIT" at bounding box center [397, 328] width 59 height 24
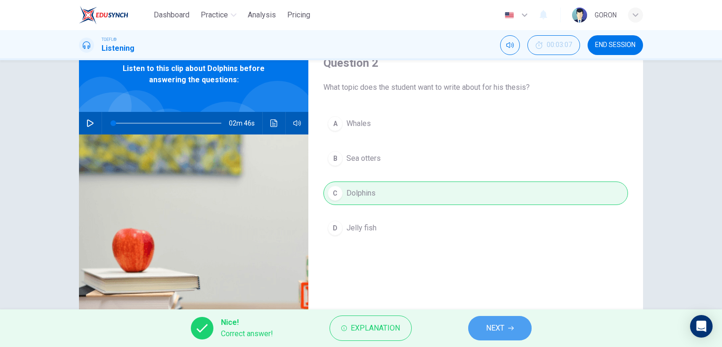
click at [486, 324] on span "NEXT" at bounding box center [495, 327] width 18 height 13
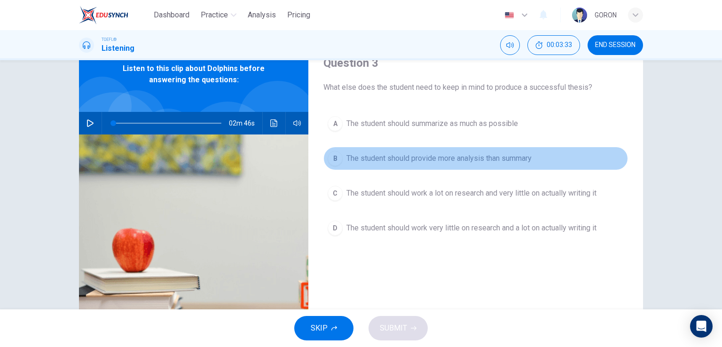
click at [497, 162] on span "The student should provide more analysis than summary" at bounding box center [438, 158] width 185 height 11
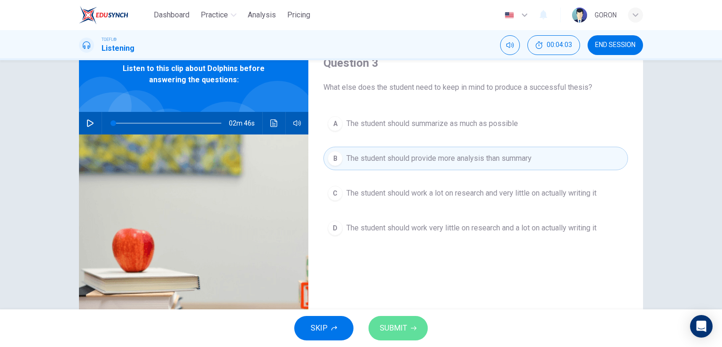
click at [387, 320] on button "SUBMIT" at bounding box center [397, 328] width 59 height 24
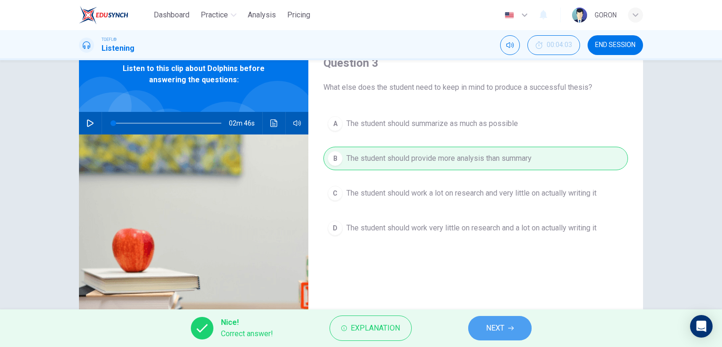
click at [487, 328] on span "NEXT" at bounding box center [495, 327] width 18 height 13
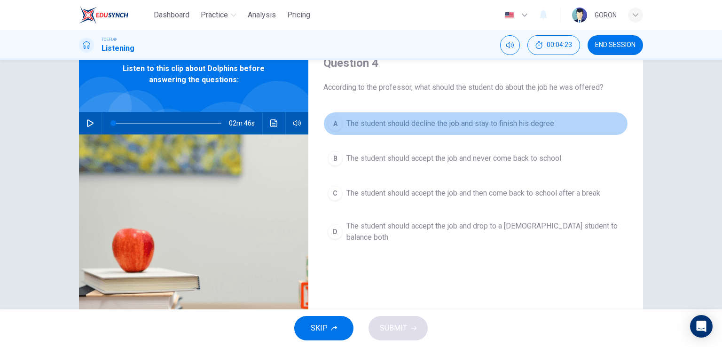
click at [386, 123] on span "The student should decline the job and stay to finish his degree" at bounding box center [450, 123] width 208 height 11
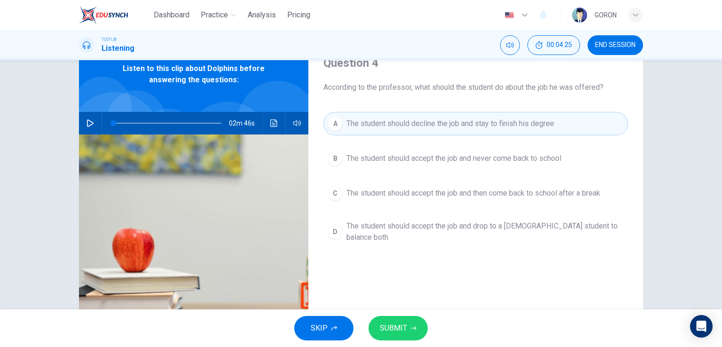
click at [393, 322] on span "SUBMIT" at bounding box center [393, 327] width 27 height 13
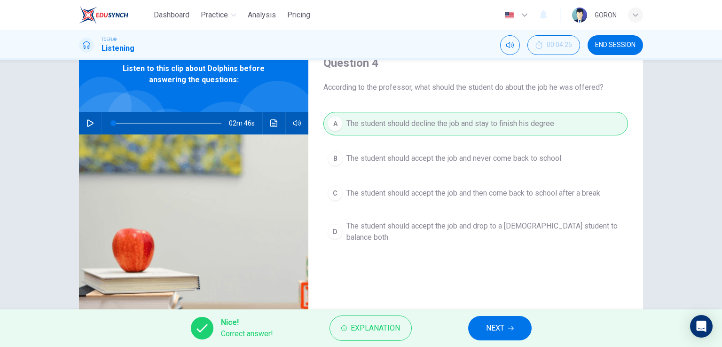
click at [486, 332] on span "NEXT" at bounding box center [495, 327] width 18 height 13
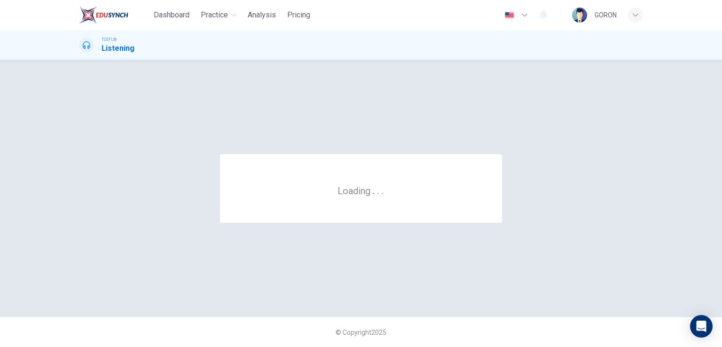
scroll to position [0, 0]
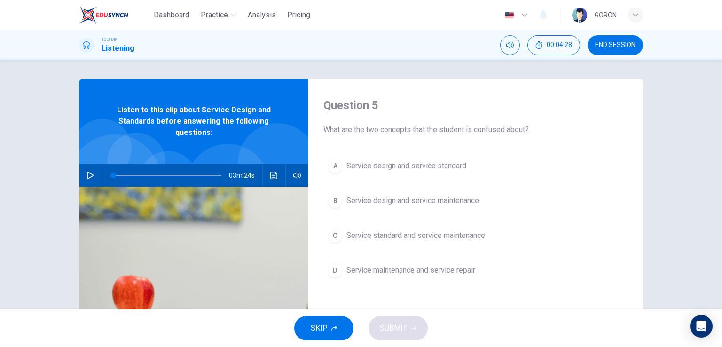
click at [87, 175] on icon "button" at bounding box center [90, 176] width 8 height 8
click at [270, 176] on icon "Click to see the audio transcription" at bounding box center [274, 176] width 8 height 8
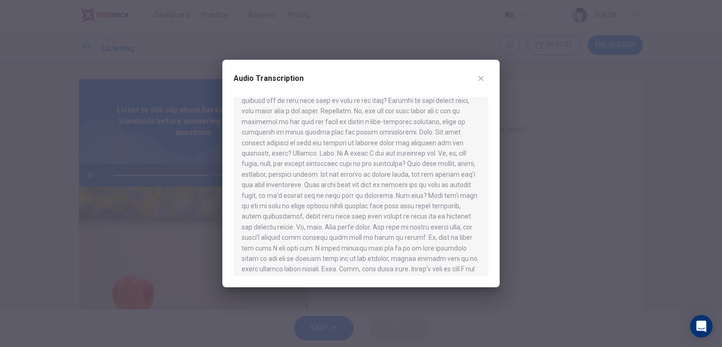
scroll to position [199, 0]
type input "0"
click at [484, 75] on icon "button" at bounding box center [481, 79] width 8 height 8
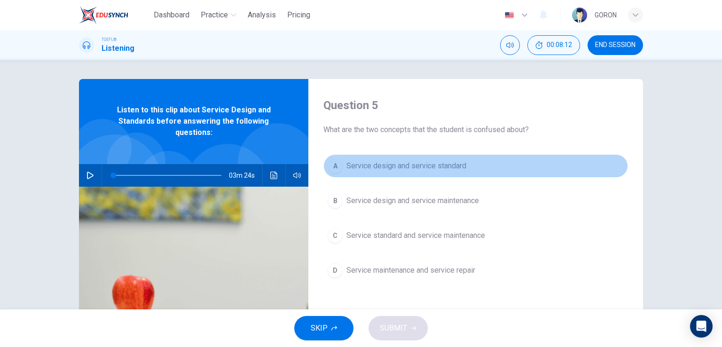
click at [348, 165] on span "Service design and service standard" at bounding box center [406, 165] width 120 height 11
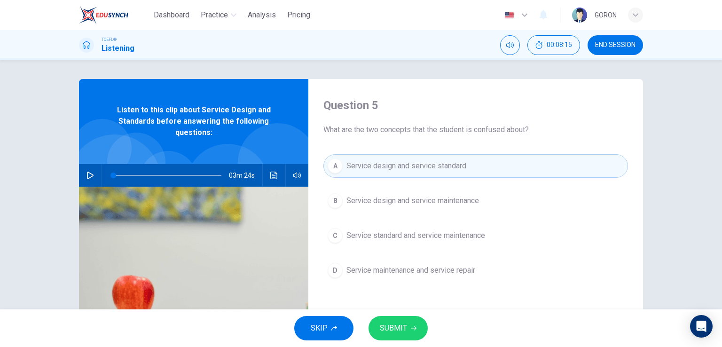
click at [395, 320] on button "SUBMIT" at bounding box center [397, 328] width 59 height 24
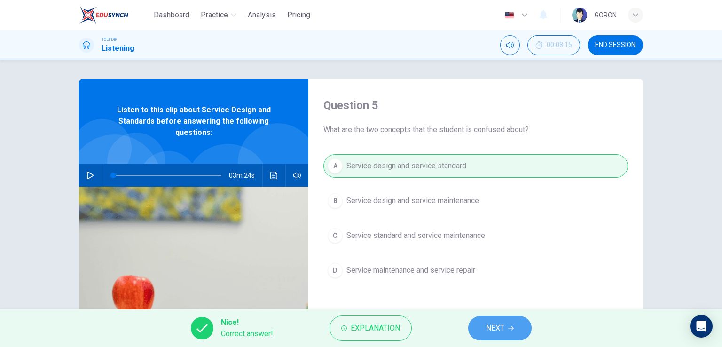
click at [499, 332] on span "NEXT" at bounding box center [495, 327] width 18 height 13
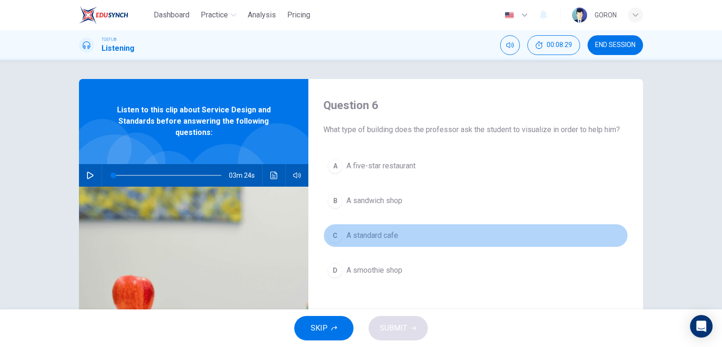
click at [375, 233] on span "A standard cafe" at bounding box center [372, 235] width 52 height 11
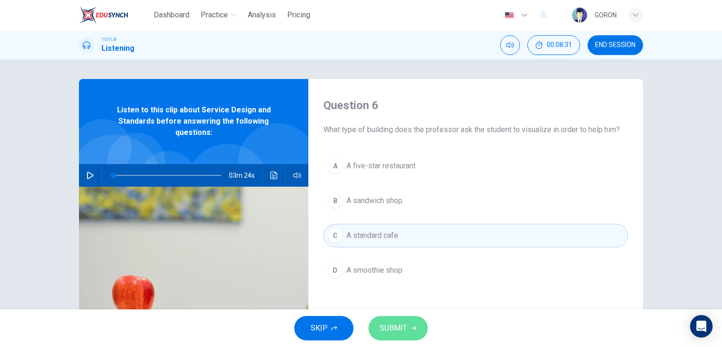
click at [393, 320] on button "SUBMIT" at bounding box center [397, 328] width 59 height 24
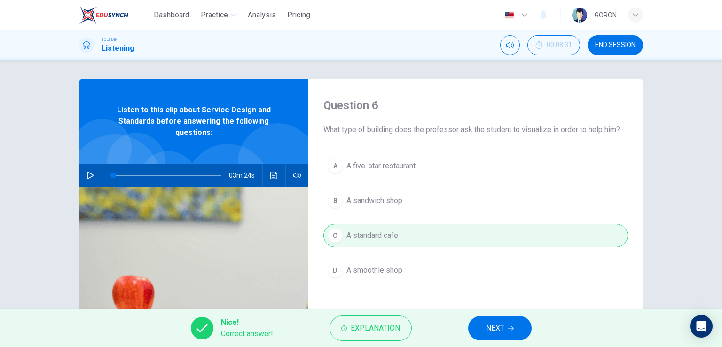
click at [477, 321] on button "NEXT" at bounding box center [499, 328] width 63 height 24
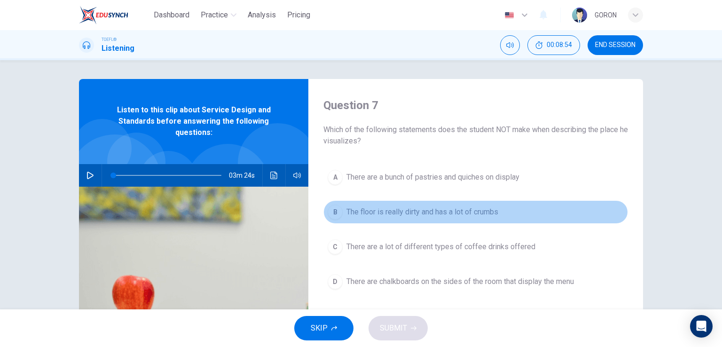
click at [404, 216] on span "The floor is really dirty and has a lot of crumbs" at bounding box center [422, 211] width 152 height 11
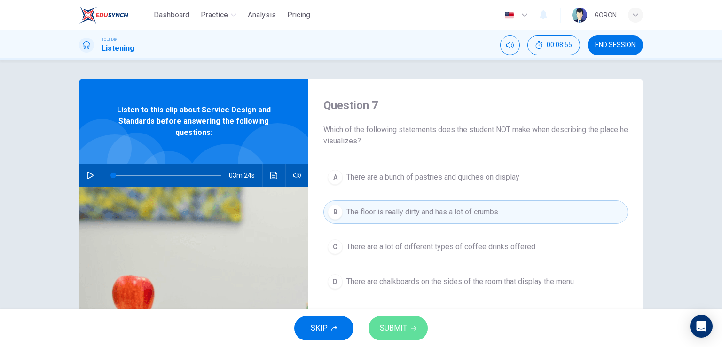
click at [406, 321] on button "SUBMIT" at bounding box center [397, 328] width 59 height 24
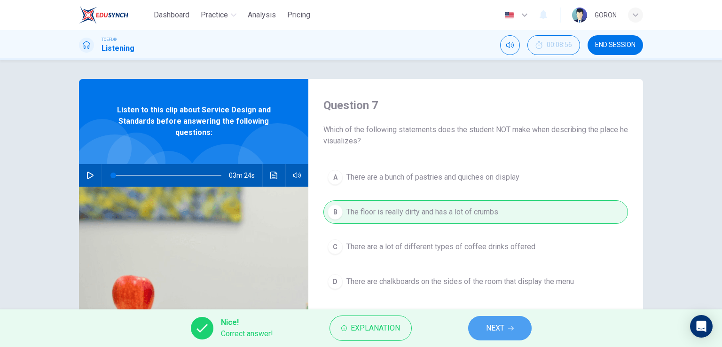
click at [491, 327] on span "NEXT" at bounding box center [495, 327] width 18 height 13
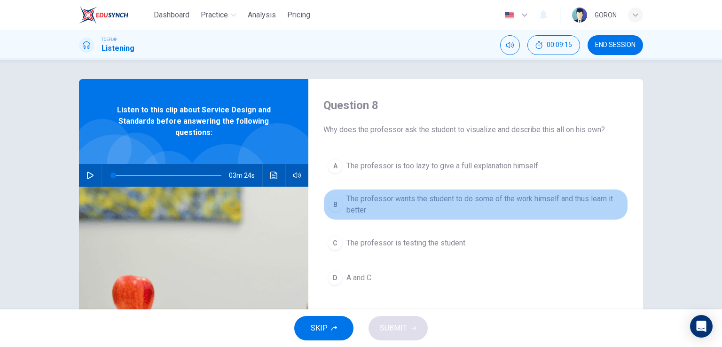
click at [446, 193] on span "The professor wants the student to do some of the work himself and thus learn i…" at bounding box center [484, 204] width 277 height 23
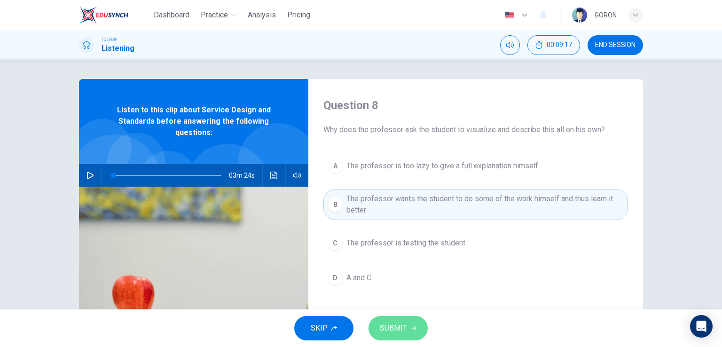
click at [394, 324] on span "SUBMIT" at bounding box center [393, 327] width 27 height 13
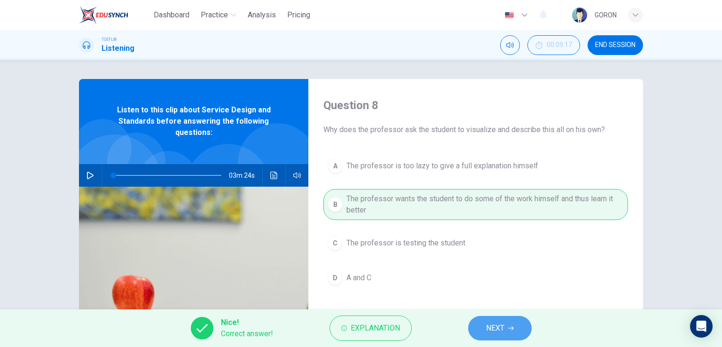
click at [484, 325] on button "NEXT" at bounding box center [499, 328] width 63 height 24
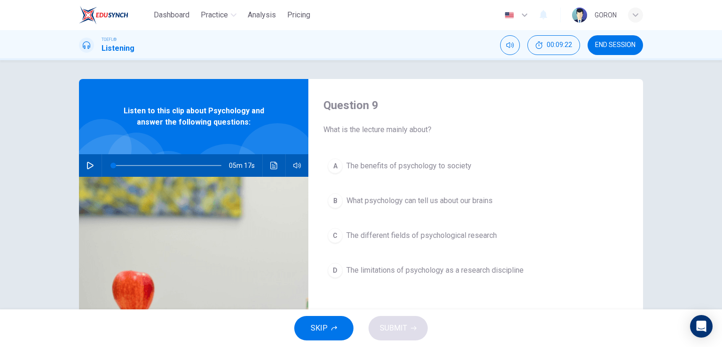
click at [87, 169] on icon "button" at bounding box center [90, 166] width 7 height 8
click at [274, 166] on icon "Click to see the audio transcription" at bounding box center [274, 166] width 8 height 8
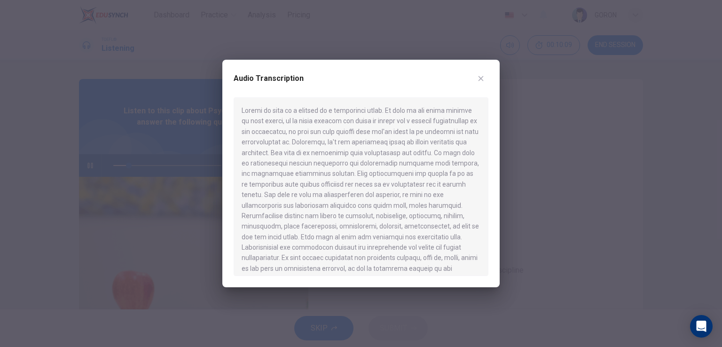
click at [475, 81] on button "button" at bounding box center [480, 78] width 15 height 15
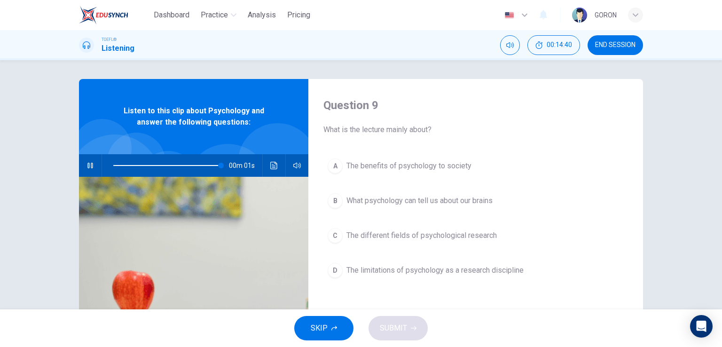
type input "0"
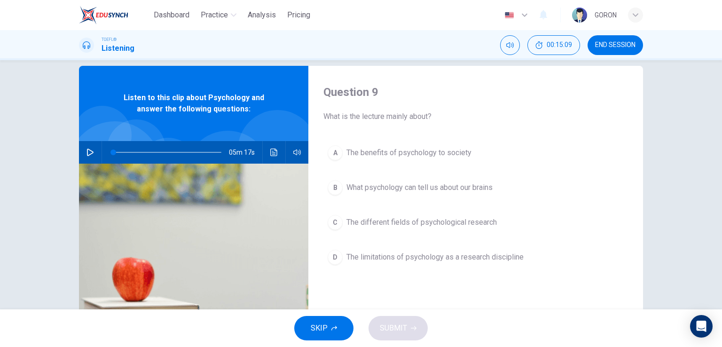
scroll to position [15, 0]
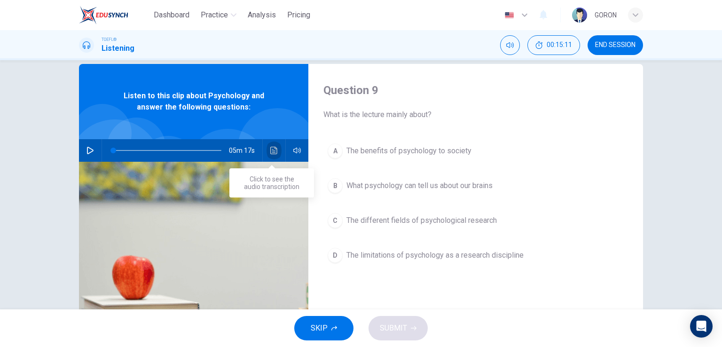
click at [272, 150] on icon "Click to see the audio transcription" at bounding box center [274, 151] width 8 height 8
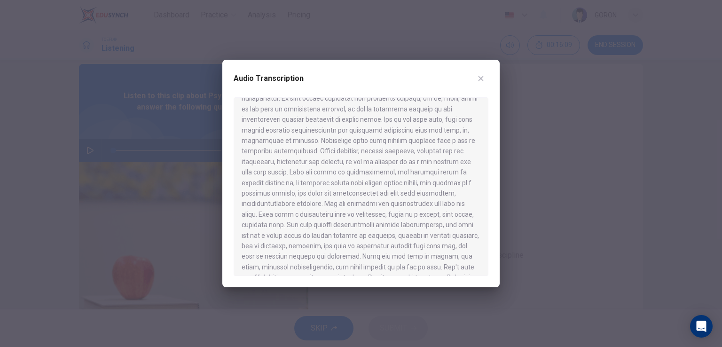
scroll to position [200, 0]
click at [480, 82] on icon "button" at bounding box center [481, 79] width 8 height 8
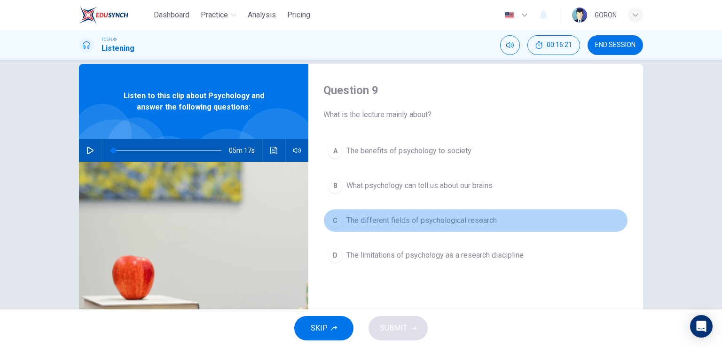
click at [399, 226] on button "C The different fields of psychological research" at bounding box center [475, 220] width 305 height 23
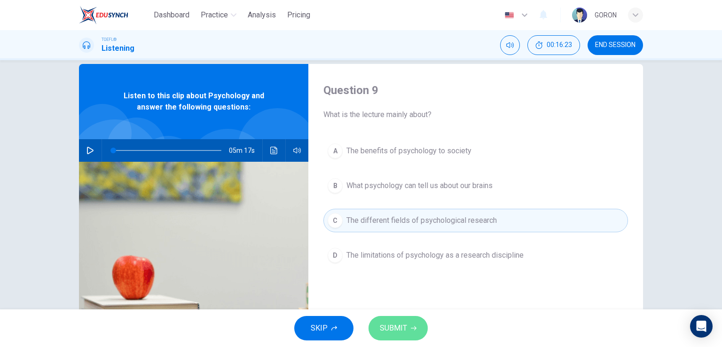
click at [383, 319] on button "SUBMIT" at bounding box center [397, 328] width 59 height 24
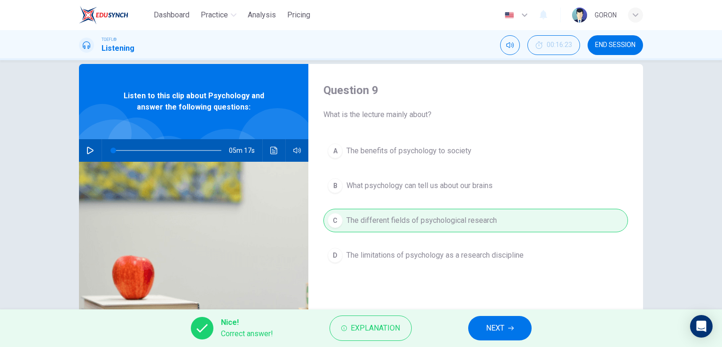
click at [476, 333] on button "NEXT" at bounding box center [499, 328] width 63 height 24
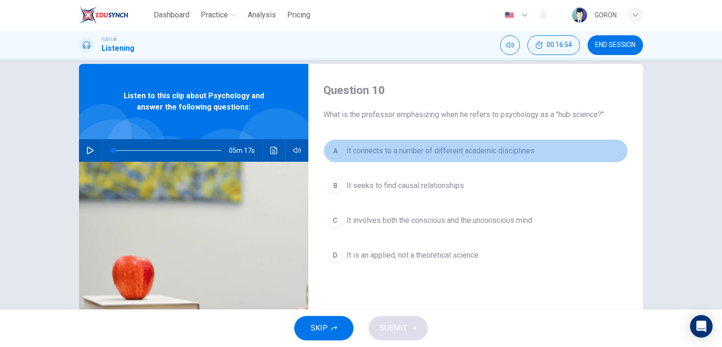
click at [408, 151] on span "It connects to a number of different academic disciplines" at bounding box center [440, 150] width 188 height 11
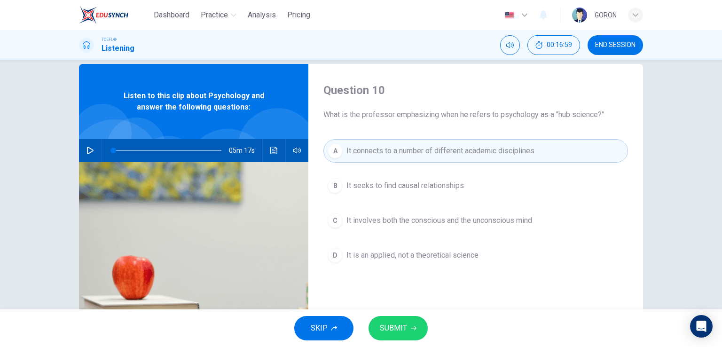
click at [393, 320] on button "SUBMIT" at bounding box center [397, 328] width 59 height 24
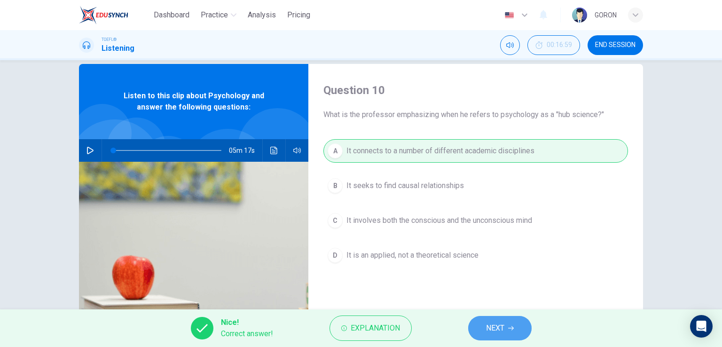
click at [485, 333] on button "NEXT" at bounding box center [499, 328] width 63 height 24
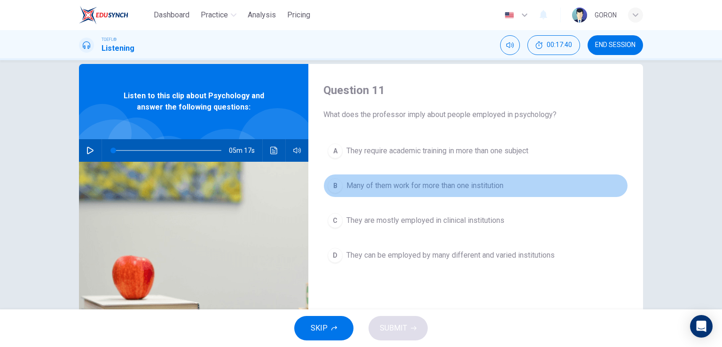
click at [448, 188] on span "Many of them work for more than one institution" at bounding box center [424, 185] width 157 height 11
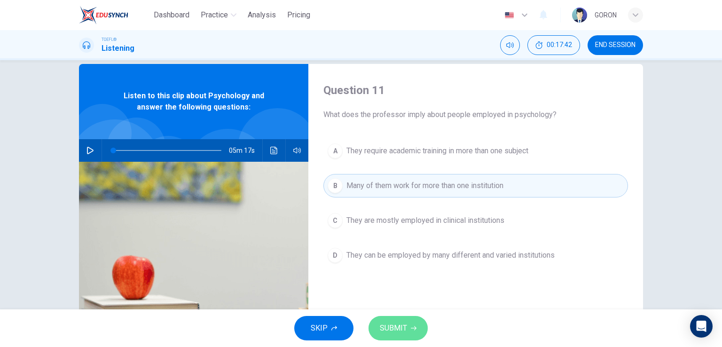
click at [400, 320] on button "SUBMIT" at bounding box center [397, 328] width 59 height 24
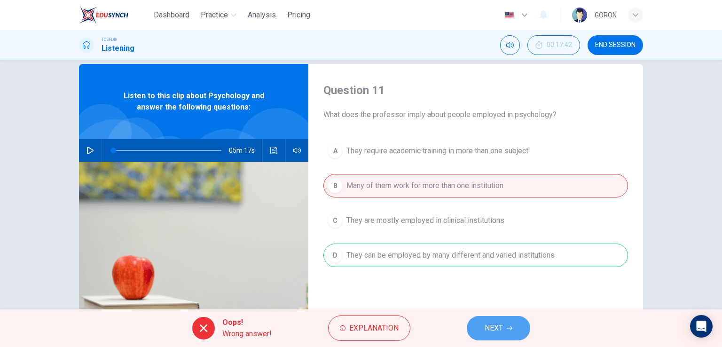
click at [491, 320] on button "NEXT" at bounding box center [498, 328] width 63 height 24
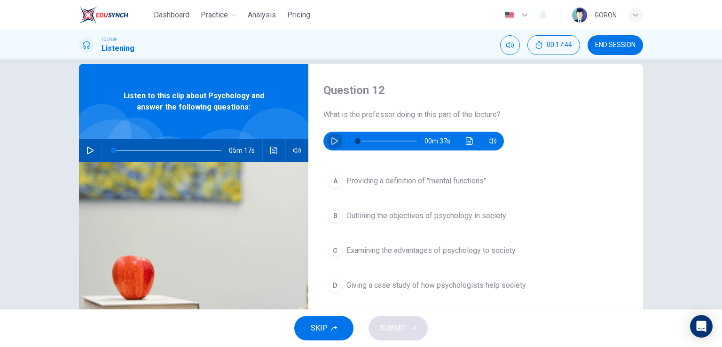
click at [331, 142] on icon "button" at bounding box center [335, 141] width 8 height 8
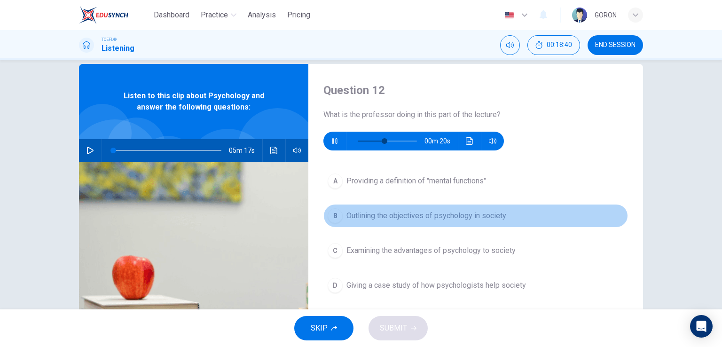
click at [400, 211] on span "Outlining the objectives of psychology in society" at bounding box center [426, 215] width 160 height 11
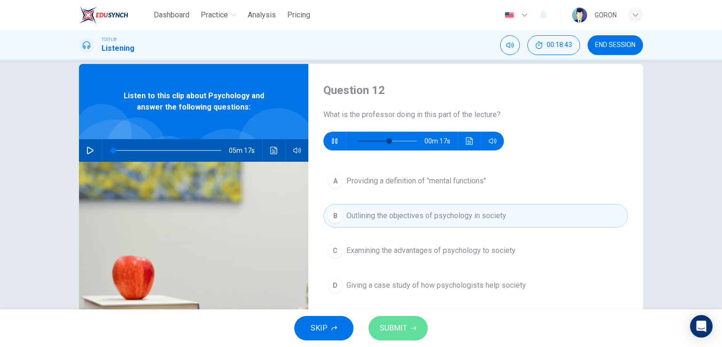
click at [397, 332] on span "SUBMIT" at bounding box center [393, 327] width 27 height 13
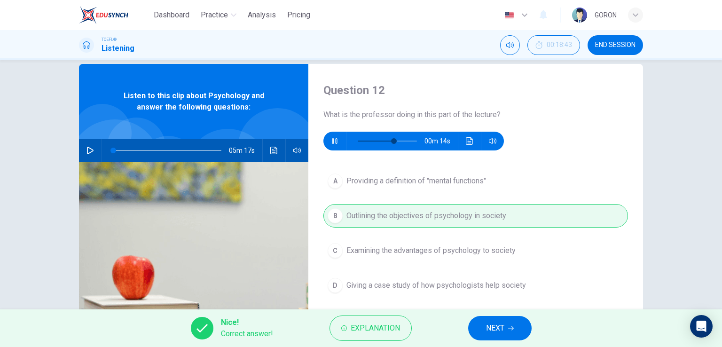
type input "64"
click at [512, 331] on button "NEXT" at bounding box center [499, 328] width 63 height 24
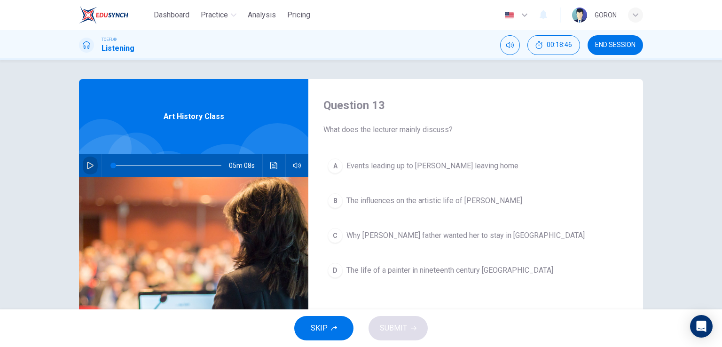
click at [86, 166] on icon "button" at bounding box center [90, 166] width 8 height 8
click at [112, 165] on span at bounding box center [114, 166] width 6 height 6
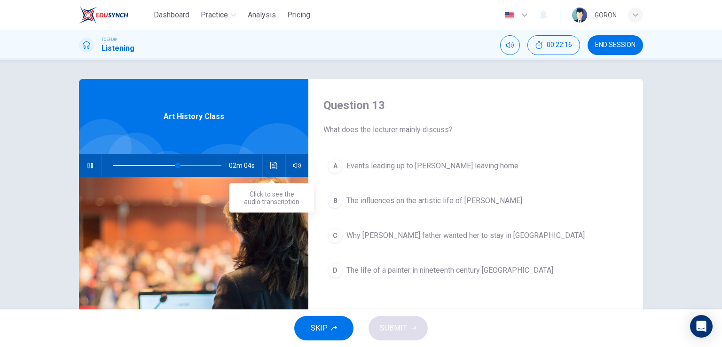
click at [270, 166] on icon "Click to see the audio transcription" at bounding box center [273, 166] width 7 height 8
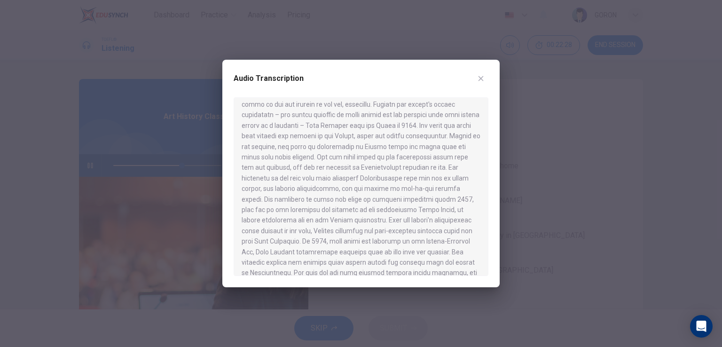
scroll to position [145, 0]
click at [479, 78] on icon "button" at bounding box center [481, 79] width 8 height 8
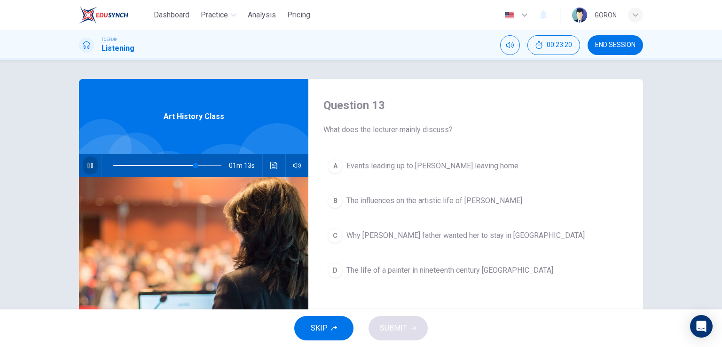
click at [87, 166] on icon "button" at bounding box center [90, 166] width 8 height 8
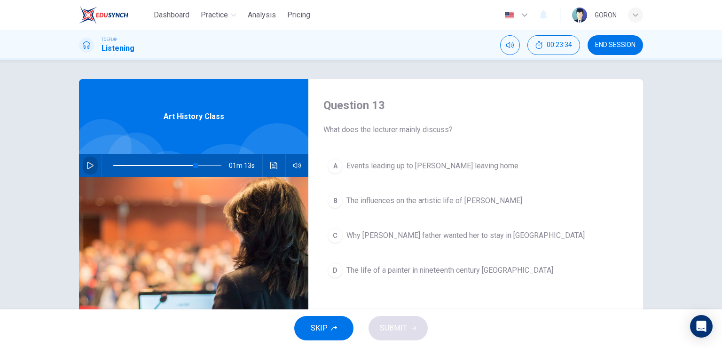
click at [87, 166] on icon "button" at bounding box center [90, 166] width 8 height 8
click at [83, 170] on button "button" at bounding box center [90, 165] width 15 height 23
click at [91, 168] on icon "button" at bounding box center [90, 166] width 8 height 8
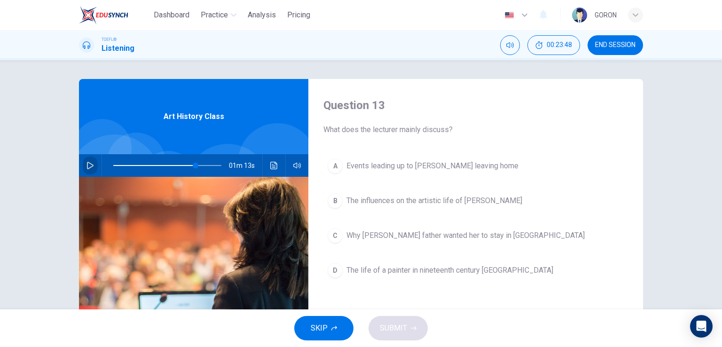
click at [91, 168] on icon "button" at bounding box center [90, 166] width 8 height 8
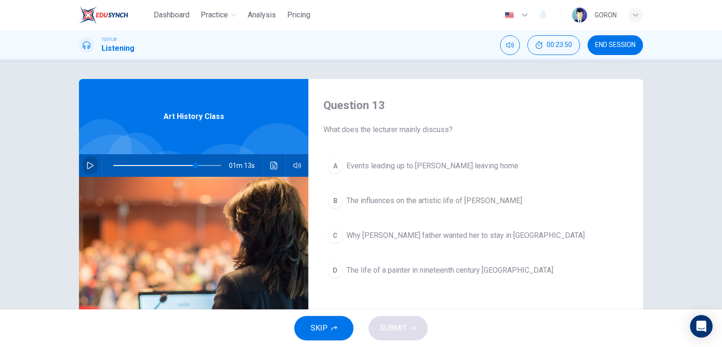
click at [91, 168] on icon "button" at bounding box center [90, 166] width 8 height 8
click at [90, 163] on icon "button" at bounding box center [90, 166] width 8 height 8
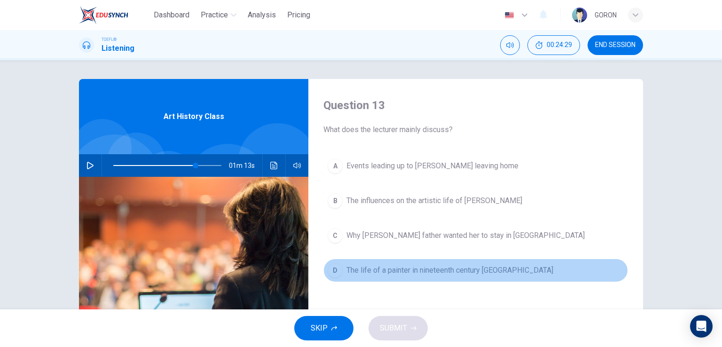
click at [361, 274] on span "The life of a painter in nineteenth century Paris" at bounding box center [449, 270] width 207 height 11
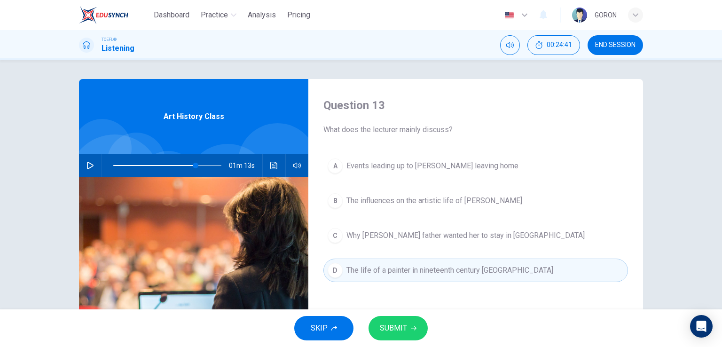
click at [381, 330] on span "SUBMIT" at bounding box center [393, 327] width 27 height 13
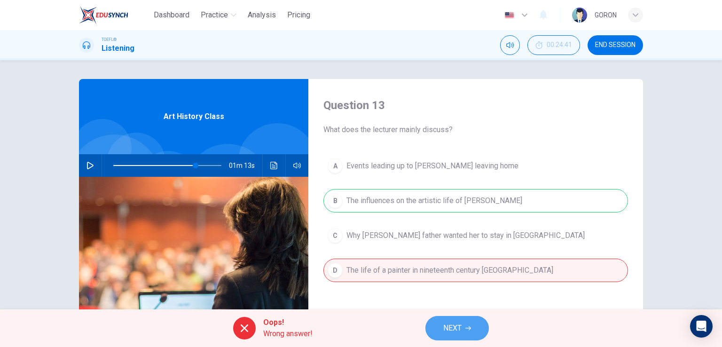
click at [449, 326] on span "NEXT" at bounding box center [452, 327] width 18 height 13
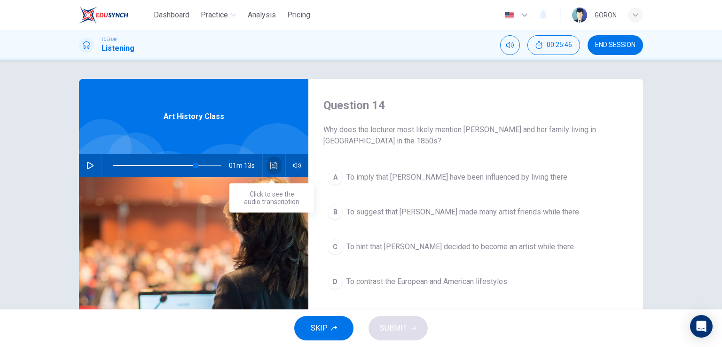
click at [267, 166] on button "Click to see the audio transcription" at bounding box center [273, 165] width 15 height 23
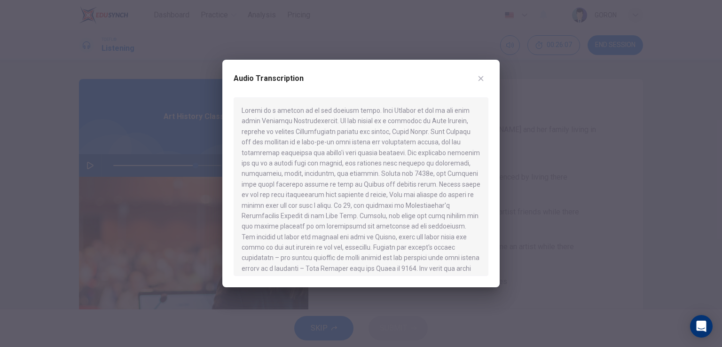
click at [471, 78] on div "Audio Transcription" at bounding box center [361, 84] width 255 height 26
click at [485, 81] on button "button" at bounding box center [480, 78] width 15 height 15
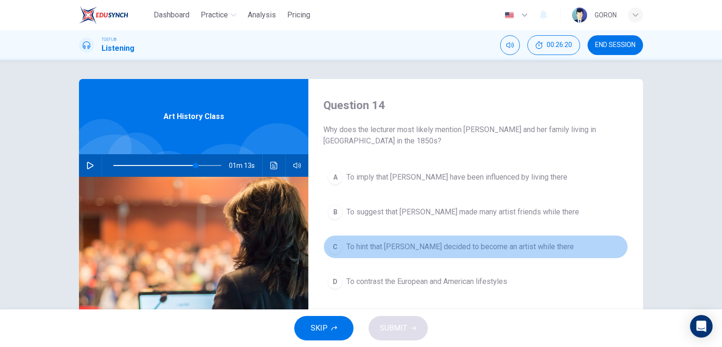
click at [450, 246] on span "To hint that Mary decided to become an artist while there" at bounding box center [459, 246] width 227 height 11
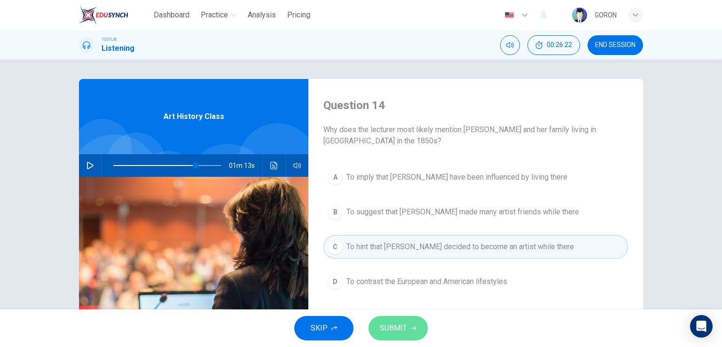
click at [414, 326] on icon "button" at bounding box center [414, 328] width 6 height 6
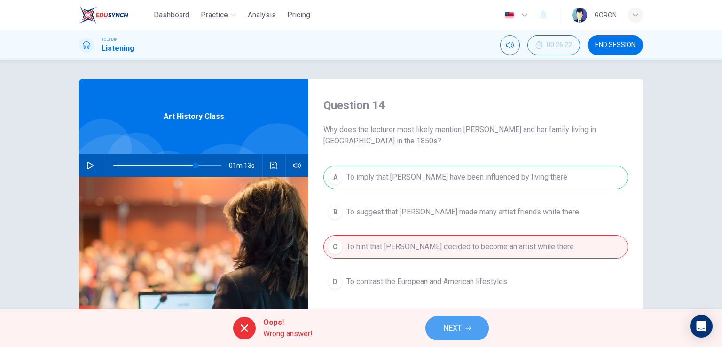
click at [453, 325] on span "NEXT" at bounding box center [452, 327] width 18 height 13
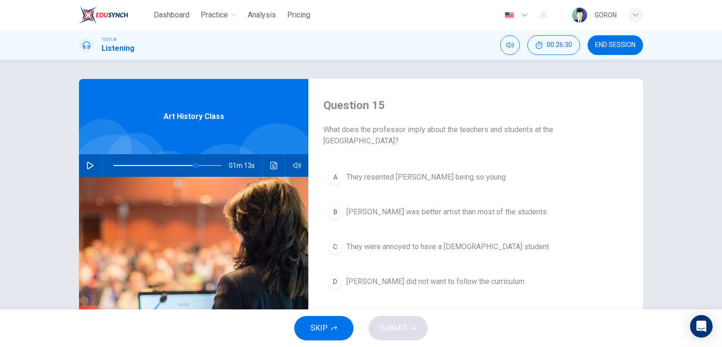
click at [83, 164] on button "button" at bounding box center [90, 165] width 15 height 23
click at [274, 164] on icon "Click to see the audio transcription" at bounding box center [273, 166] width 7 height 8
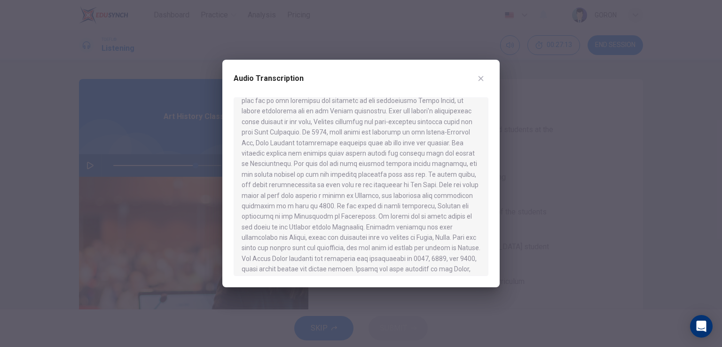
scroll to position [252, 0]
click at [485, 73] on button "button" at bounding box center [480, 78] width 15 height 15
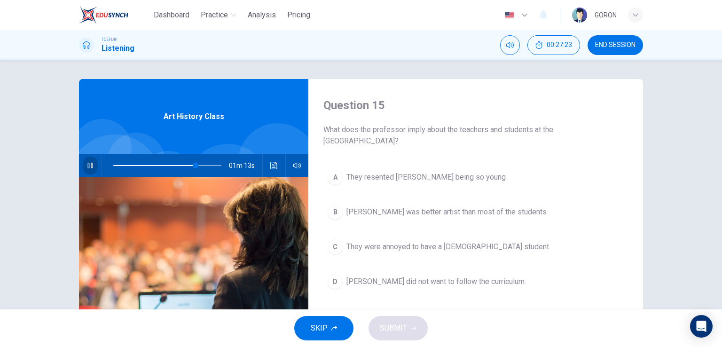
click at [89, 163] on icon "button" at bounding box center [89, 166] width 5 height 6
click at [89, 163] on icon "button" at bounding box center [90, 166] width 8 height 8
click at [190, 165] on span at bounding box center [192, 166] width 6 height 6
click at [88, 165] on icon "button" at bounding box center [90, 166] width 8 height 8
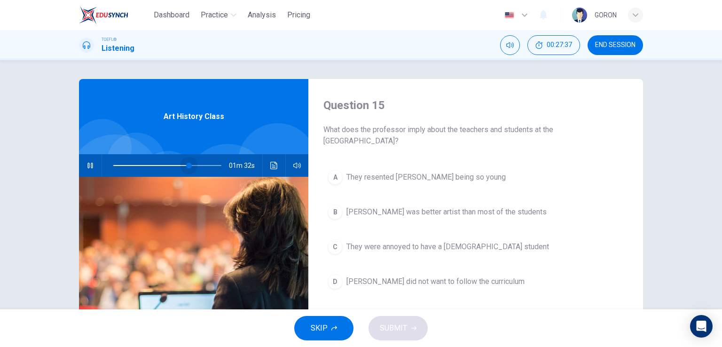
click at [187, 164] on span at bounding box center [189, 166] width 6 height 6
click at [192, 165] on span at bounding box center [189, 166] width 6 height 6
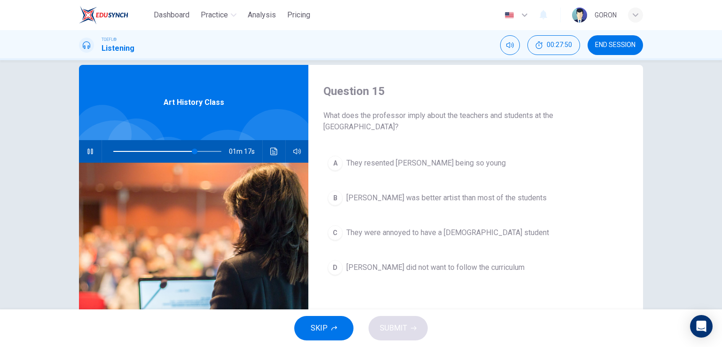
scroll to position [15, 0]
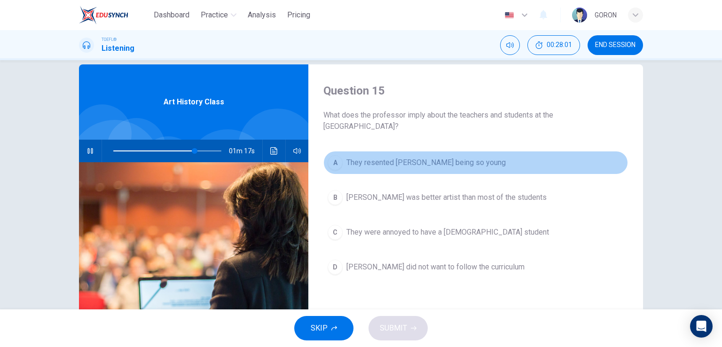
click at [438, 163] on span "They resented Cassatt's being so young" at bounding box center [425, 162] width 159 height 11
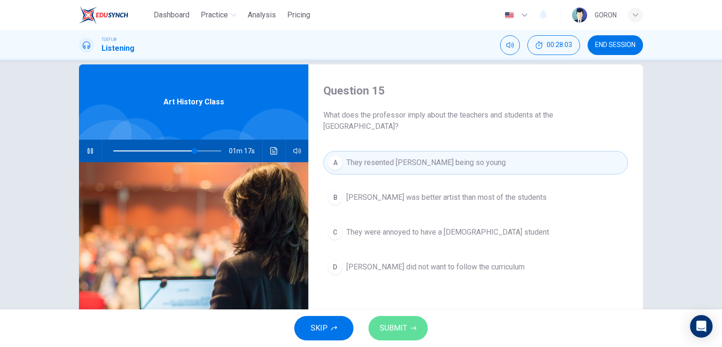
click at [394, 326] on span "SUBMIT" at bounding box center [393, 327] width 27 height 13
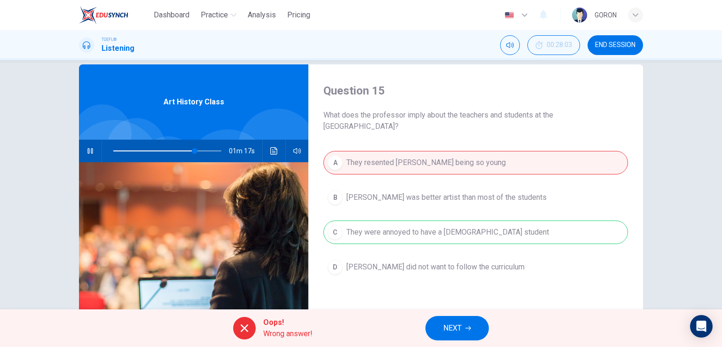
click at [476, 319] on button "NEXT" at bounding box center [456, 328] width 63 height 24
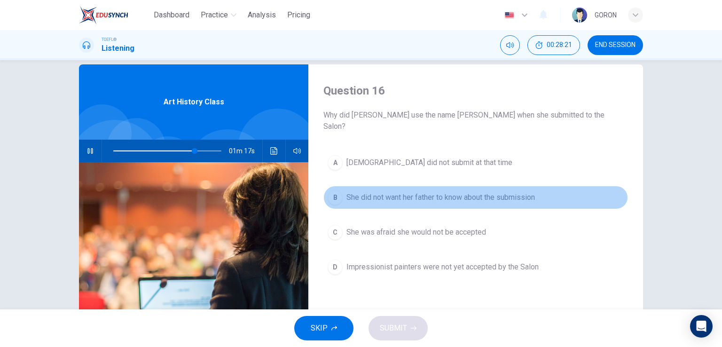
click at [402, 192] on span "She did not want her father to know about the submission" at bounding box center [440, 197] width 188 height 11
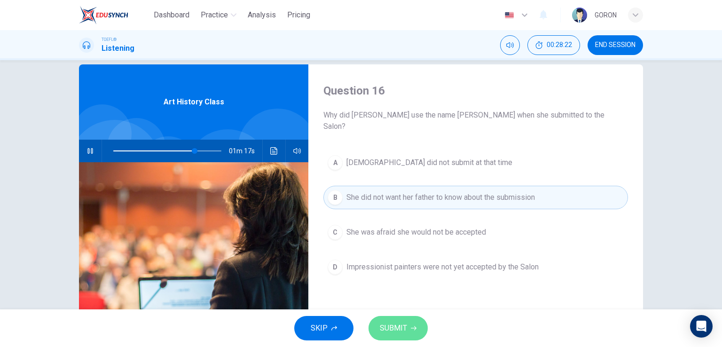
click at [394, 322] on span "SUBMIT" at bounding box center [393, 327] width 27 height 13
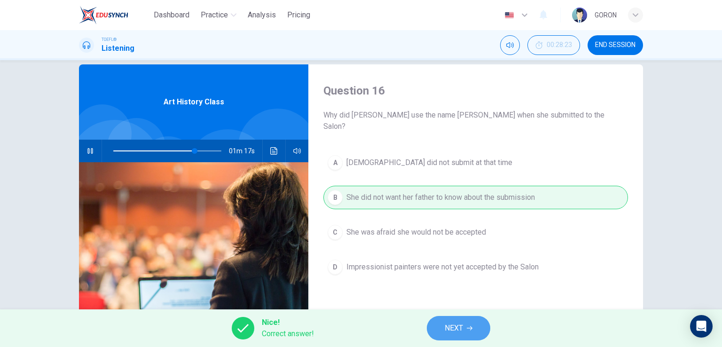
click at [452, 328] on span "NEXT" at bounding box center [454, 327] width 18 height 13
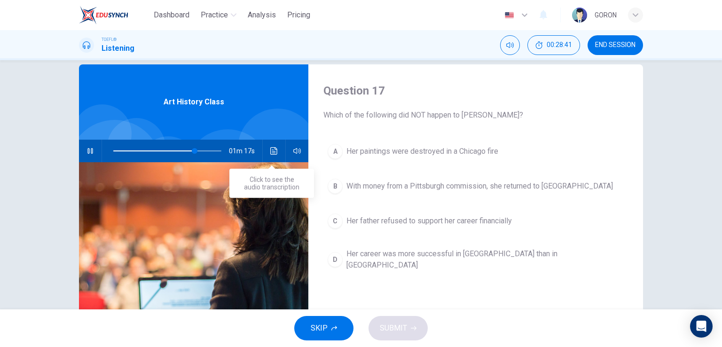
click at [271, 159] on button "Click to see the audio transcription" at bounding box center [273, 151] width 15 height 23
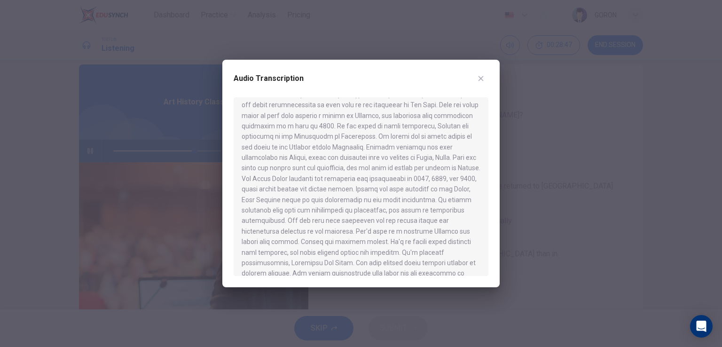
scroll to position [342, 0]
click at [475, 79] on button "button" at bounding box center [480, 78] width 15 height 15
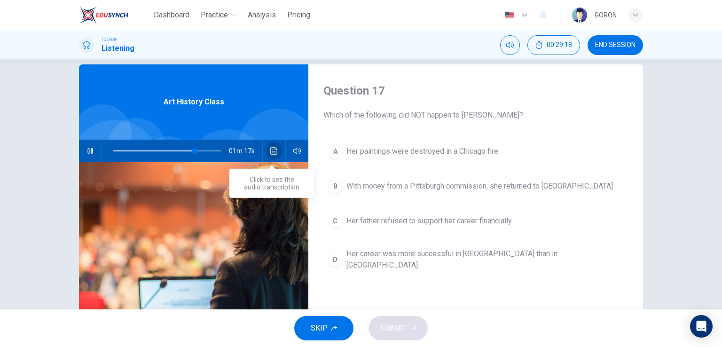
click at [272, 153] on icon "Click to see the audio transcription" at bounding box center [274, 151] width 8 height 8
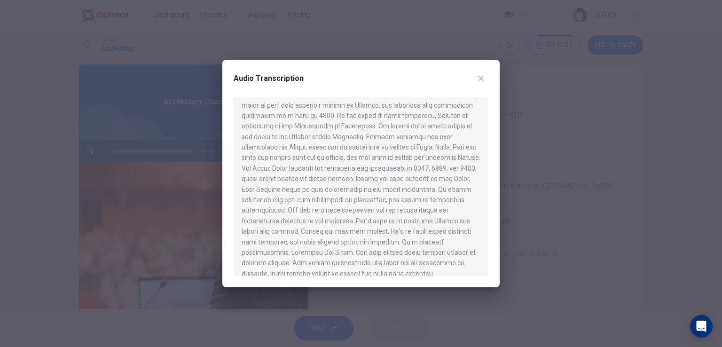
click at [474, 81] on div "Audio Transcription" at bounding box center [361, 84] width 255 height 26
click at [484, 84] on button "button" at bounding box center [480, 78] width 15 height 15
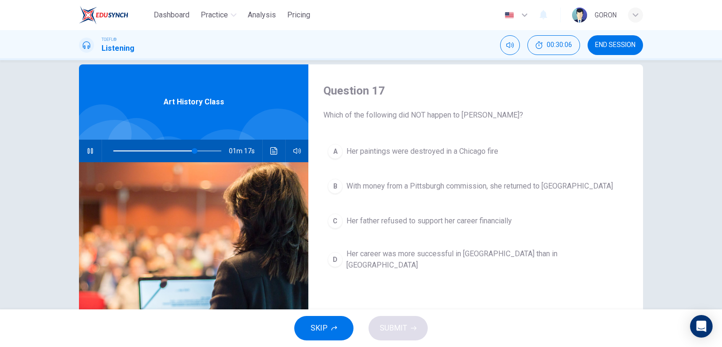
click at [369, 200] on div "A Her paintings were destroyed in a Chicago fire B With money from a Pittsburgh…" at bounding box center [475, 217] width 305 height 154
click at [273, 151] on icon "Click to see the audio transcription" at bounding box center [274, 151] width 8 height 8
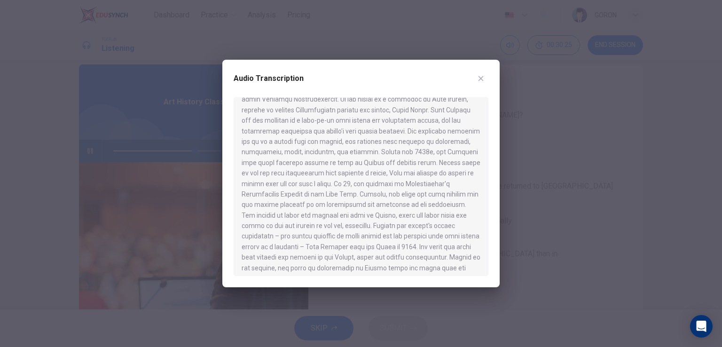
scroll to position [21, 0]
click at [476, 79] on button "button" at bounding box center [480, 78] width 15 height 15
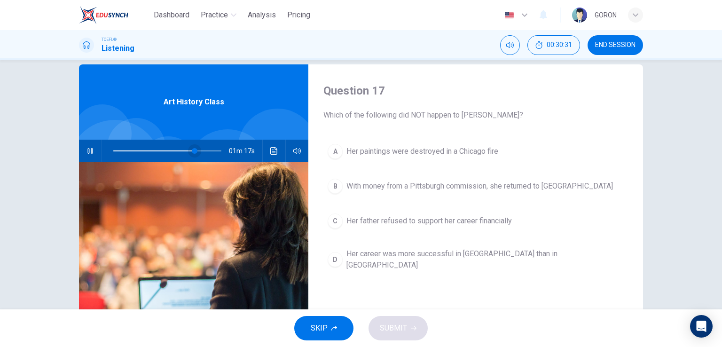
click at [194, 154] on span at bounding box center [195, 151] width 6 height 6
click at [199, 150] on span at bounding box center [202, 151] width 6 height 6
type input "90"
click at [209, 150] on span at bounding box center [211, 151] width 6 height 6
click at [390, 258] on span "Her career was more successful in America than in Europe" at bounding box center [484, 259] width 277 height 23
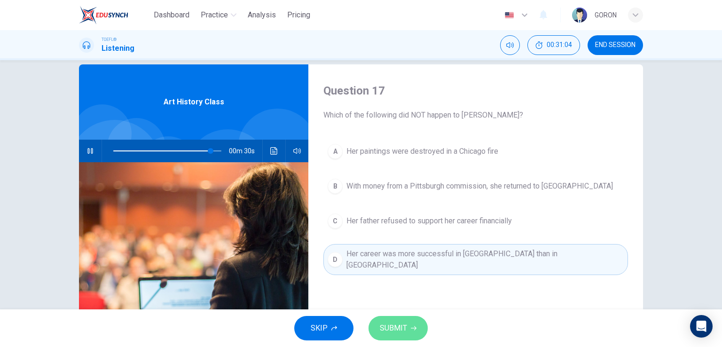
click at [385, 324] on span "SUBMIT" at bounding box center [393, 327] width 27 height 13
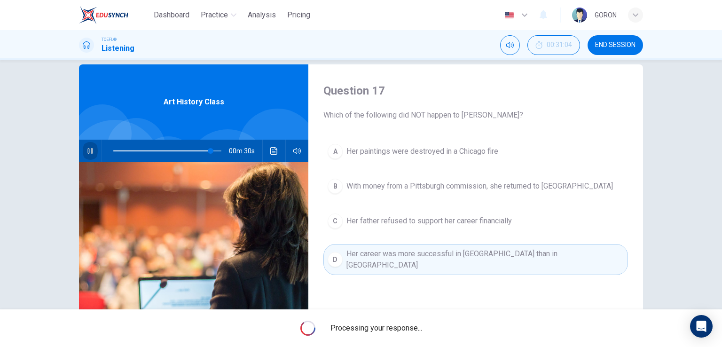
click at [90, 149] on icon "button" at bounding box center [89, 151] width 5 height 6
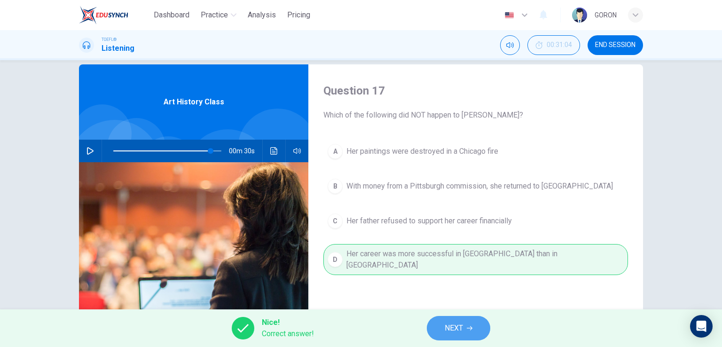
click at [469, 320] on button "NEXT" at bounding box center [458, 328] width 63 height 24
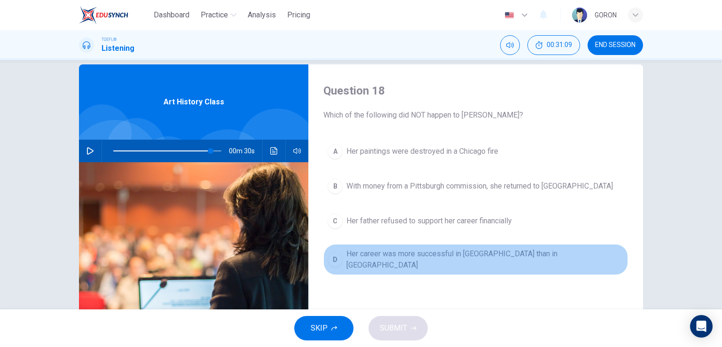
click at [385, 260] on button "D Her career was more successful in America than in Europe" at bounding box center [475, 259] width 305 height 31
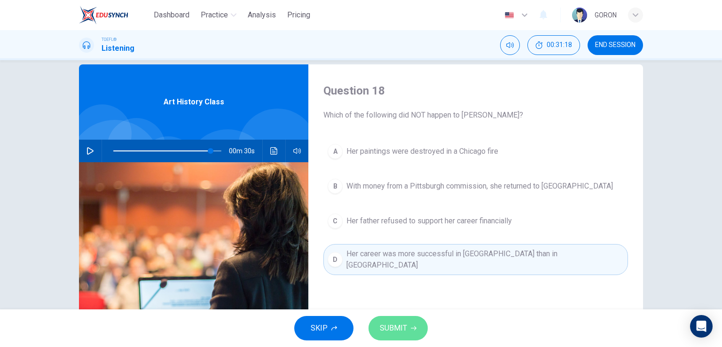
click at [389, 329] on span "SUBMIT" at bounding box center [393, 327] width 27 height 13
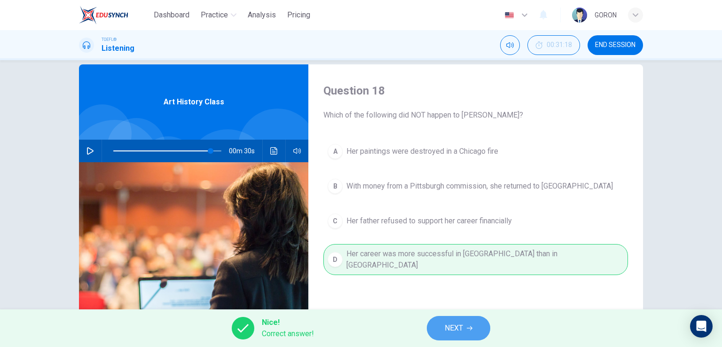
click at [462, 322] on span "NEXT" at bounding box center [454, 327] width 18 height 13
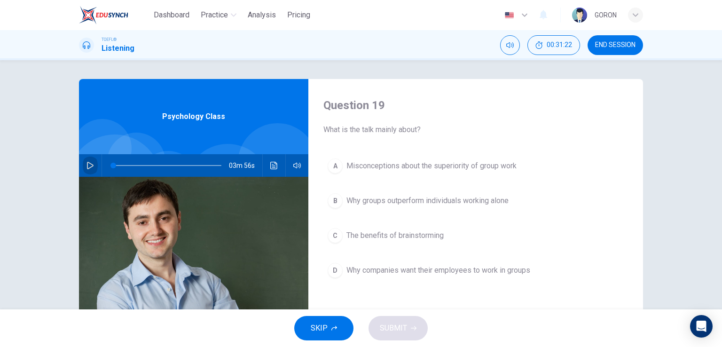
click at [88, 167] on icon "button" at bounding box center [90, 166] width 8 height 8
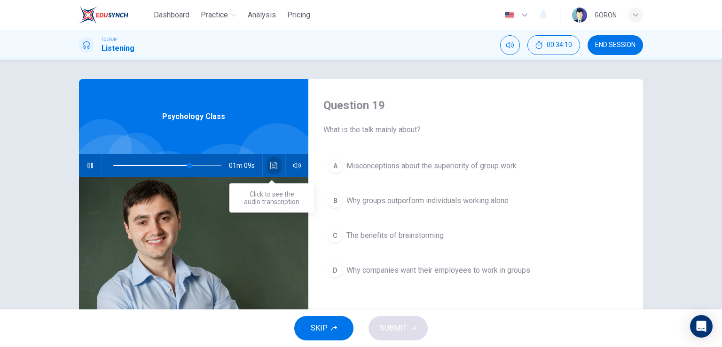
click at [270, 169] on icon "Click to see the audio transcription" at bounding box center [273, 166] width 7 height 8
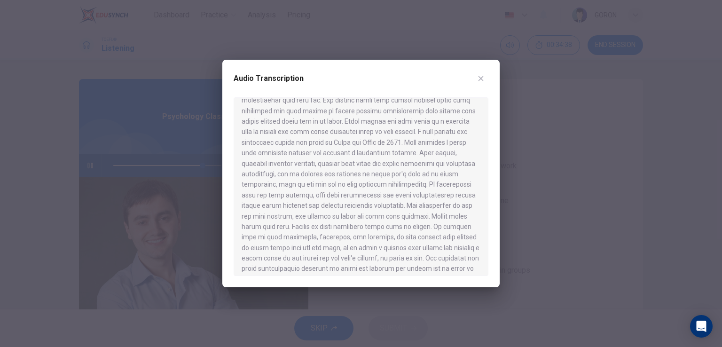
scroll to position [232, 0]
drag, startPoint x: 376, startPoint y: 134, endPoint x: 476, endPoint y: 76, distance: 115.4
click at [476, 76] on div "Audio Transcription" at bounding box center [360, 173] width 277 height 227
click at [476, 76] on button "button" at bounding box center [480, 78] width 15 height 15
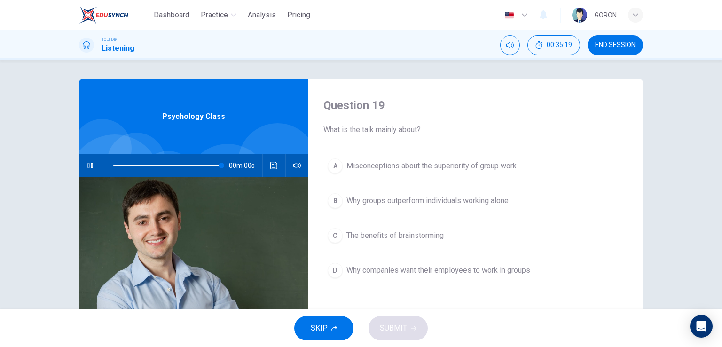
type input "0"
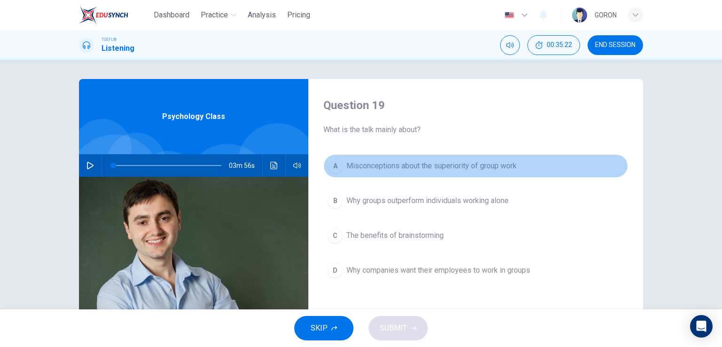
click at [438, 165] on span "Misconceptions about the superiority of group work" at bounding box center [431, 165] width 170 height 11
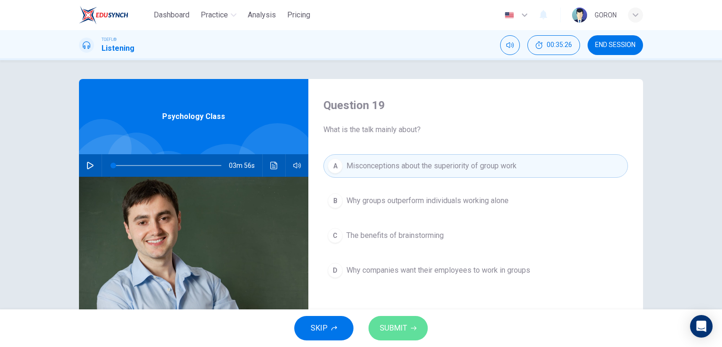
click at [395, 320] on button "SUBMIT" at bounding box center [397, 328] width 59 height 24
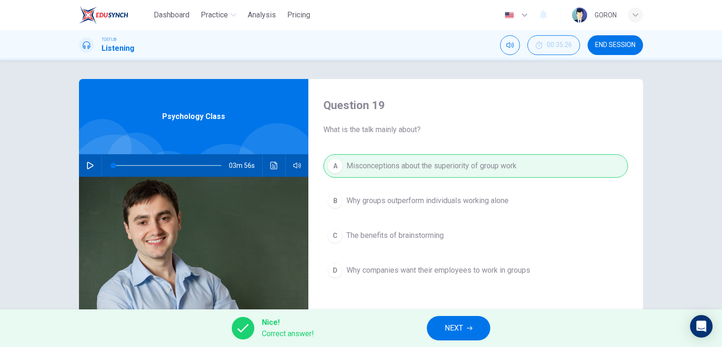
click at [484, 323] on button "NEXT" at bounding box center [458, 328] width 63 height 24
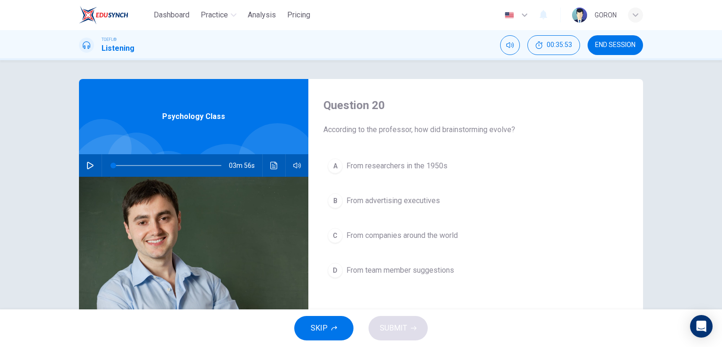
click at [383, 205] on span "From advertising executives" at bounding box center [393, 200] width 94 height 11
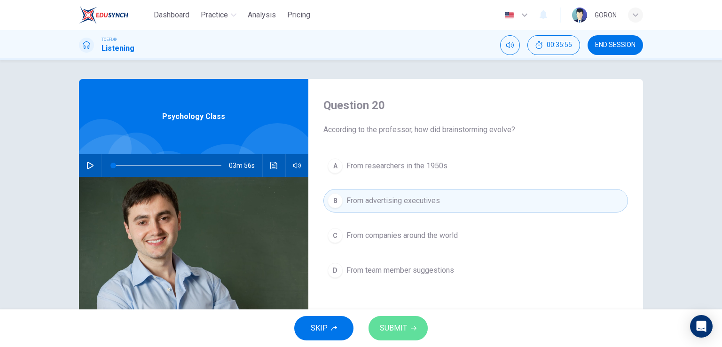
click at [383, 324] on span "SUBMIT" at bounding box center [393, 327] width 27 height 13
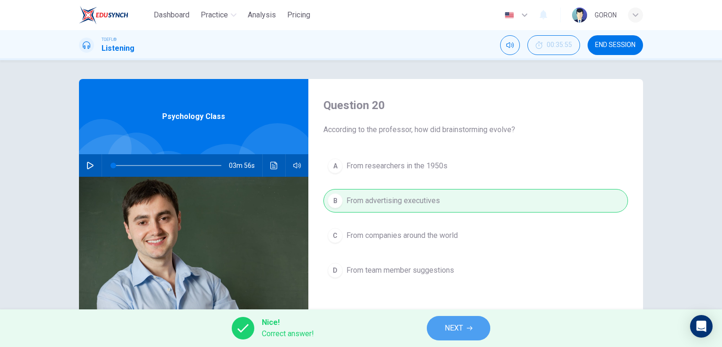
click at [436, 322] on button "NEXT" at bounding box center [458, 328] width 63 height 24
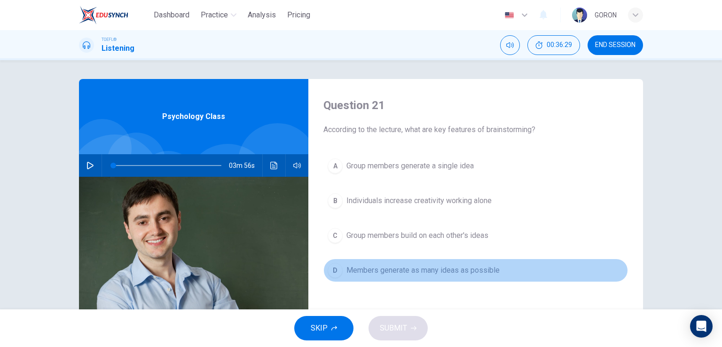
click at [450, 268] on span "Members generate as many ideas as possible" at bounding box center [422, 270] width 153 height 11
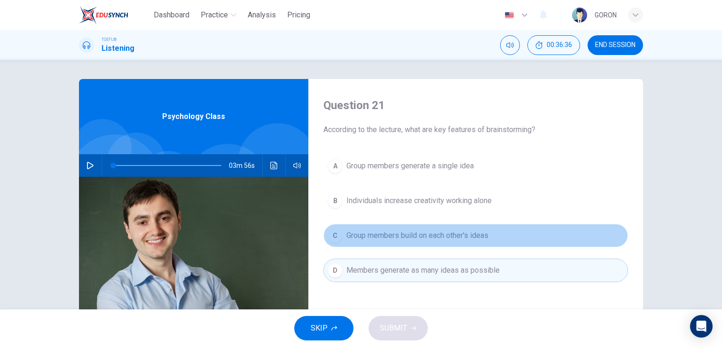
click at [421, 232] on span "Group members build on each other's ideas" at bounding box center [417, 235] width 142 height 11
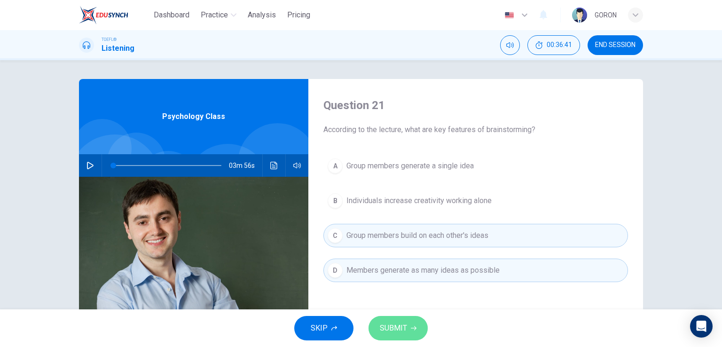
click at [391, 330] on span "SUBMIT" at bounding box center [393, 327] width 27 height 13
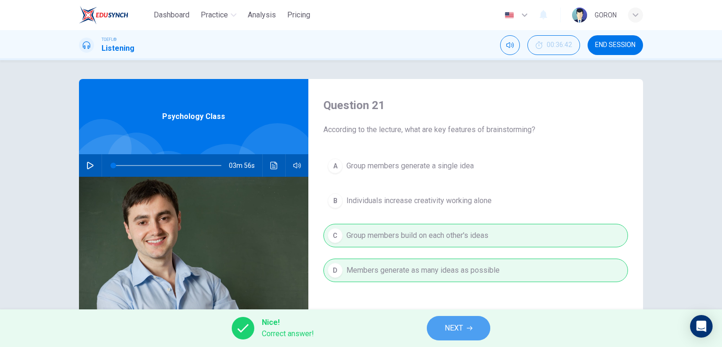
click at [455, 332] on span "NEXT" at bounding box center [454, 327] width 18 height 13
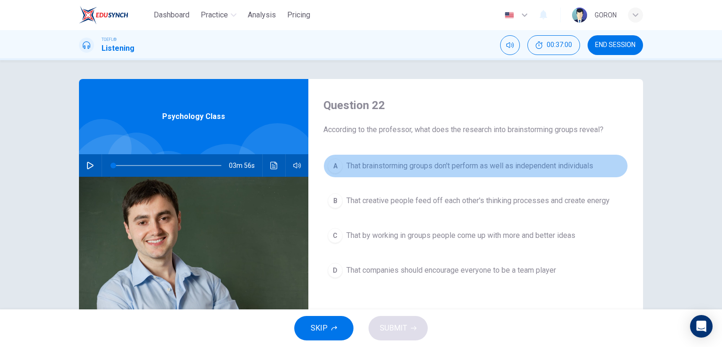
click at [505, 163] on span "That brainstorming groups don't perform as well as independent individuals" at bounding box center [469, 165] width 247 height 11
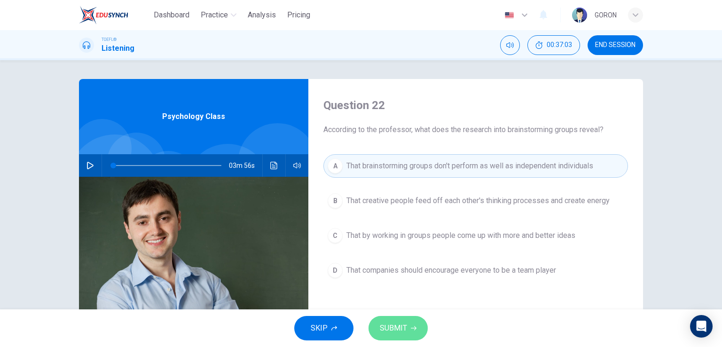
click at [399, 318] on button "SUBMIT" at bounding box center [397, 328] width 59 height 24
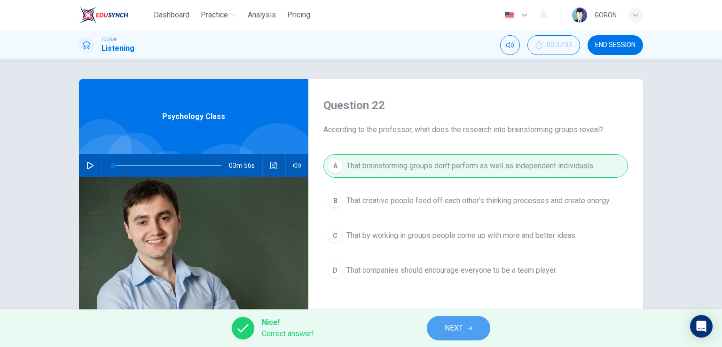
click at [438, 320] on button "NEXT" at bounding box center [458, 328] width 63 height 24
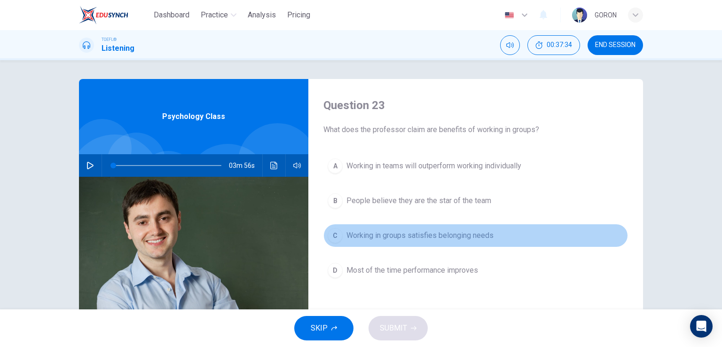
click at [366, 235] on span "Working in groups satisfies belonging needs" at bounding box center [419, 235] width 147 height 11
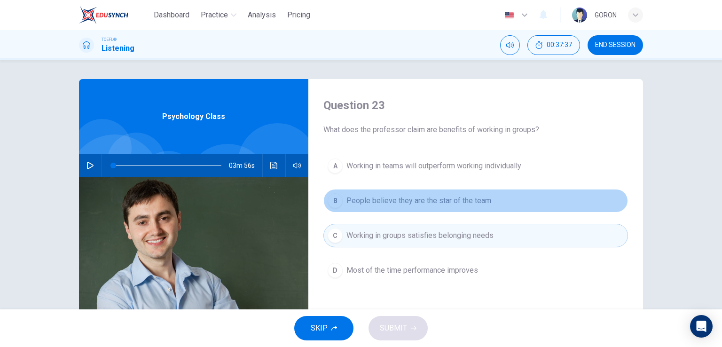
click at [387, 205] on span "People believe they are the star of the team" at bounding box center [418, 200] width 145 height 11
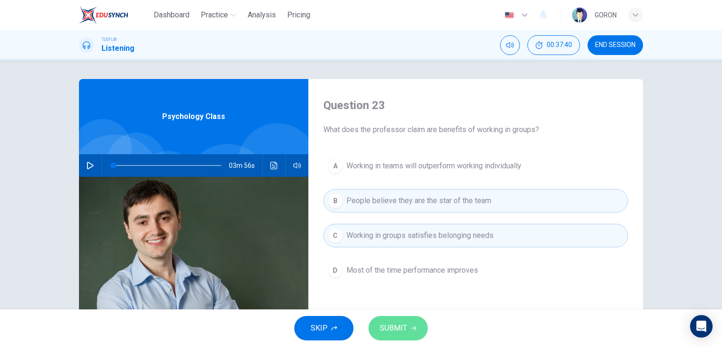
click at [390, 322] on span "SUBMIT" at bounding box center [393, 327] width 27 height 13
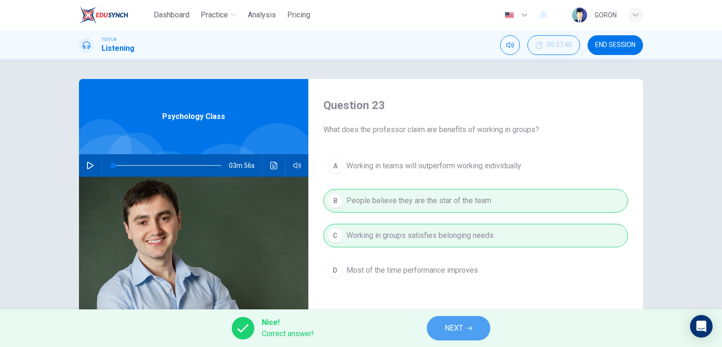
click at [454, 332] on span "NEXT" at bounding box center [454, 327] width 18 height 13
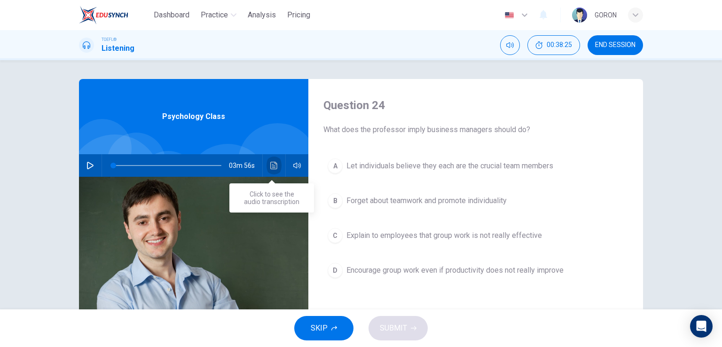
click at [275, 162] on icon "Click to see the audio transcription" at bounding box center [274, 166] width 8 height 8
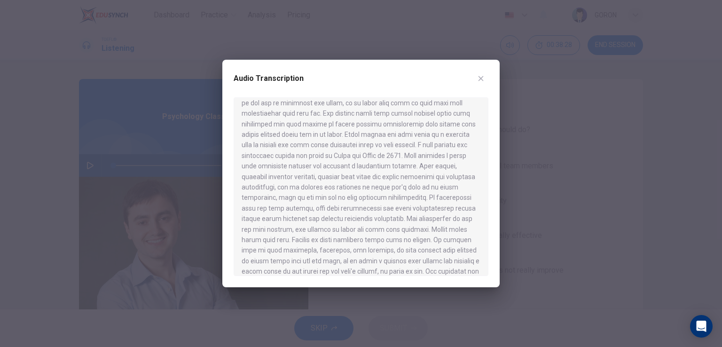
scroll to position [258, 0]
click at [478, 81] on icon "button" at bounding box center [481, 79] width 8 height 8
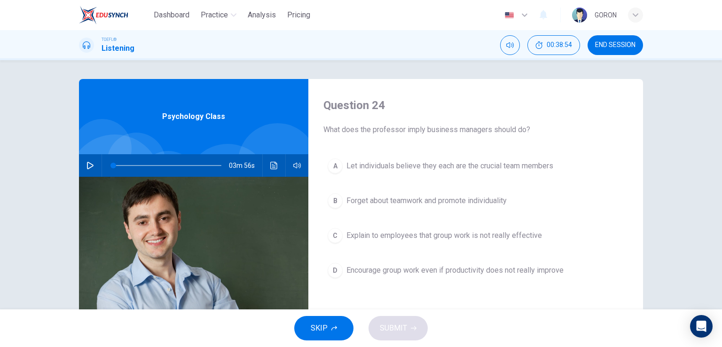
click at [422, 165] on span "Let individuals believe they each are the crucial team members" at bounding box center [449, 165] width 207 height 11
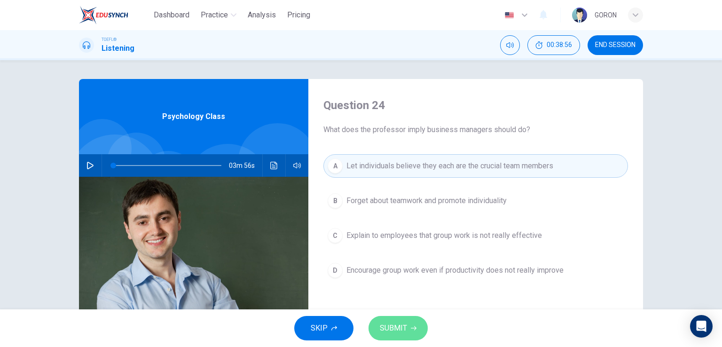
click at [397, 332] on span "SUBMIT" at bounding box center [393, 327] width 27 height 13
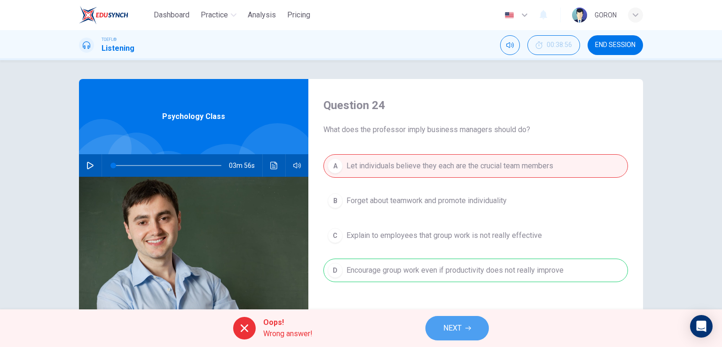
click at [433, 325] on button "NEXT" at bounding box center [456, 328] width 63 height 24
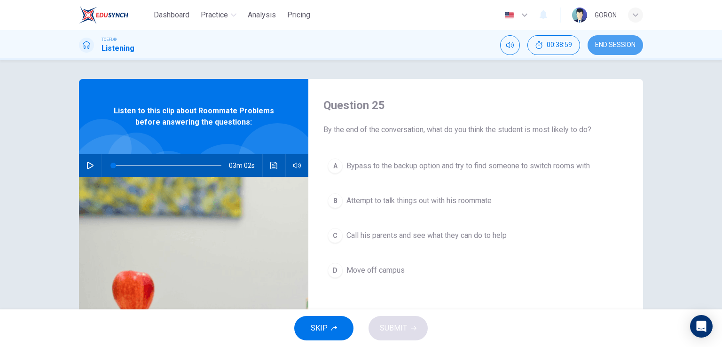
click at [626, 47] on span "END SESSION" at bounding box center [615, 45] width 40 height 8
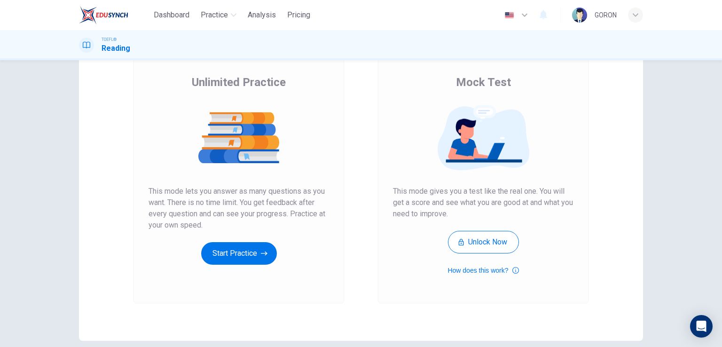
scroll to position [108, 0]
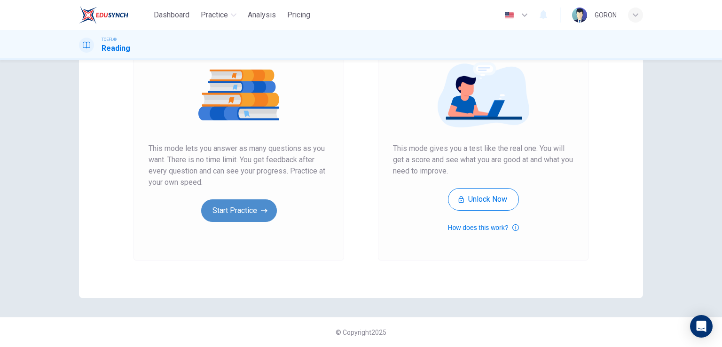
click at [214, 217] on button "Start Practice" at bounding box center [239, 210] width 76 height 23
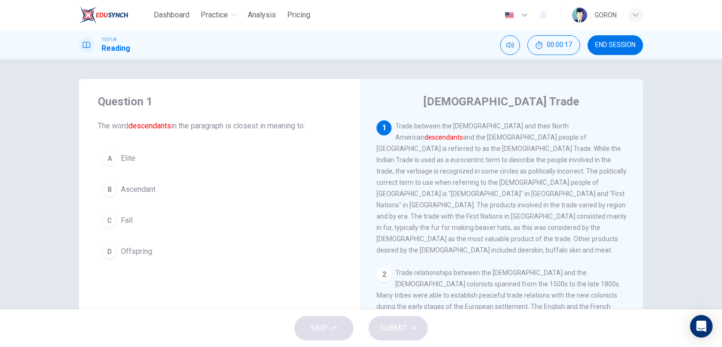
click at [144, 252] on span "Offspring" at bounding box center [136, 251] width 31 height 11
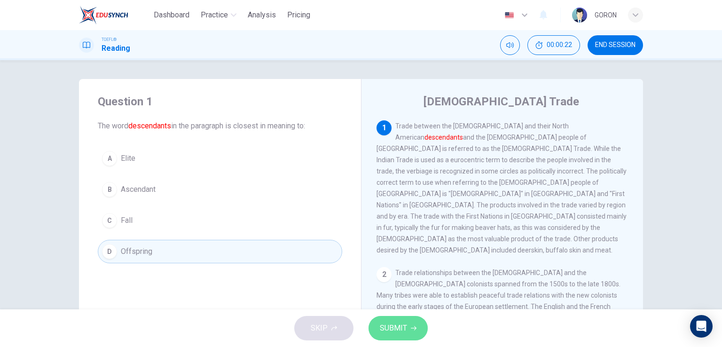
click at [380, 325] on span "SUBMIT" at bounding box center [393, 327] width 27 height 13
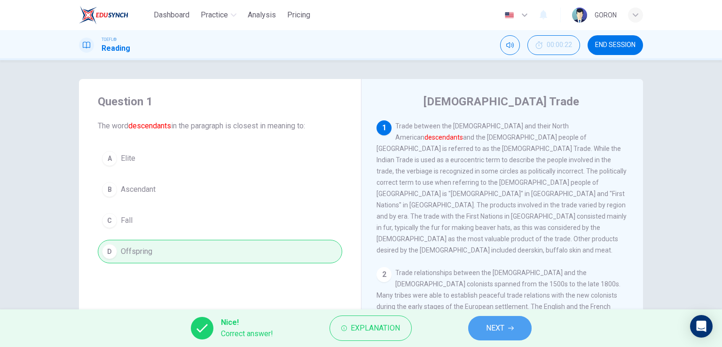
click at [500, 332] on span "NEXT" at bounding box center [495, 327] width 18 height 13
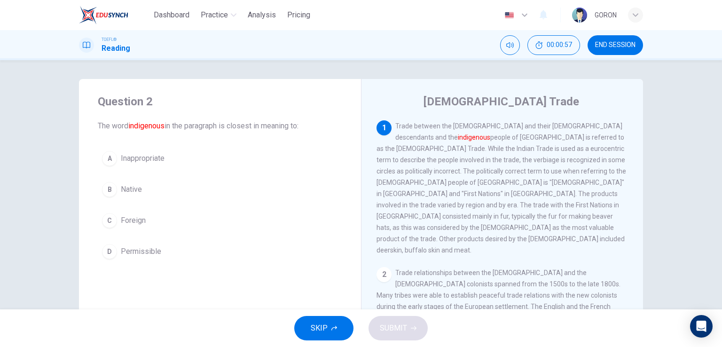
drag, startPoint x: 135, startPoint y: 190, endPoint x: 308, endPoint y: 284, distance: 197.1
click at [308, 284] on div "Question 2 The word indigenous in the paragraph is closest in meaning to: A Ina…" at bounding box center [220, 242] width 282 height 327
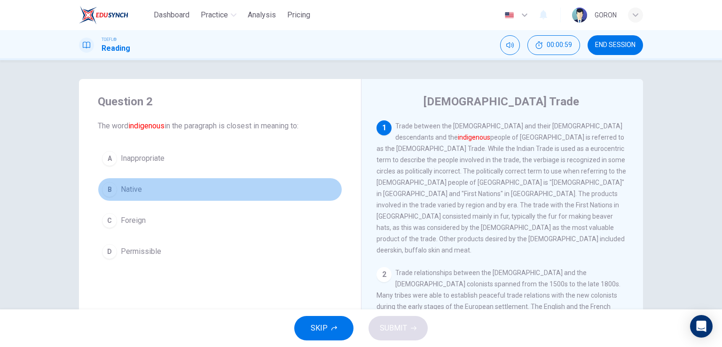
click at [177, 199] on button "B Native" at bounding box center [220, 189] width 244 height 23
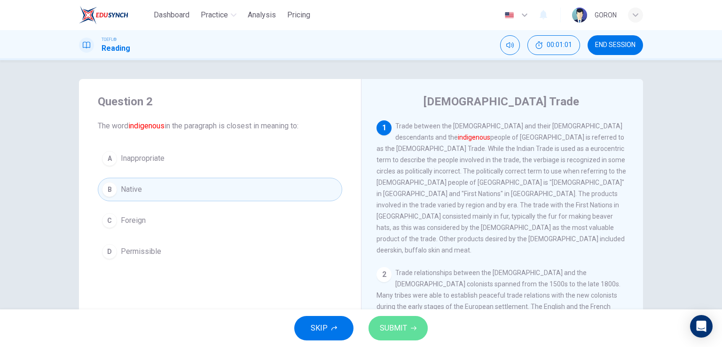
click at [408, 330] on button "SUBMIT" at bounding box center [397, 328] width 59 height 24
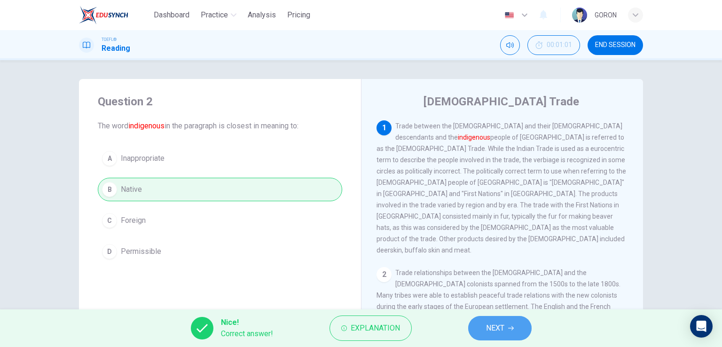
click at [483, 328] on button "NEXT" at bounding box center [499, 328] width 63 height 24
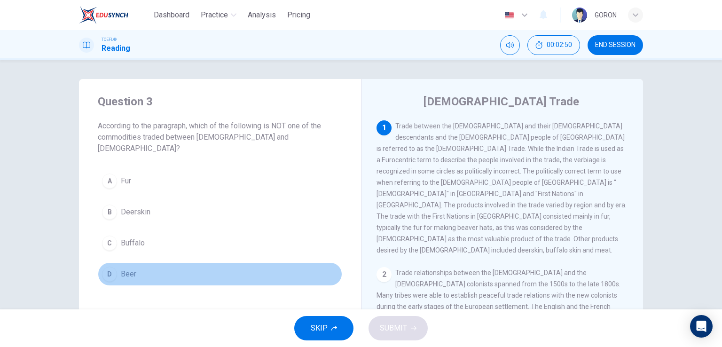
click at [164, 262] on button "D Beer" at bounding box center [220, 273] width 244 height 23
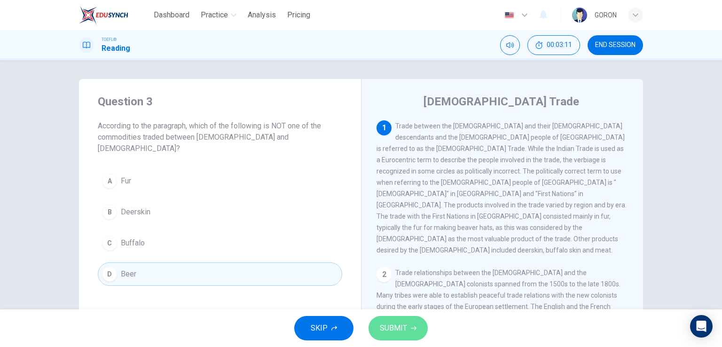
click at [383, 320] on button "SUBMIT" at bounding box center [397, 328] width 59 height 24
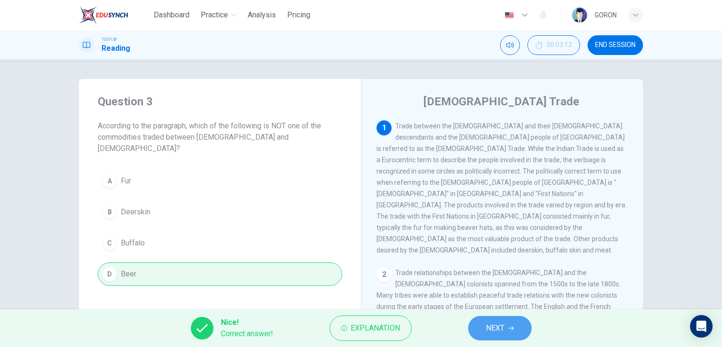
click at [482, 328] on button "NEXT" at bounding box center [499, 328] width 63 height 24
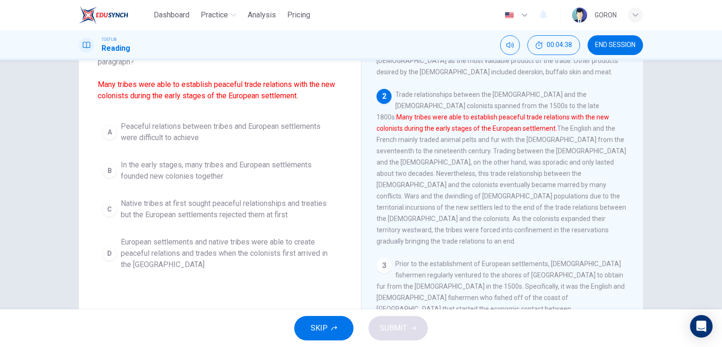
scroll to position [73, 0]
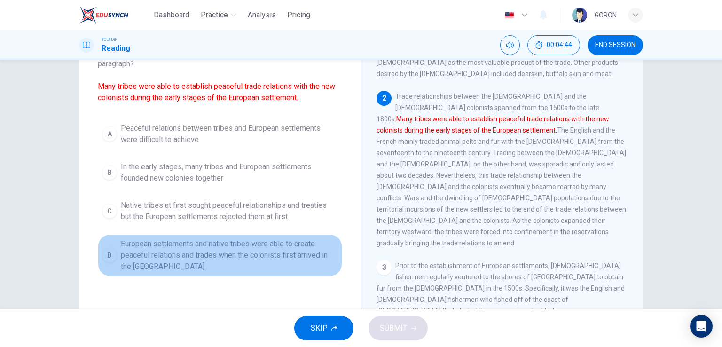
click at [266, 248] on span "European settlements and native tribes were able to create peaceful relations a…" at bounding box center [229, 255] width 217 height 34
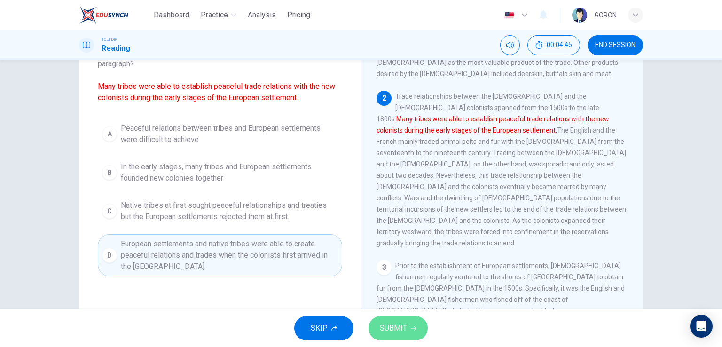
click at [385, 329] on span "SUBMIT" at bounding box center [393, 327] width 27 height 13
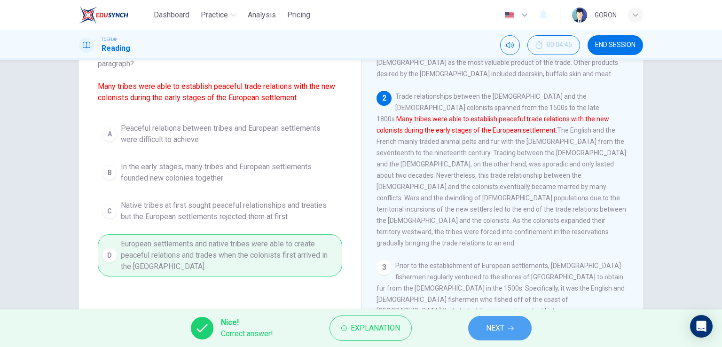
click at [493, 329] on span "NEXT" at bounding box center [495, 327] width 18 height 13
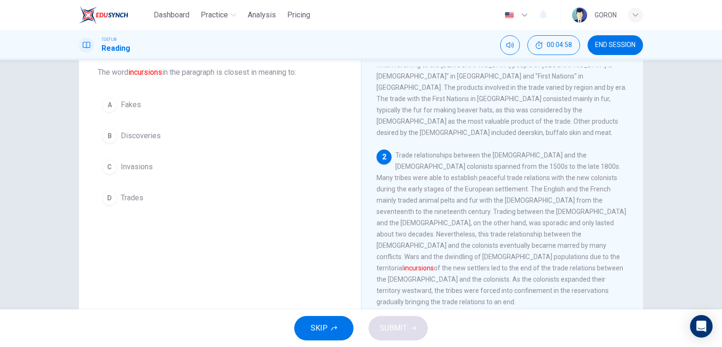
scroll to position [64, 0]
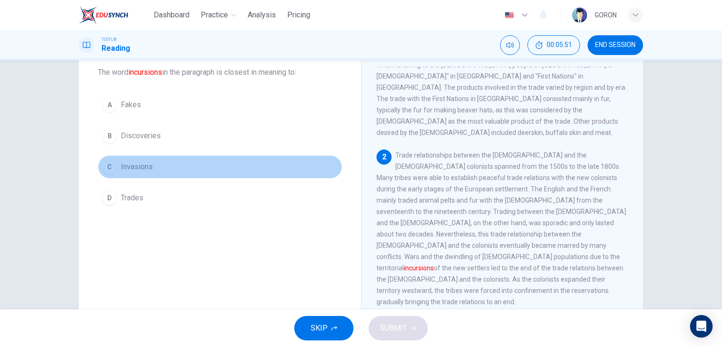
click at [139, 169] on span "Invasions" at bounding box center [137, 166] width 32 height 11
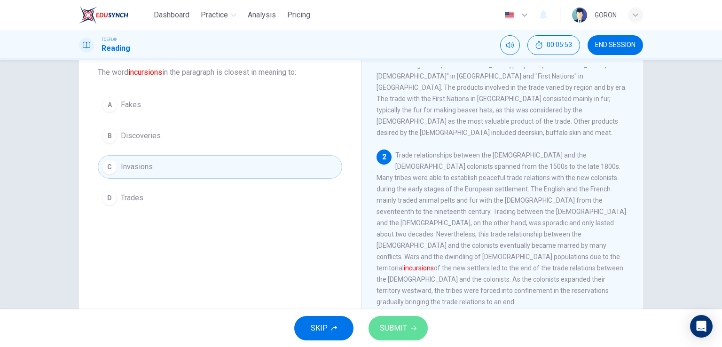
click at [397, 333] on span "SUBMIT" at bounding box center [393, 327] width 27 height 13
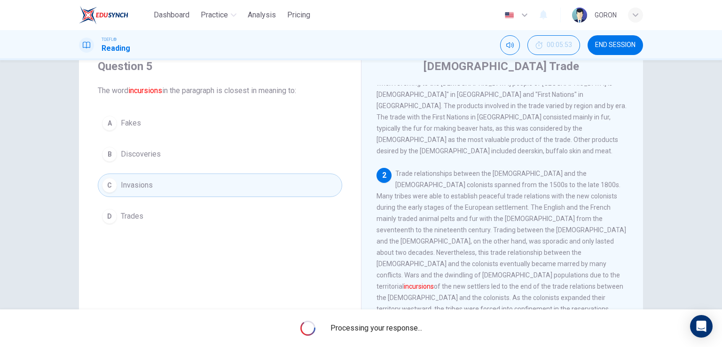
scroll to position [0, 0]
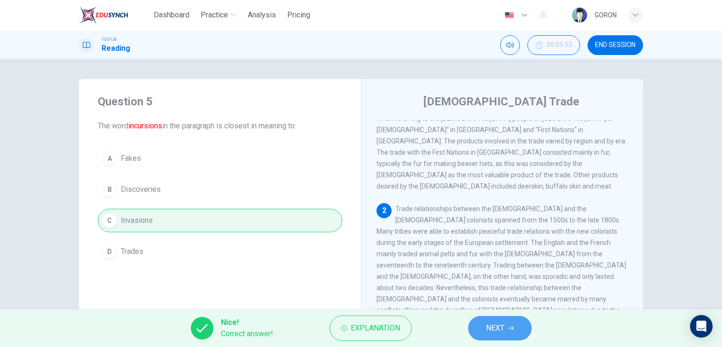
click at [490, 325] on span "NEXT" at bounding box center [495, 327] width 18 height 13
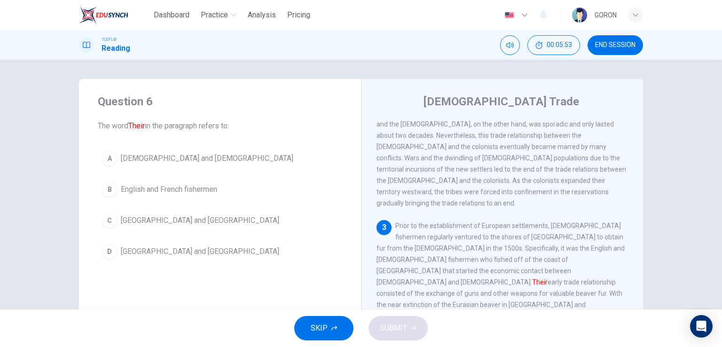
scroll to position [219, 0]
click at [283, 218] on button "C Canada and England" at bounding box center [220, 220] width 244 height 23
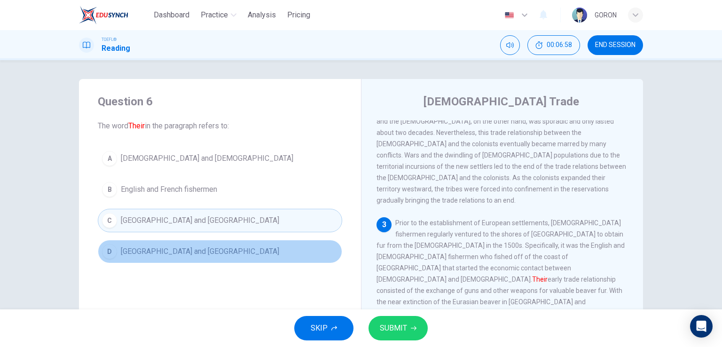
click at [180, 250] on span "Canada and France" at bounding box center [200, 251] width 158 height 11
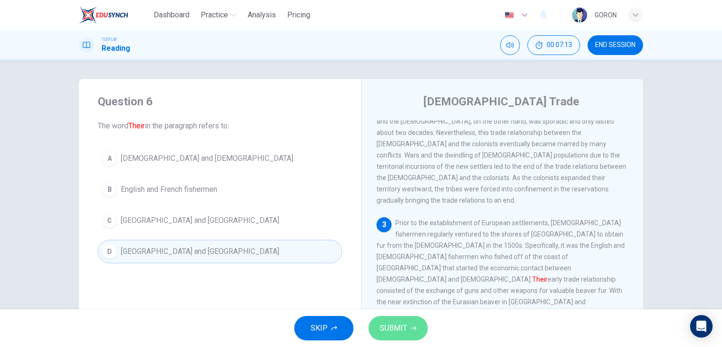
click at [404, 322] on span "SUBMIT" at bounding box center [393, 327] width 27 height 13
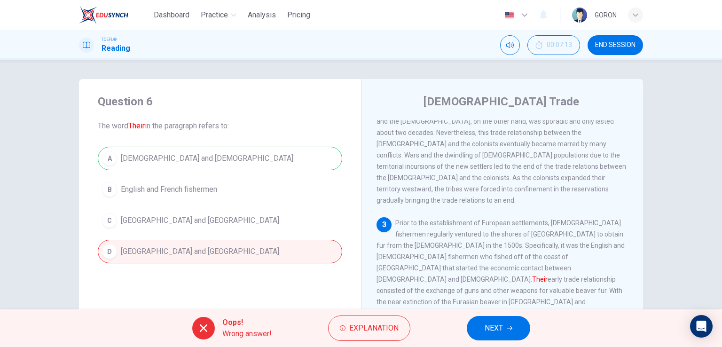
scroll to position [213, 0]
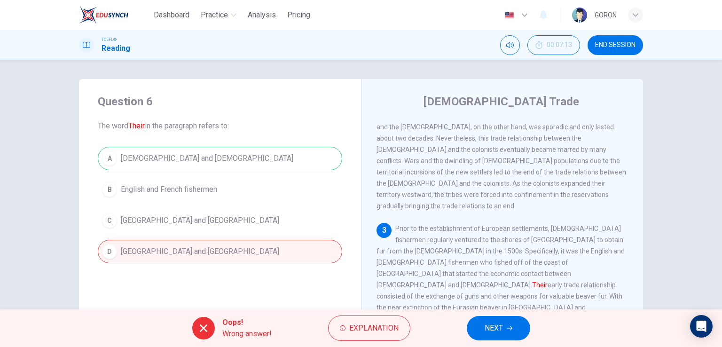
click at [441, 251] on span "Prior to the establishment of European settlements, European fishermen regularl…" at bounding box center [500, 285] width 249 height 120
click at [480, 323] on button "NEXT" at bounding box center [498, 328] width 63 height 24
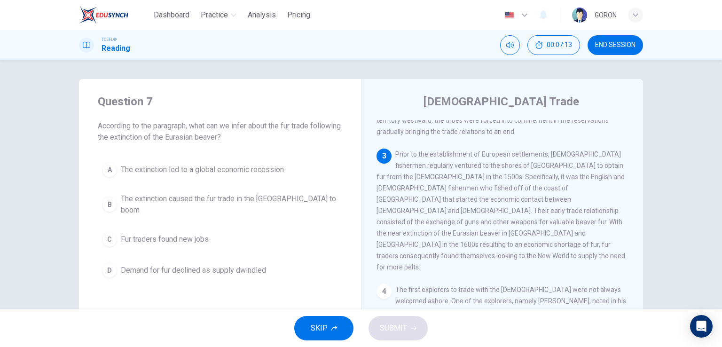
scroll to position [290, 0]
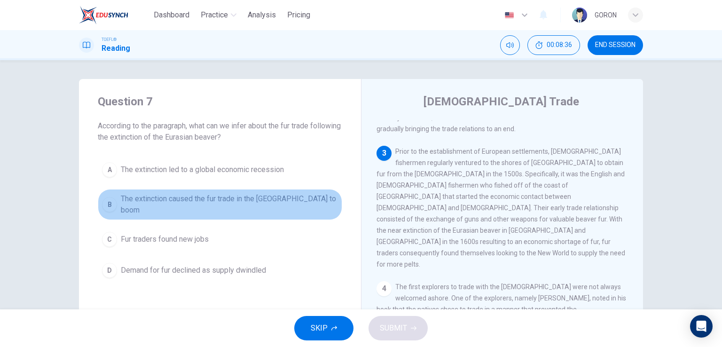
click at [292, 202] on span "The extinction caused the fur trade in the New World to boom" at bounding box center [229, 204] width 217 height 23
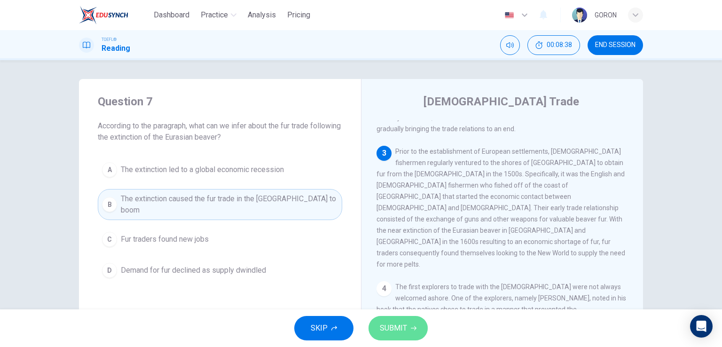
click at [414, 329] on icon "button" at bounding box center [414, 328] width 6 height 4
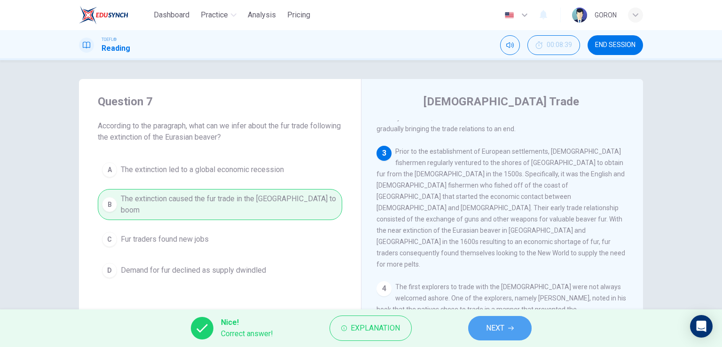
click at [477, 330] on button "NEXT" at bounding box center [499, 328] width 63 height 24
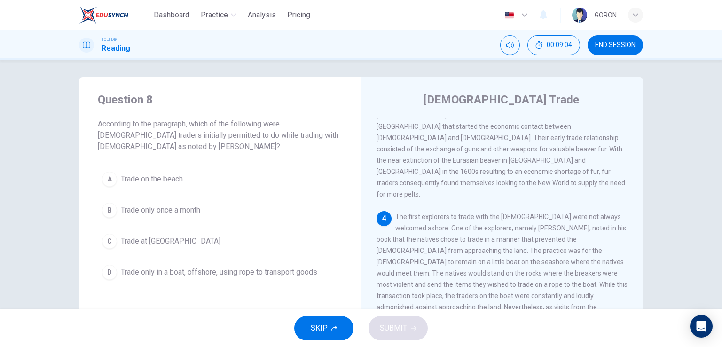
scroll to position [0, 0]
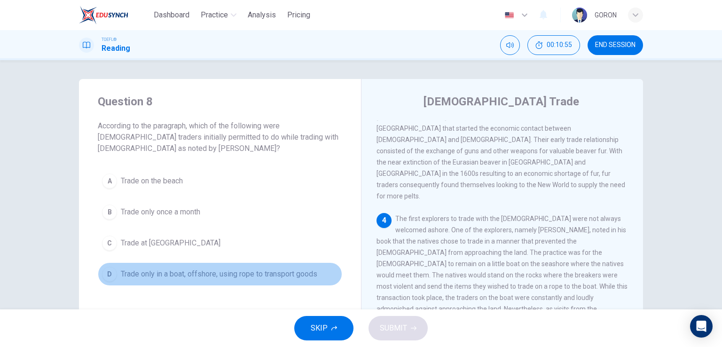
click at [226, 276] on span "Trade only in a boat, offshore, using rope to transport goods" at bounding box center [219, 273] width 196 height 11
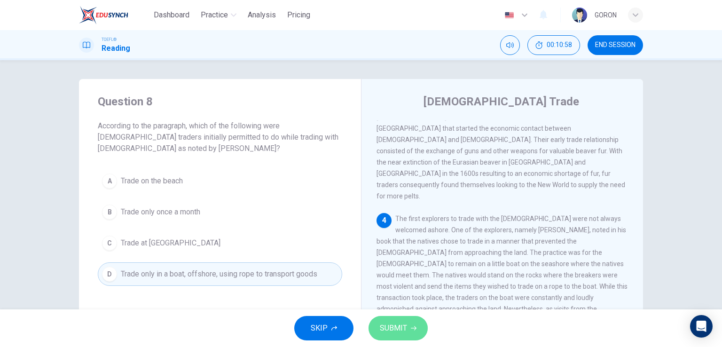
click at [392, 333] on span "SUBMIT" at bounding box center [393, 327] width 27 height 13
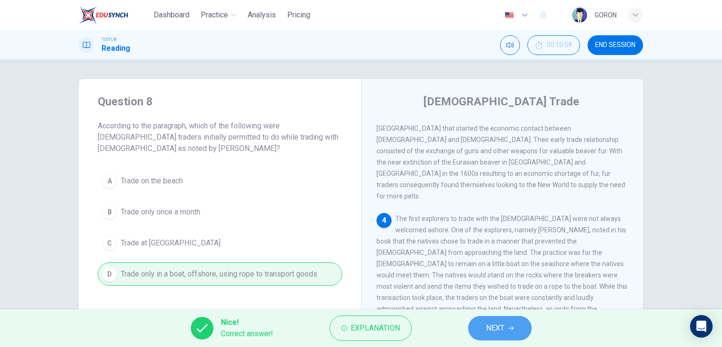
click at [484, 328] on button "NEXT" at bounding box center [499, 328] width 63 height 24
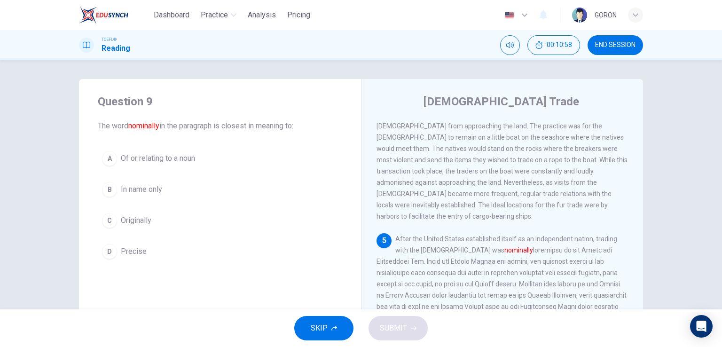
scroll to position [485, 0]
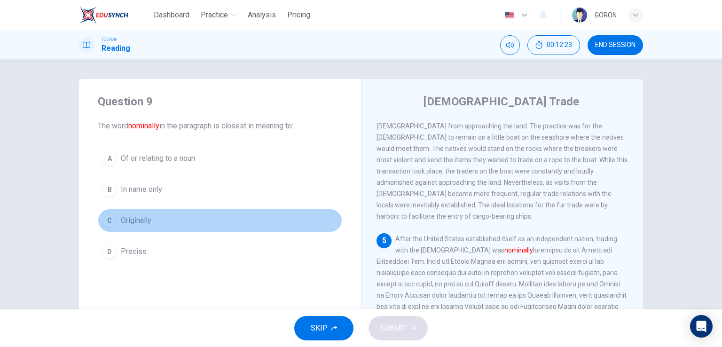
click at [132, 224] on span "Originally" at bounding box center [136, 220] width 31 height 11
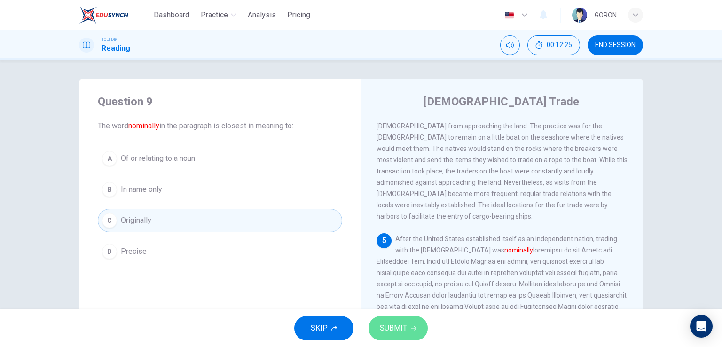
click at [395, 333] on span "SUBMIT" at bounding box center [393, 327] width 27 height 13
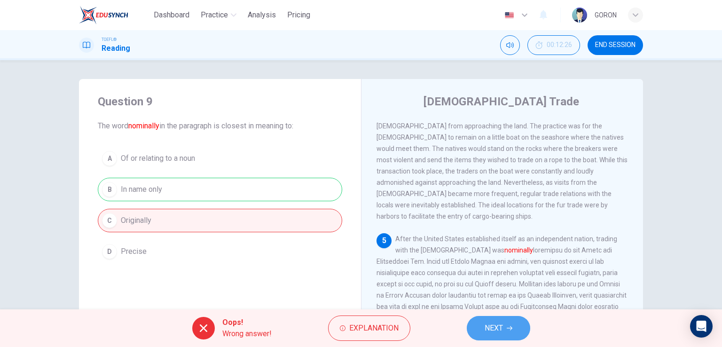
click at [490, 323] on span "NEXT" at bounding box center [494, 327] width 18 height 13
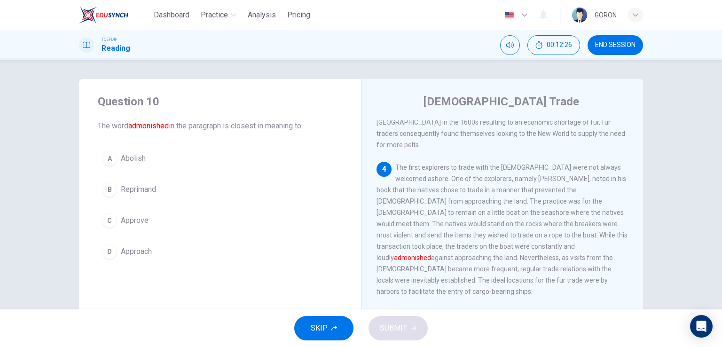
scroll to position [406, 0]
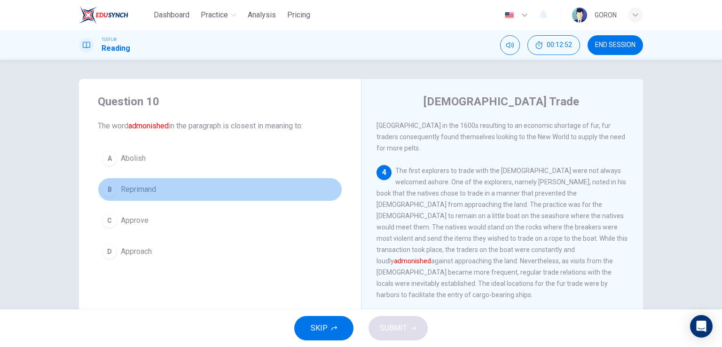
click at [169, 190] on button "B Reprimand" at bounding box center [220, 189] width 244 height 23
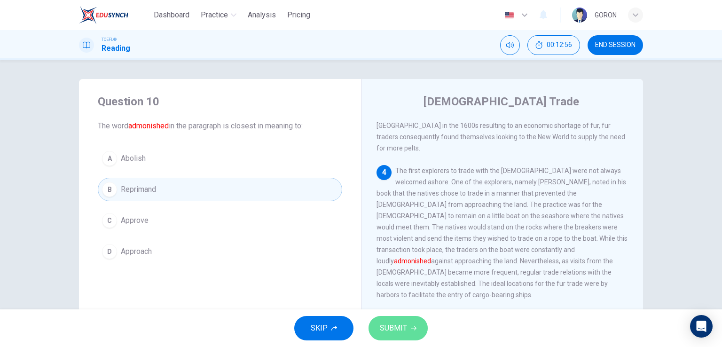
click at [377, 320] on button "SUBMIT" at bounding box center [397, 328] width 59 height 24
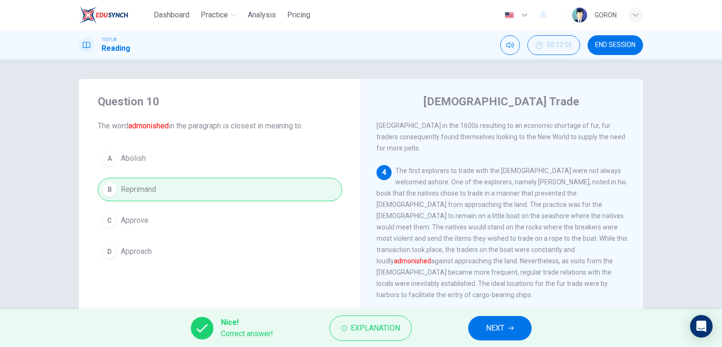
click at [471, 322] on button "NEXT" at bounding box center [499, 328] width 63 height 24
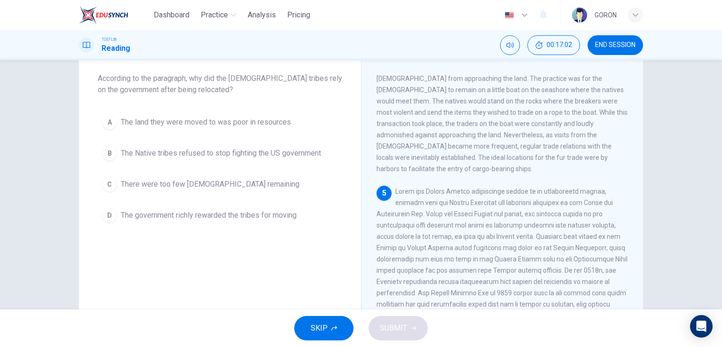
scroll to position [45, 0]
click at [185, 130] on button "A The land they were moved to was poor in resources" at bounding box center [220, 124] width 244 height 23
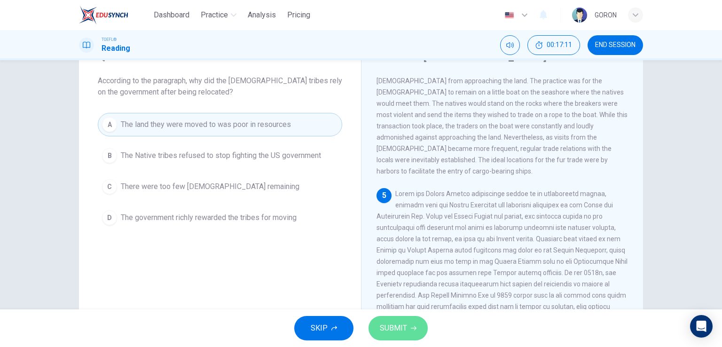
click at [389, 336] on button "SUBMIT" at bounding box center [397, 328] width 59 height 24
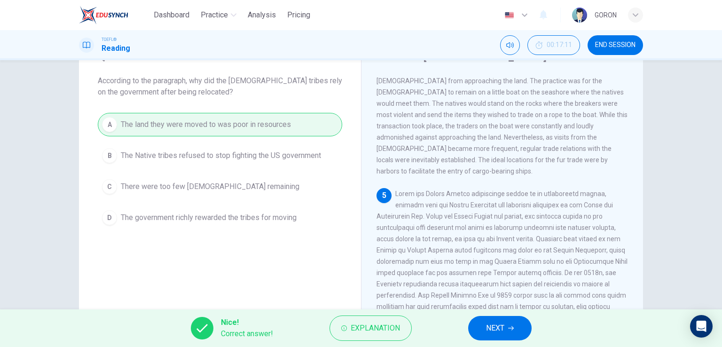
click at [481, 326] on button "NEXT" at bounding box center [499, 328] width 63 height 24
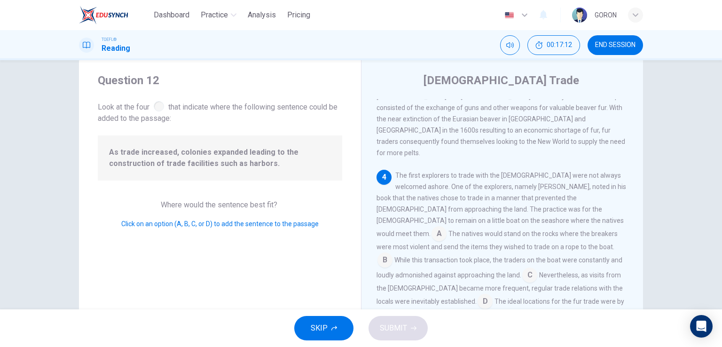
scroll to position [21, 0]
click at [446, 227] on input at bounding box center [438, 234] width 15 height 15
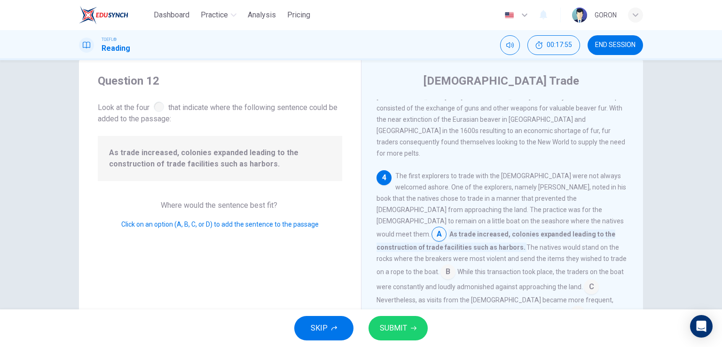
click at [570, 306] on input at bounding box center [577, 313] width 15 height 15
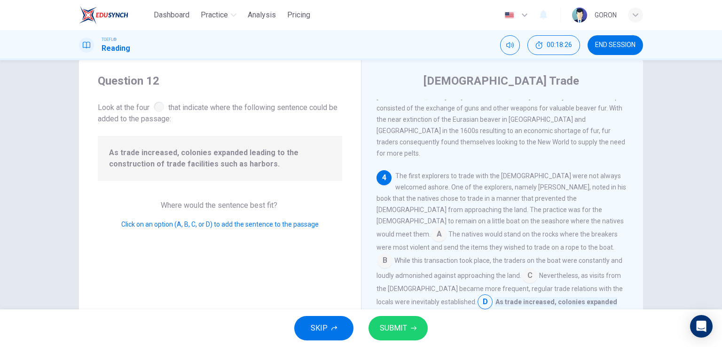
click at [522, 269] on input at bounding box center [529, 276] width 15 height 15
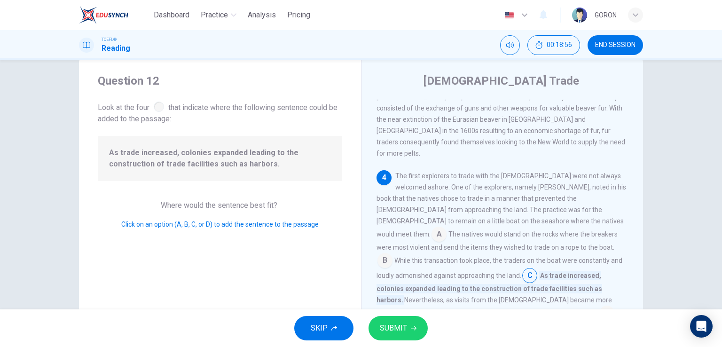
click at [378, 317] on button "SUBMIT" at bounding box center [397, 328] width 59 height 24
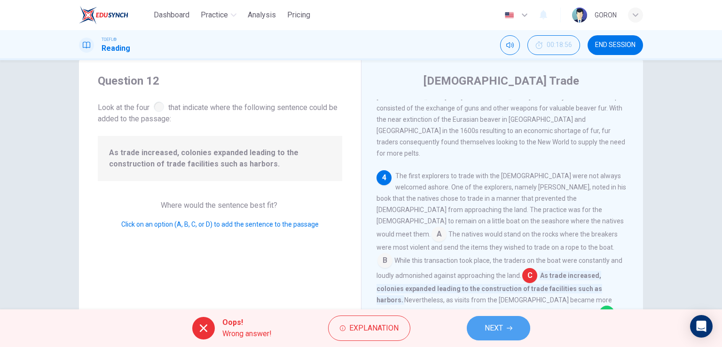
click at [477, 326] on button "NEXT" at bounding box center [498, 328] width 63 height 24
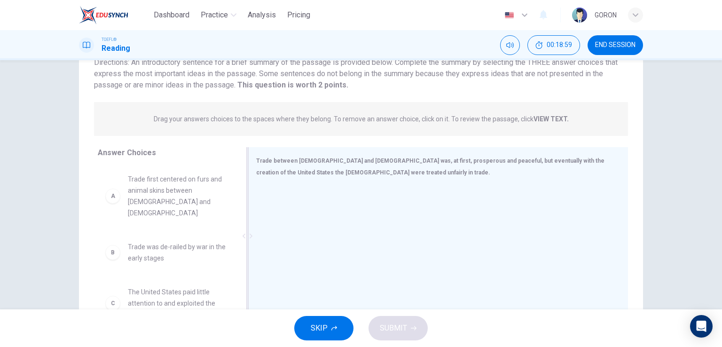
scroll to position [79, 0]
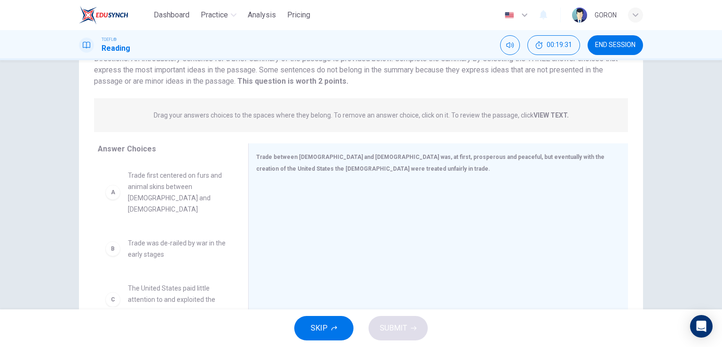
click at [148, 205] on div "A Trade first centered on furs and animal skins between Native Americans and Eu…" at bounding box center [165, 192] width 135 height 60
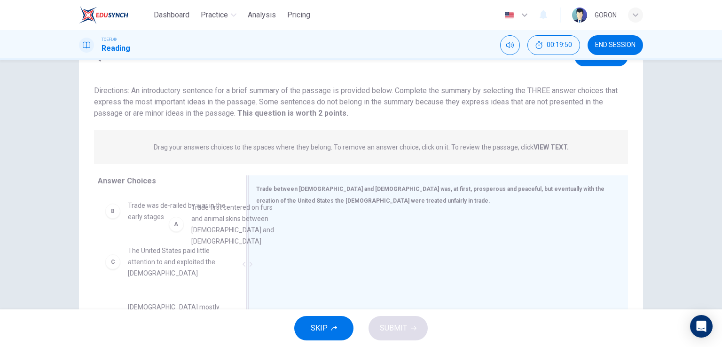
scroll to position [0, 0]
drag, startPoint x: 174, startPoint y: 211, endPoint x: 308, endPoint y: 227, distance: 134.9
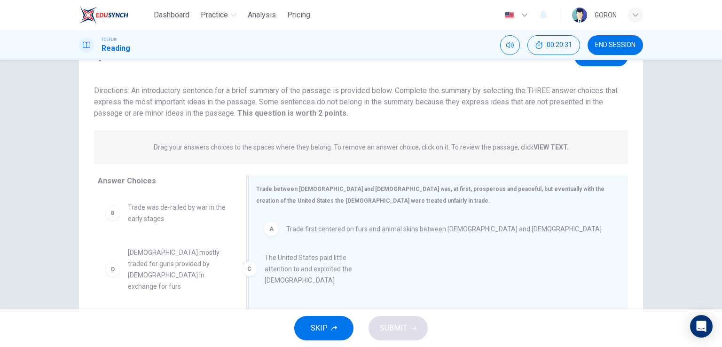
drag, startPoint x: 163, startPoint y: 264, endPoint x: 314, endPoint y: 266, distance: 150.9
drag, startPoint x: 182, startPoint y: 265, endPoint x: 336, endPoint y: 269, distance: 153.7
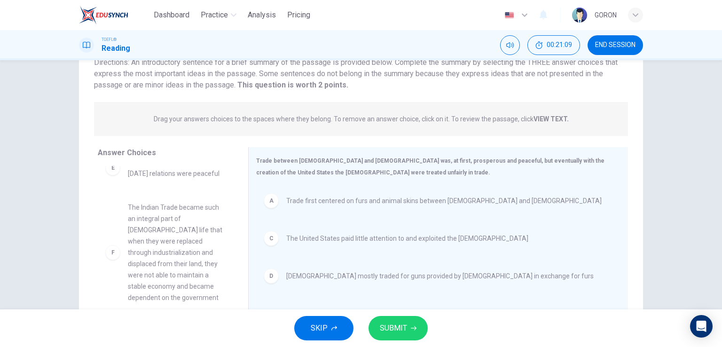
scroll to position [75, 0]
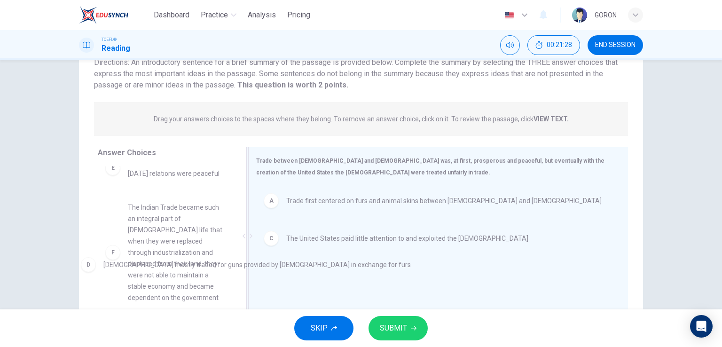
drag, startPoint x: 344, startPoint y: 276, endPoint x: 145, endPoint y: 266, distance: 199.5
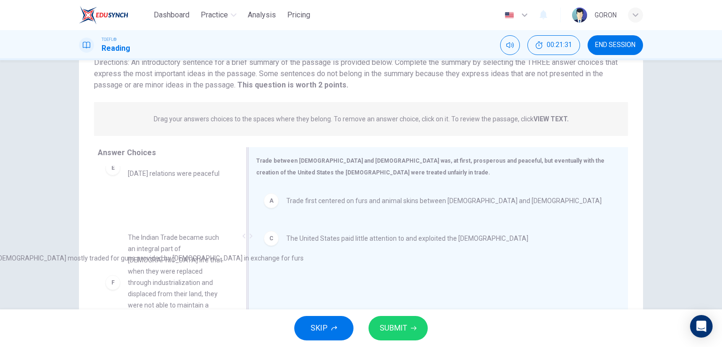
drag, startPoint x: 297, startPoint y: 279, endPoint x: 0, endPoint y: 261, distance: 297.5
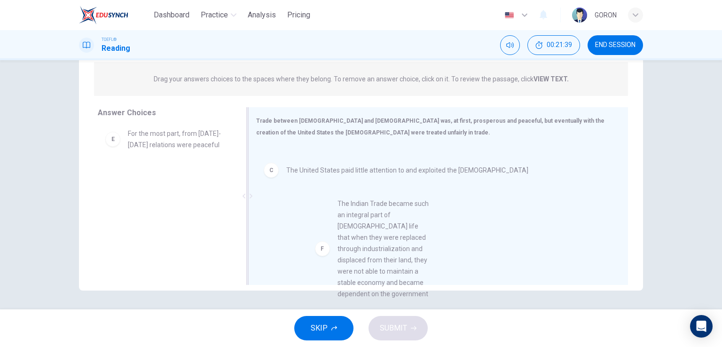
scroll to position [53, 0]
drag, startPoint x: 145, startPoint y: 205, endPoint x: 370, endPoint y: 242, distance: 228.1
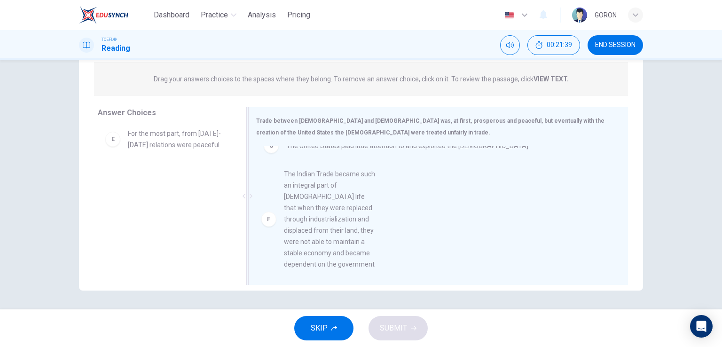
click at [370, 242] on div "A Trade first centered on furs and animal skins between Native Americans and Eu…" at bounding box center [435, 209] width 372 height 126
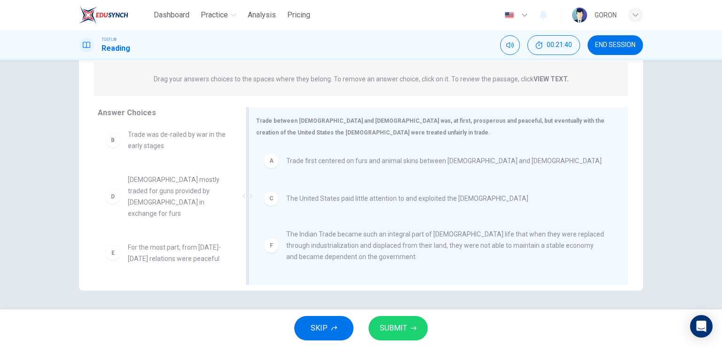
scroll to position [0, 0]
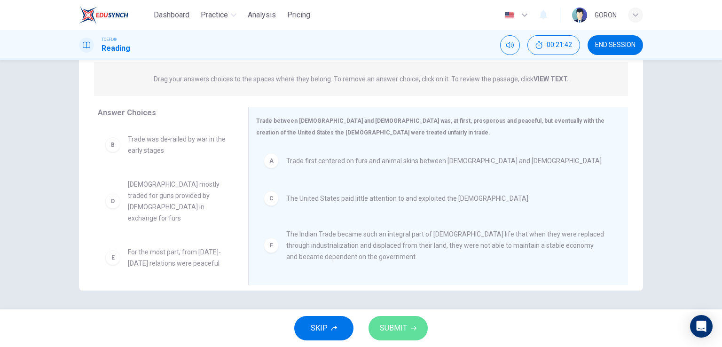
click at [399, 323] on span "SUBMIT" at bounding box center [393, 327] width 27 height 13
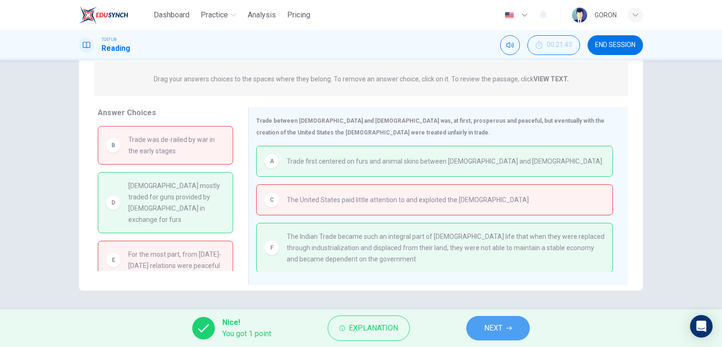
click at [497, 326] on span "NEXT" at bounding box center [493, 327] width 18 height 13
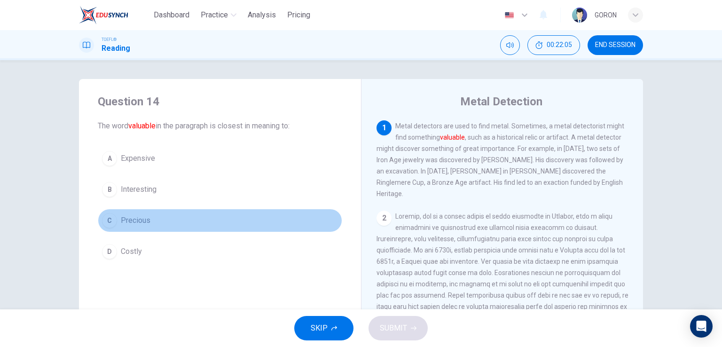
click at [149, 223] on button "C Precious" at bounding box center [220, 220] width 244 height 23
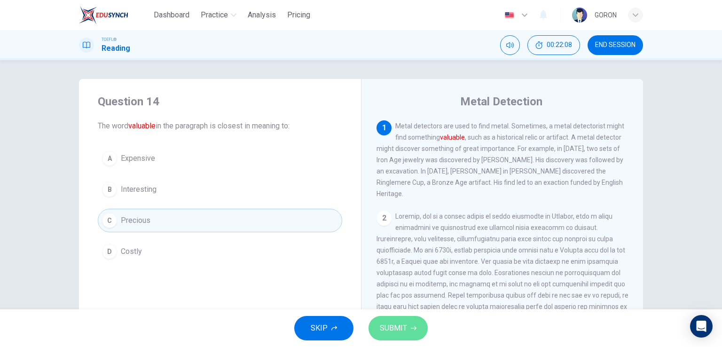
click at [382, 323] on span "SUBMIT" at bounding box center [393, 327] width 27 height 13
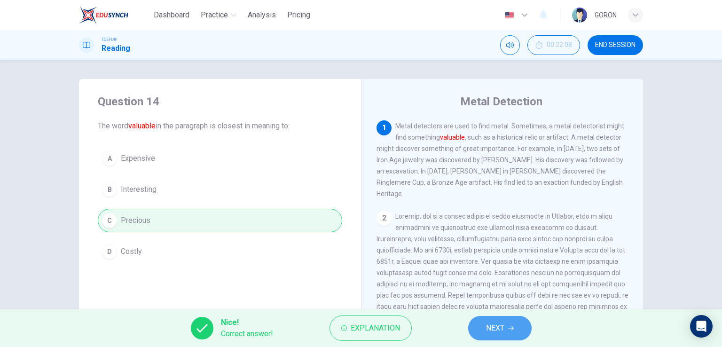
click at [477, 322] on button "NEXT" at bounding box center [499, 328] width 63 height 24
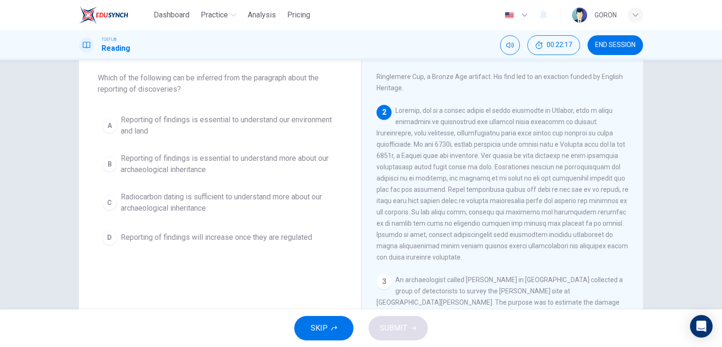
scroll to position [57, 0]
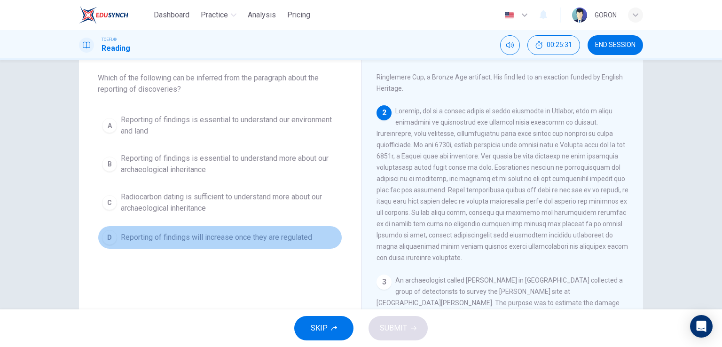
click at [284, 238] on span "Reporting of findings will increase once they are regulated" at bounding box center [216, 237] width 191 height 11
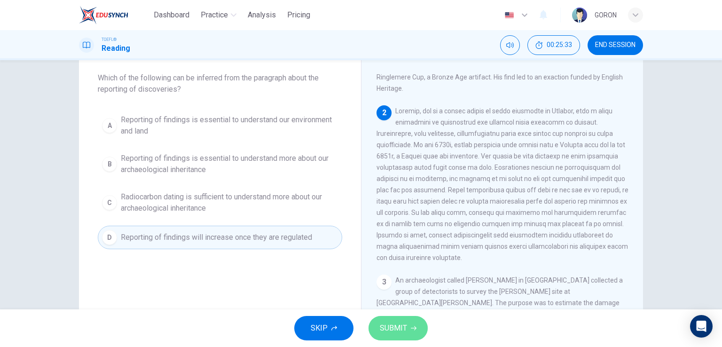
click at [397, 320] on button "SUBMIT" at bounding box center [397, 328] width 59 height 24
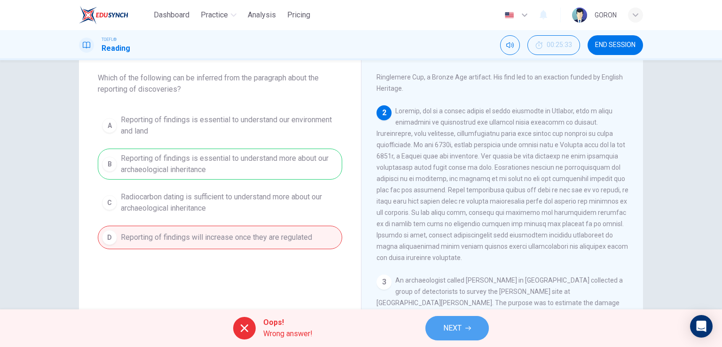
click at [460, 328] on span "NEXT" at bounding box center [452, 327] width 18 height 13
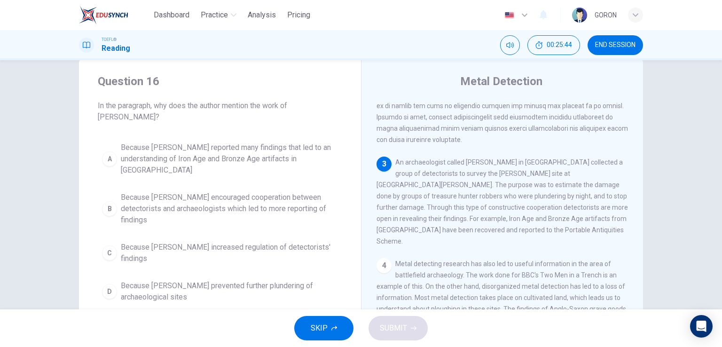
scroll to position [203, 0]
click at [201, 192] on span "Because Tony Gregory encouraged cooperation between detectorists and archaeolog…" at bounding box center [229, 209] width 217 height 34
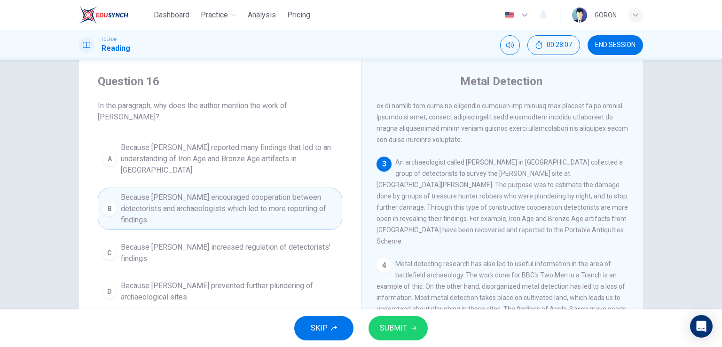
click at [391, 329] on span "SUBMIT" at bounding box center [393, 327] width 27 height 13
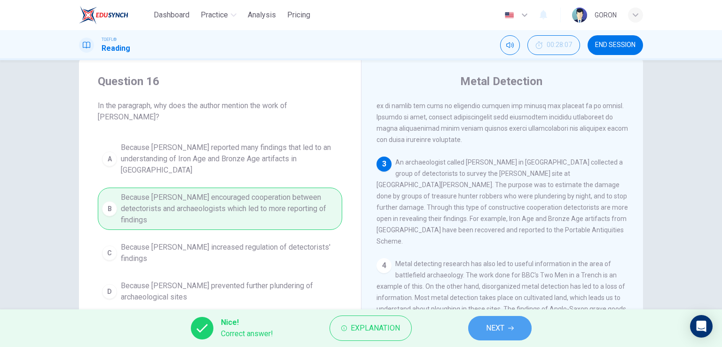
click at [492, 323] on span "NEXT" at bounding box center [495, 327] width 18 height 13
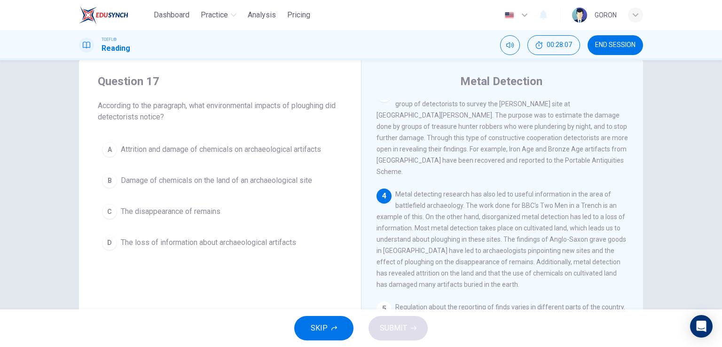
scroll to position [277, 0]
click at [202, 170] on button "B Damage of chemicals on the land of an archaeological site" at bounding box center [220, 180] width 244 height 23
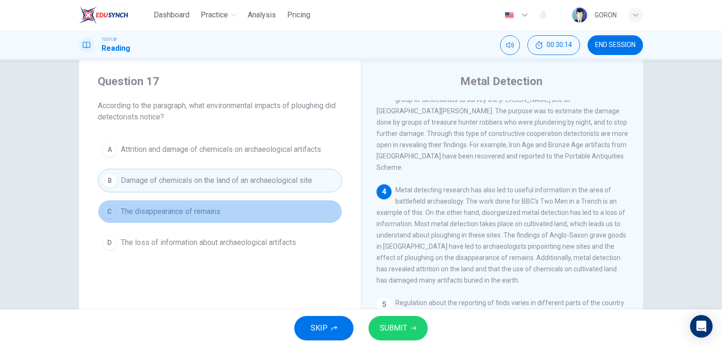
click at [185, 213] on span "The disappearance of remains" at bounding box center [171, 211] width 100 height 11
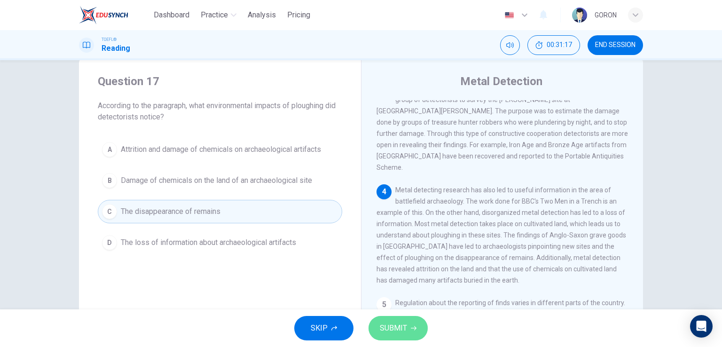
click at [376, 328] on button "SUBMIT" at bounding box center [397, 328] width 59 height 24
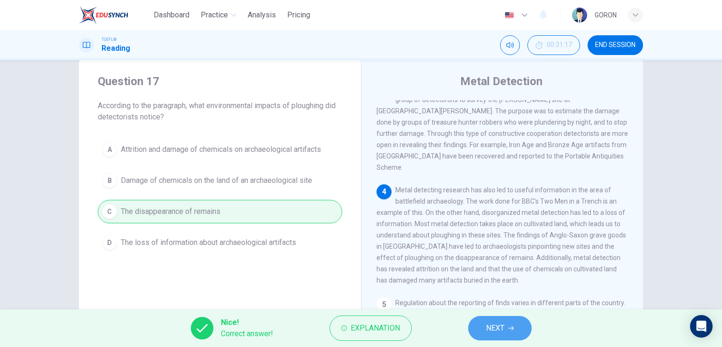
click at [500, 324] on span "NEXT" at bounding box center [495, 327] width 18 height 13
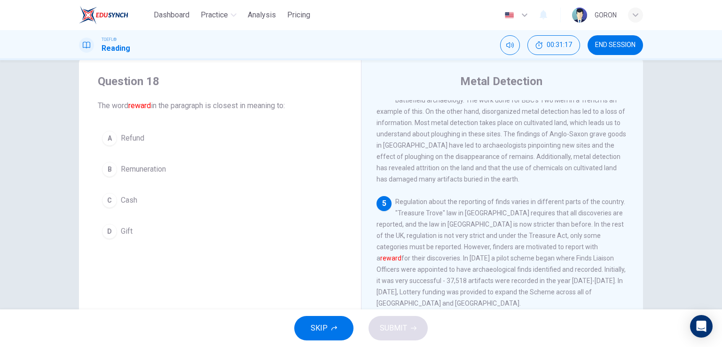
scroll to position [393, 0]
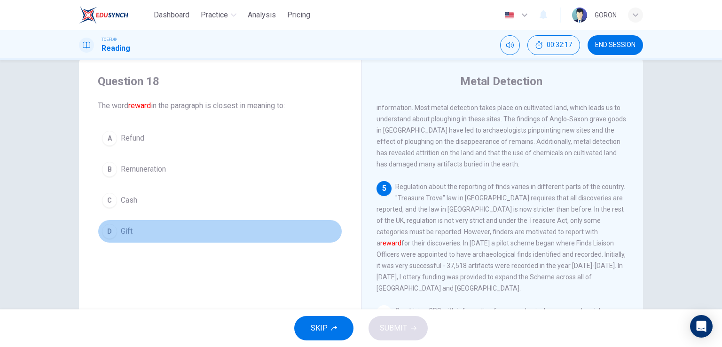
click at [128, 231] on span "Gift" at bounding box center [127, 231] width 12 height 11
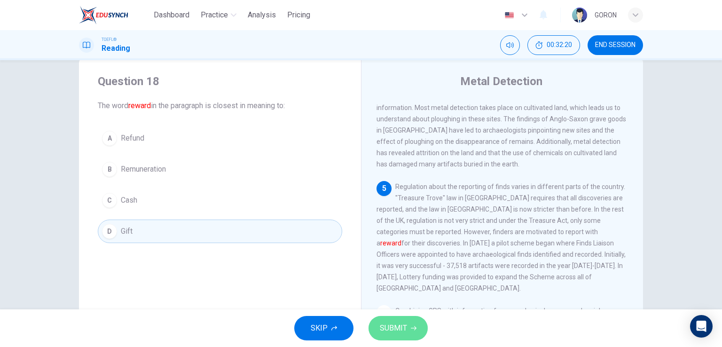
click at [396, 329] on span "SUBMIT" at bounding box center [393, 327] width 27 height 13
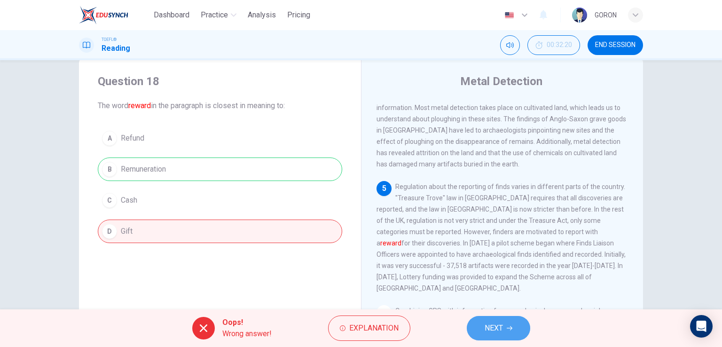
click at [485, 328] on span "NEXT" at bounding box center [494, 327] width 18 height 13
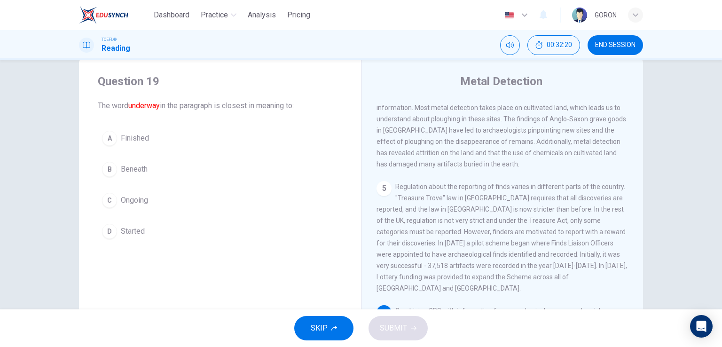
scroll to position [438, 0]
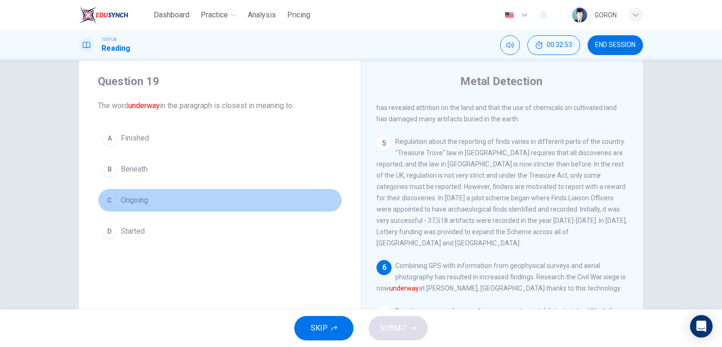
click at [164, 201] on button "C Ongoing" at bounding box center [220, 199] width 244 height 23
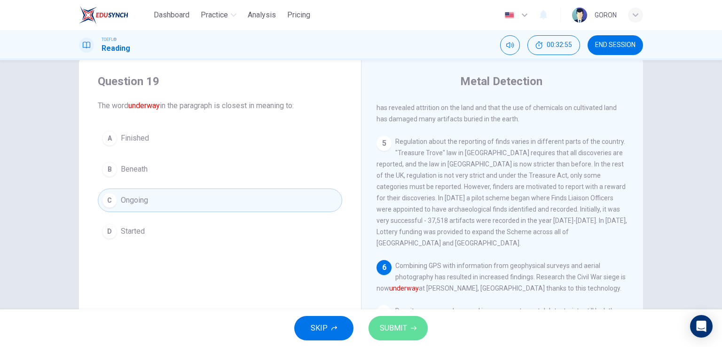
click at [384, 335] on button "SUBMIT" at bounding box center [397, 328] width 59 height 24
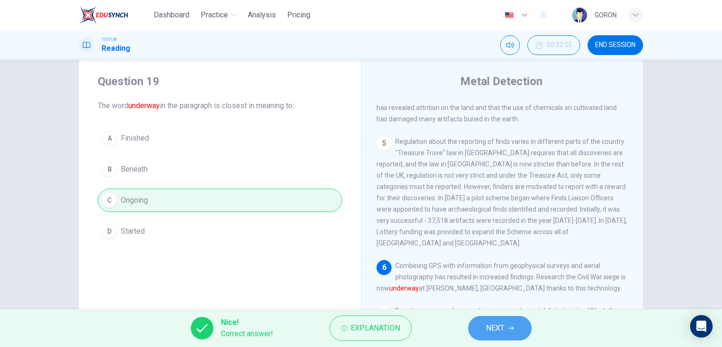
click at [481, 327] on button "NEXT" at bounding box center [499, 328] width 63 height 24
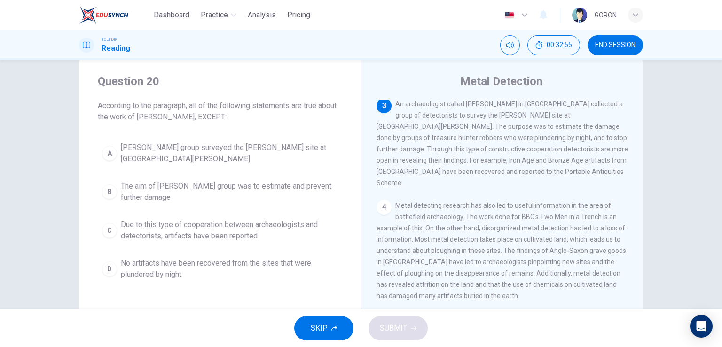
scroll to position [256, 0]
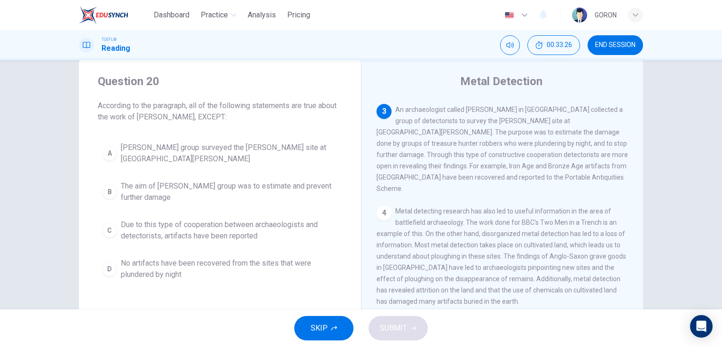
click at [222, 264] on span "No artifacts have been recovered from the sites that were plundered by night" at bounding box center [229, 269] width 217 height 23
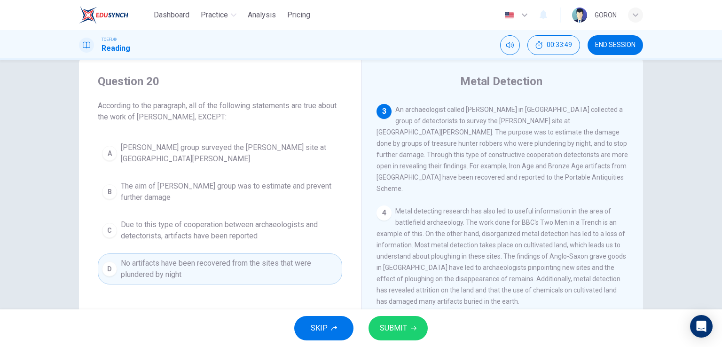
click at [412, 324] on button "SUBMIT" at bounding box center [397, 328] width 59 height 24
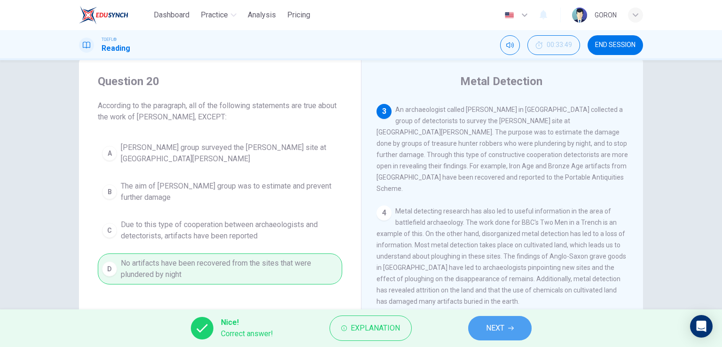
click at [511, 325] on icon "button" at bounding box center [511, 328] width 6 height 6
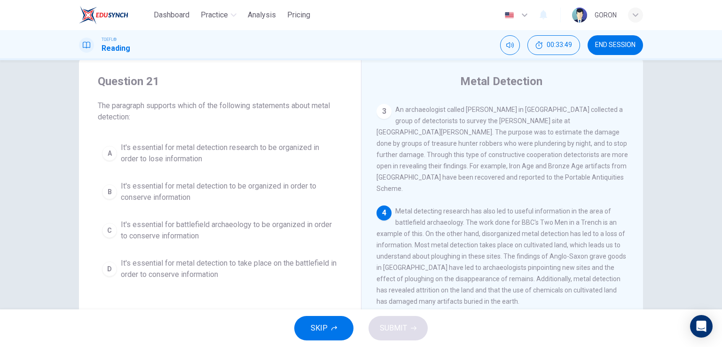
scroll to position [277, 0]
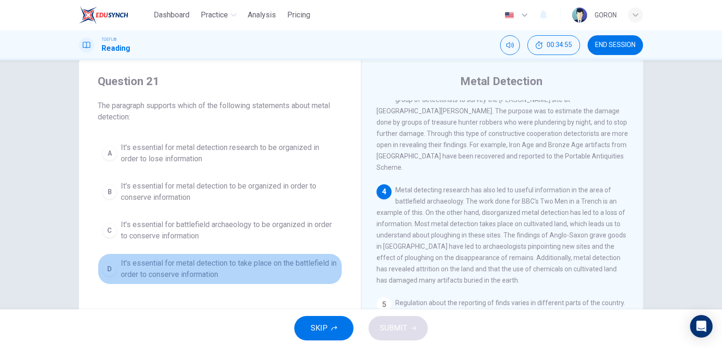
click at [292, 260] on span "It's essential for metal detection to take place on the battlefield in order to…" at bounding box center [229, 269] width 217 height 23
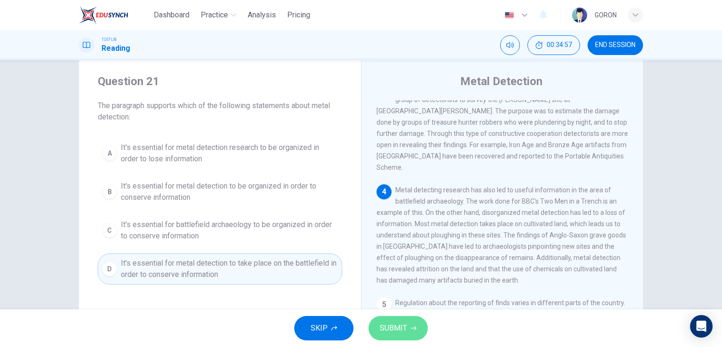
click at [405, 326] on span "SUBMIT" at bounding box center [393, 327] width 27 height 13
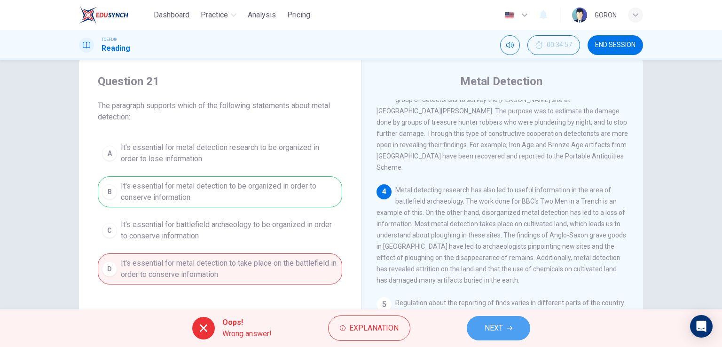
click at [490, 331] on span "NEXT" at bounding box center [494, 327] width 18 height 13
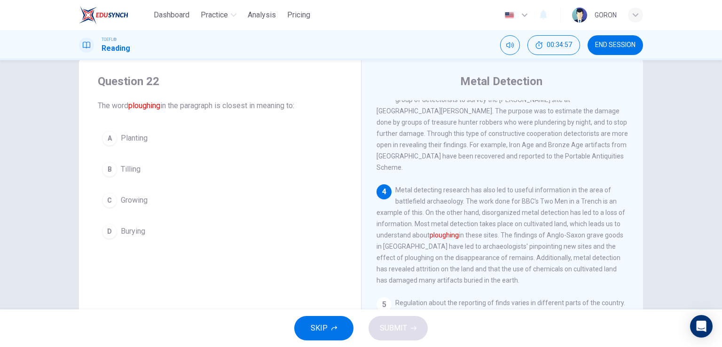
scroll to position [348, 0]
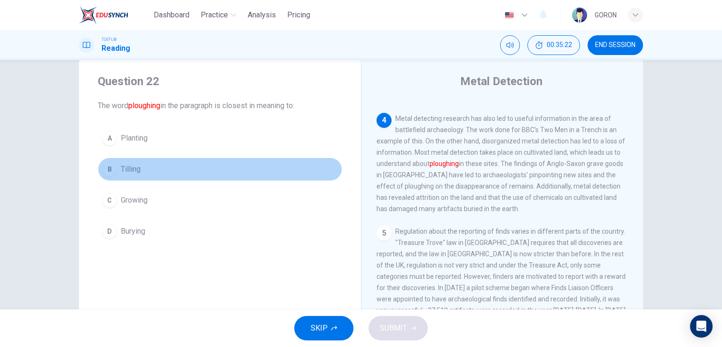
click at [134, 173] on span "Tilling" at bounding box center [131, 169] width 20 height 11
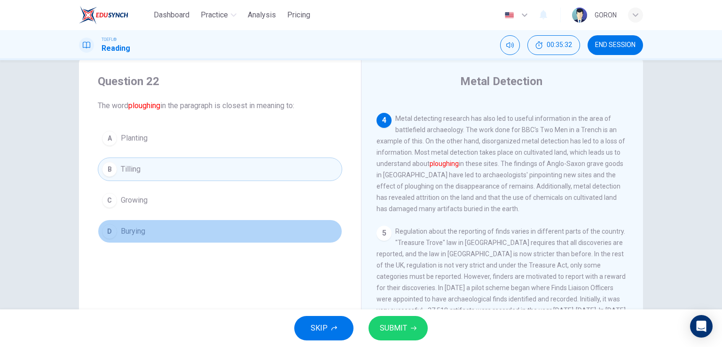
click at [166, 232] on button "D Burying" at bounding box center [220, 230] width 244 height 23
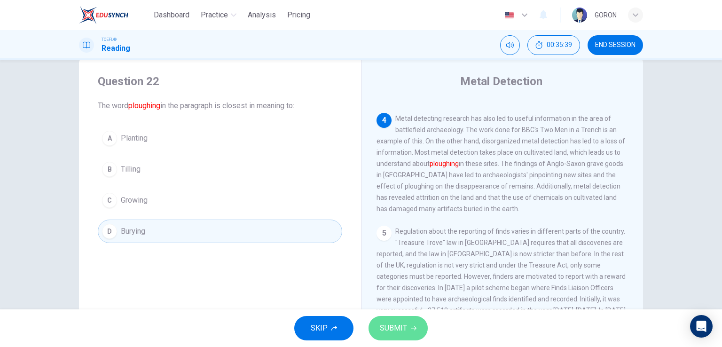
click at [382, 320] on button "SUBMIT" at bounding box center [397, 328] width 59 height 24
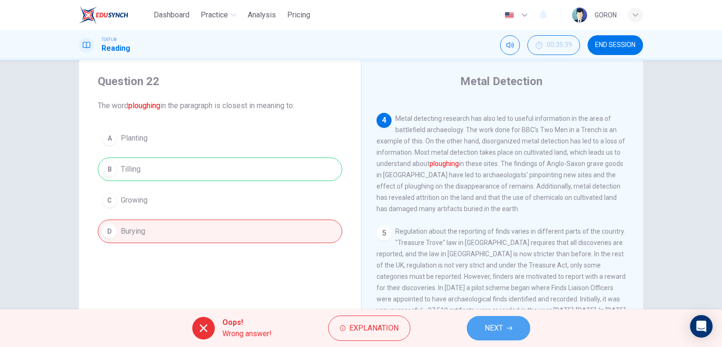
click at [479, 326] on button "NEXT" at bounding box center [498, 328] width 63 height 24
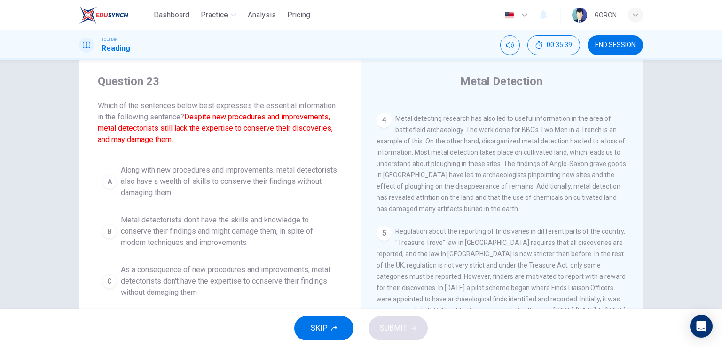
scroll to position [438, 0]
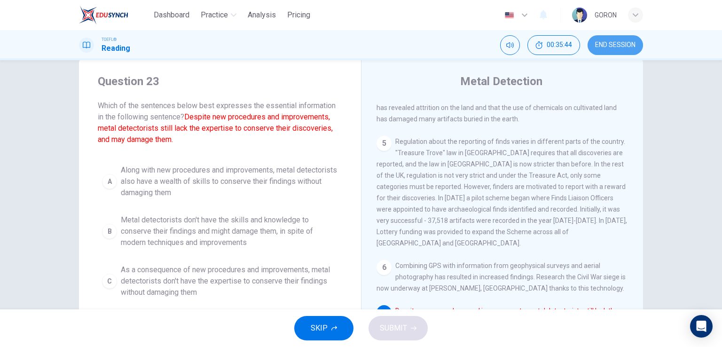
click at [616, 47] on span "END SESSION" at bounding box center [615, 45] width 40 height 8
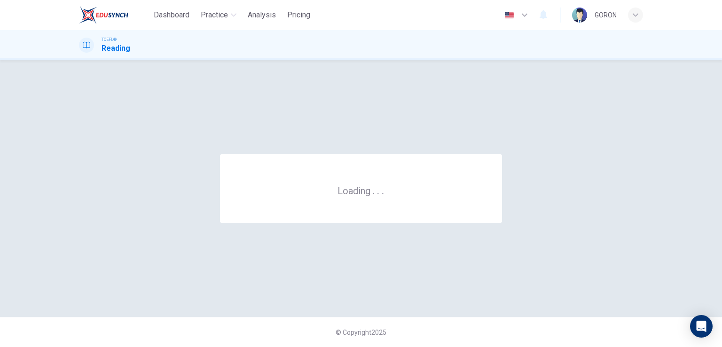
scroll to position [0, 0]
